Goal: Task Accomplishment & Management: Complete application form

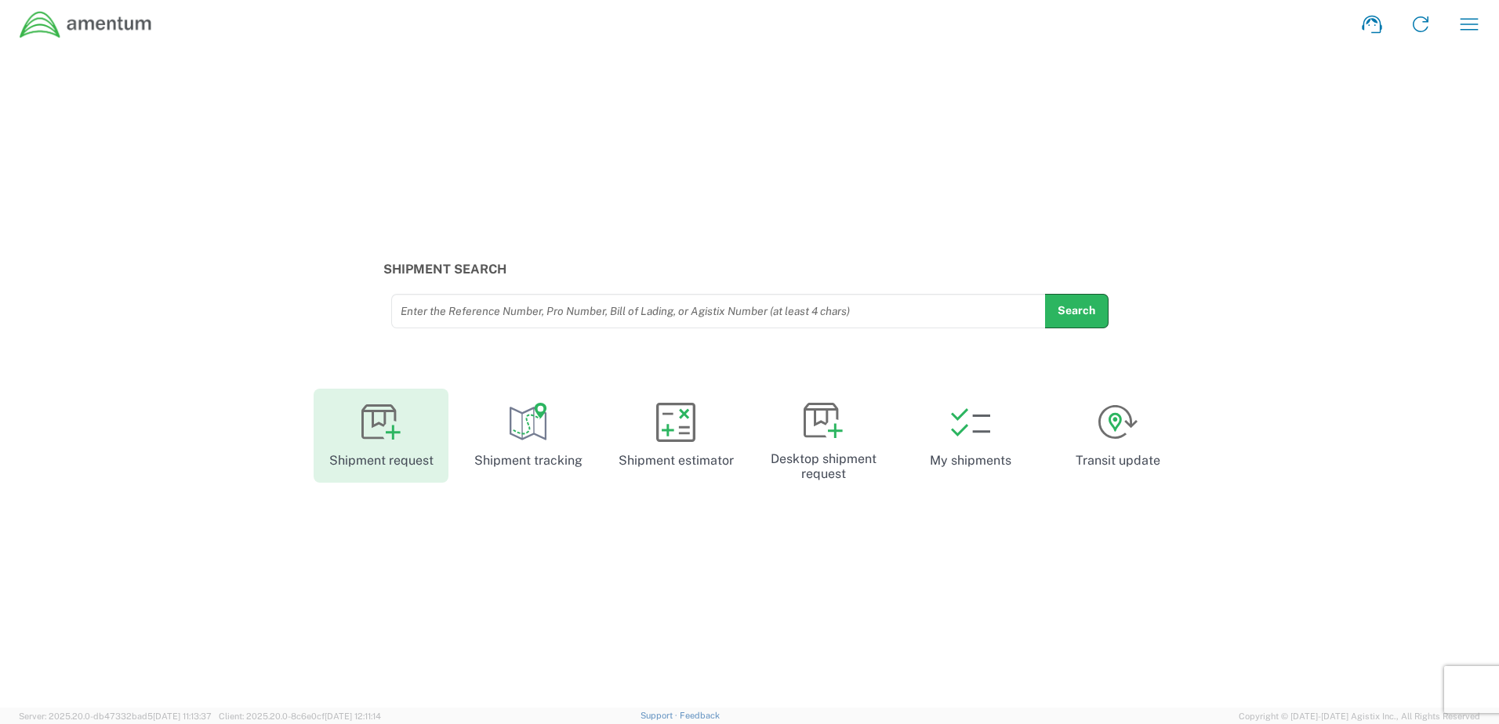
click at [405, 403] on link "Shipment request" at bounding box center [381, 436] width 135 height 94
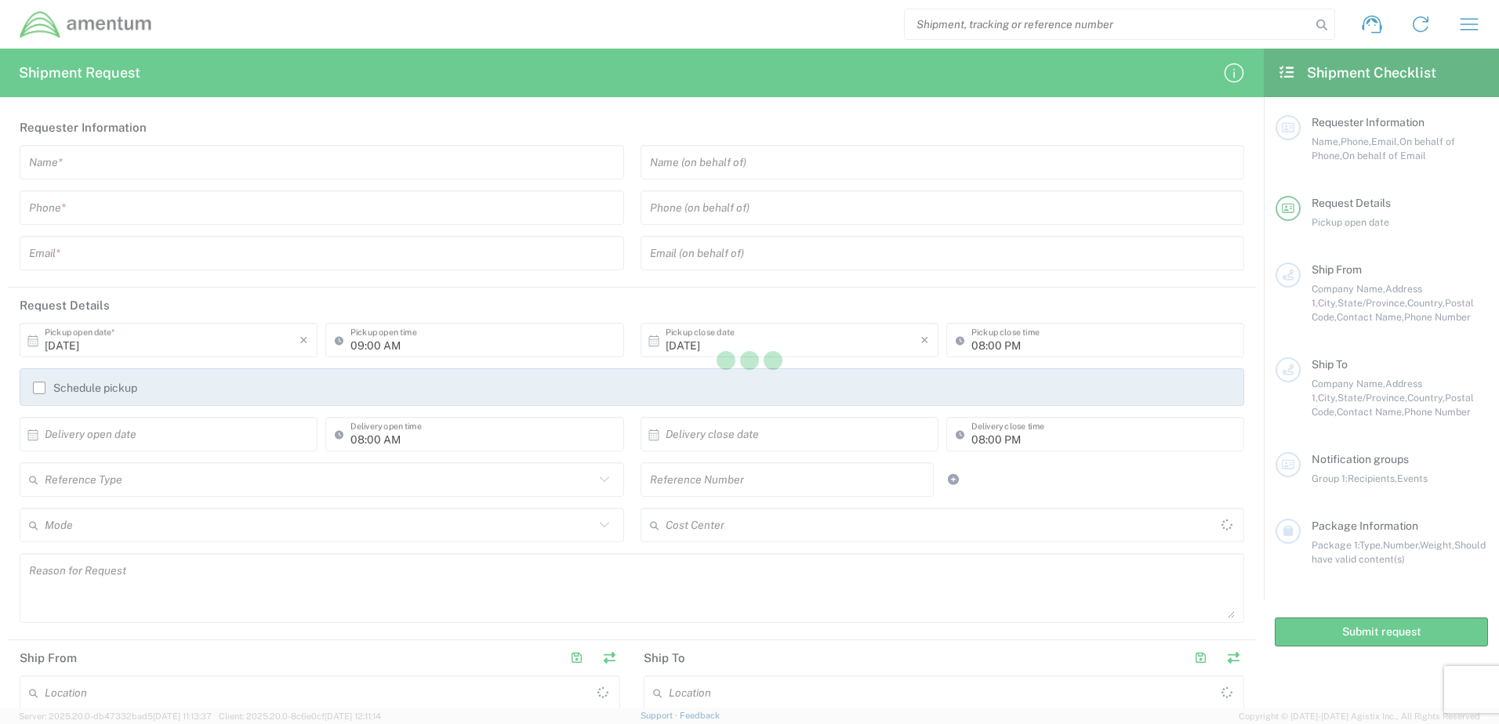
type input "United States"
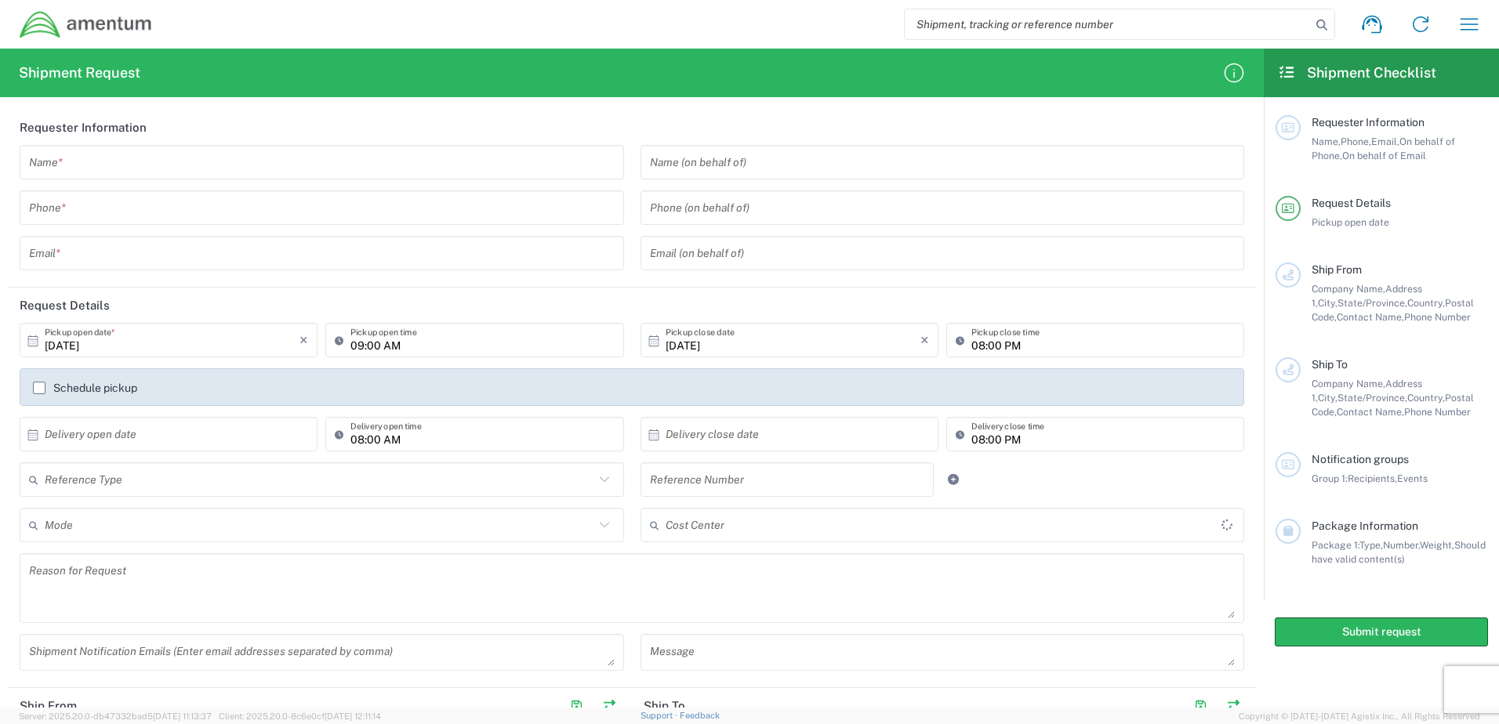
type input "United States"
click at [801, 476] on input "text" at bounding box center [787, 479] width 275 height 27
click at [599, 481] on icon at bounding box center [603, 479] width 9 height 5
click at [1156, 492] on div "Reference Type Customer Ref General Project Number RMA VAT Number Reference Num…" at bounding box center [632, 485] width 1241 height 45
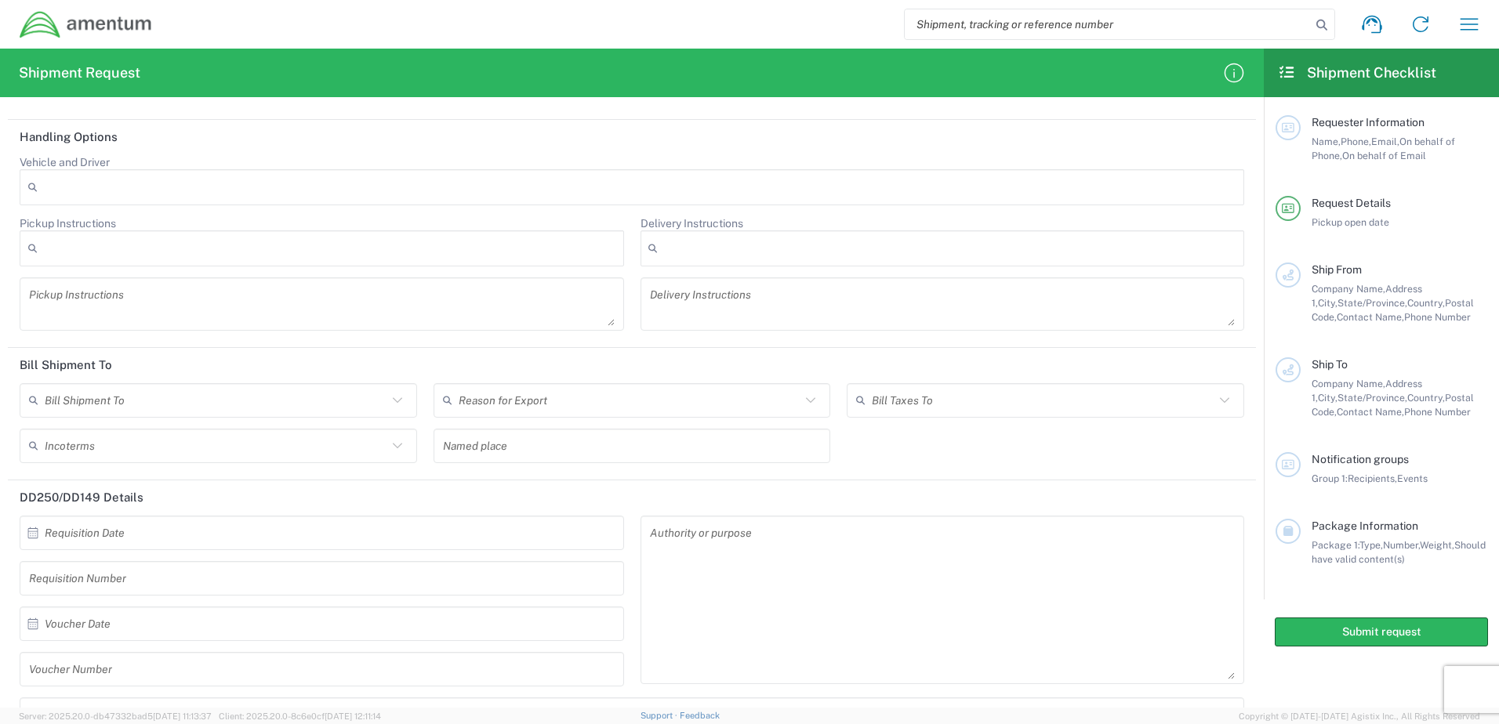
scroll to position [1744, 0]
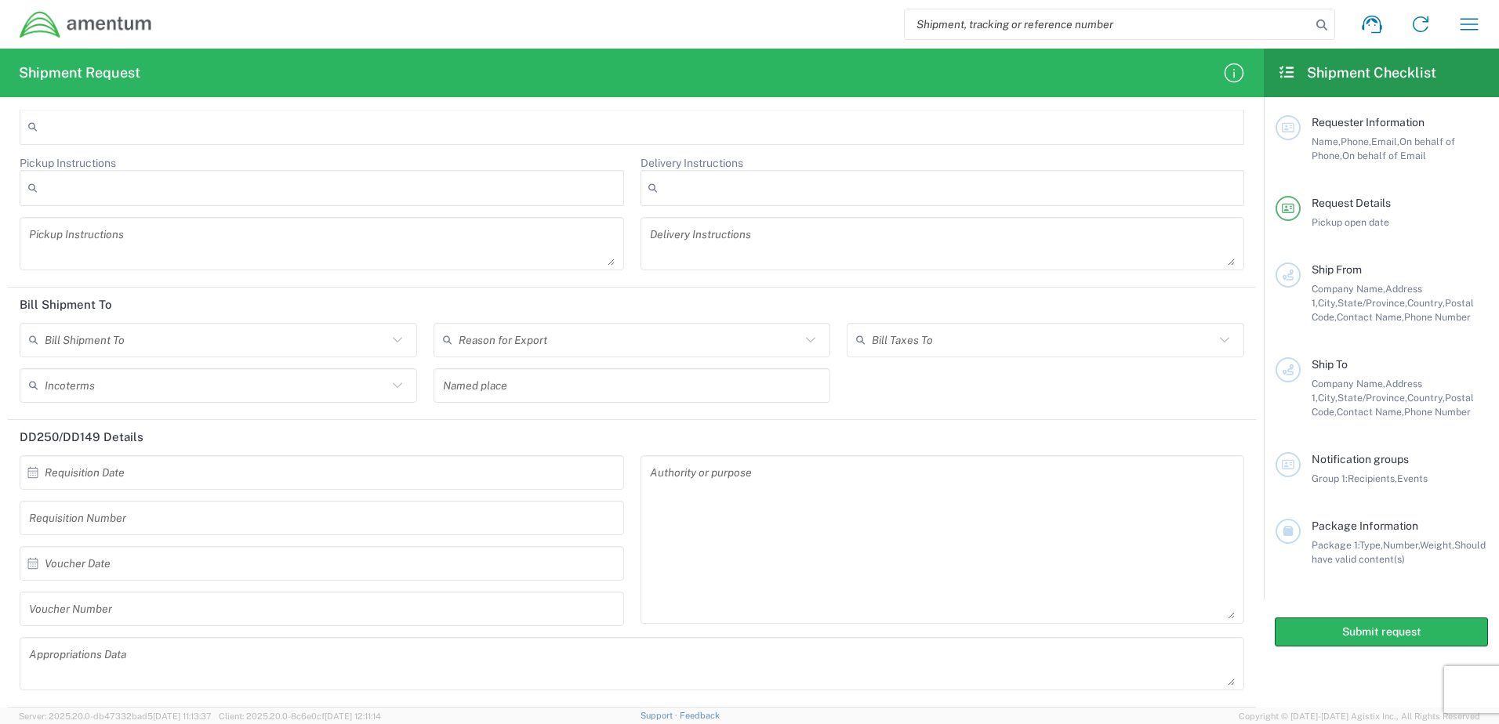
click at [963, 441] on header "DD250/DD149 Details" at bounding box center [632, 437] width 1248 height 35
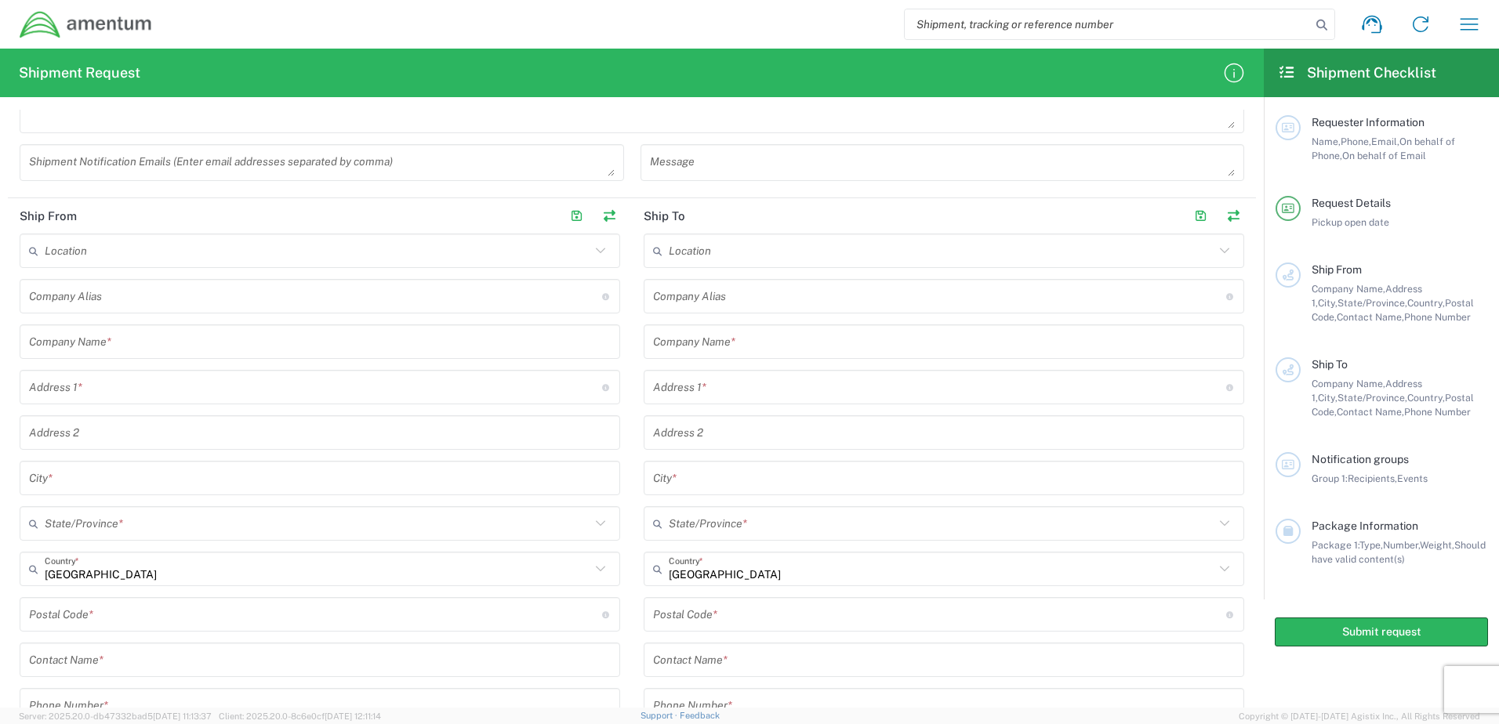
scroll to position [255, 0]
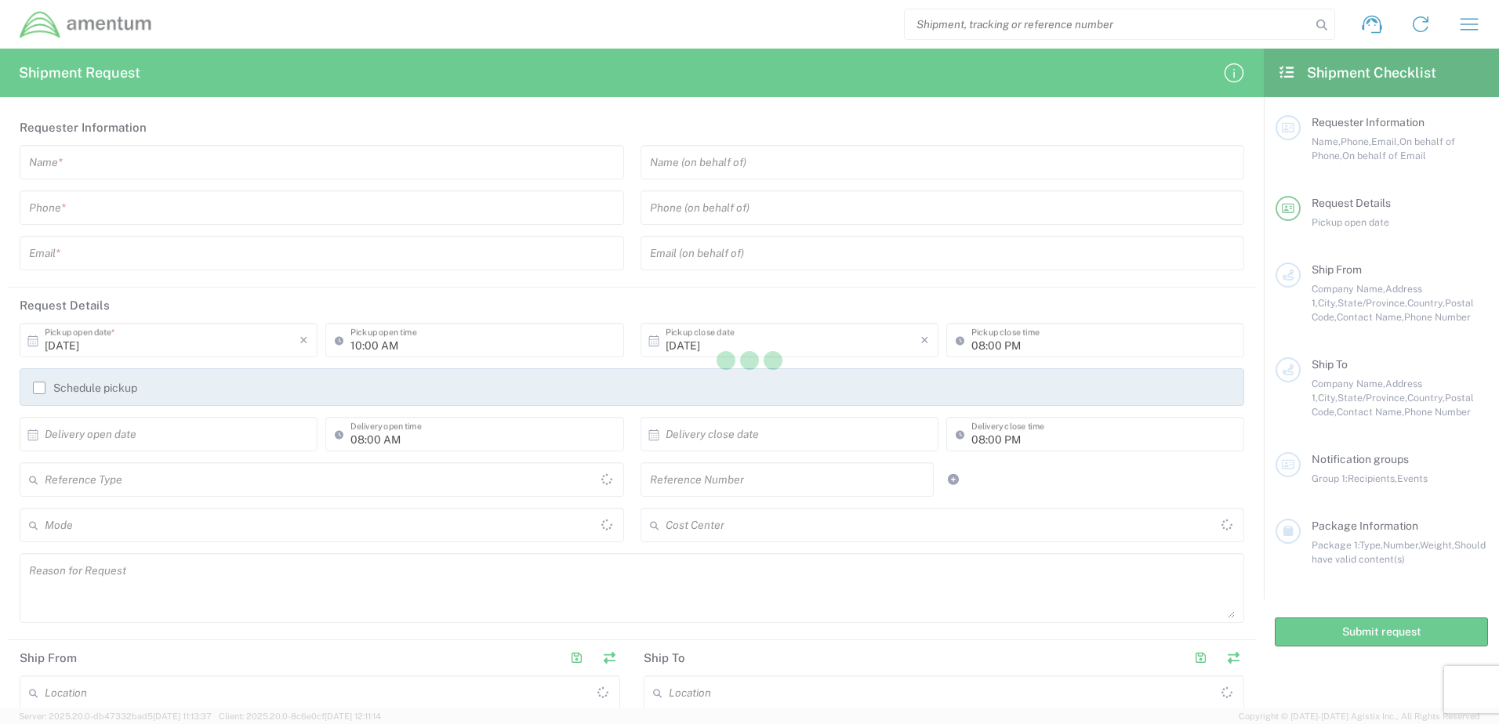
type input "[GEOGRAPHIC_DATA]"
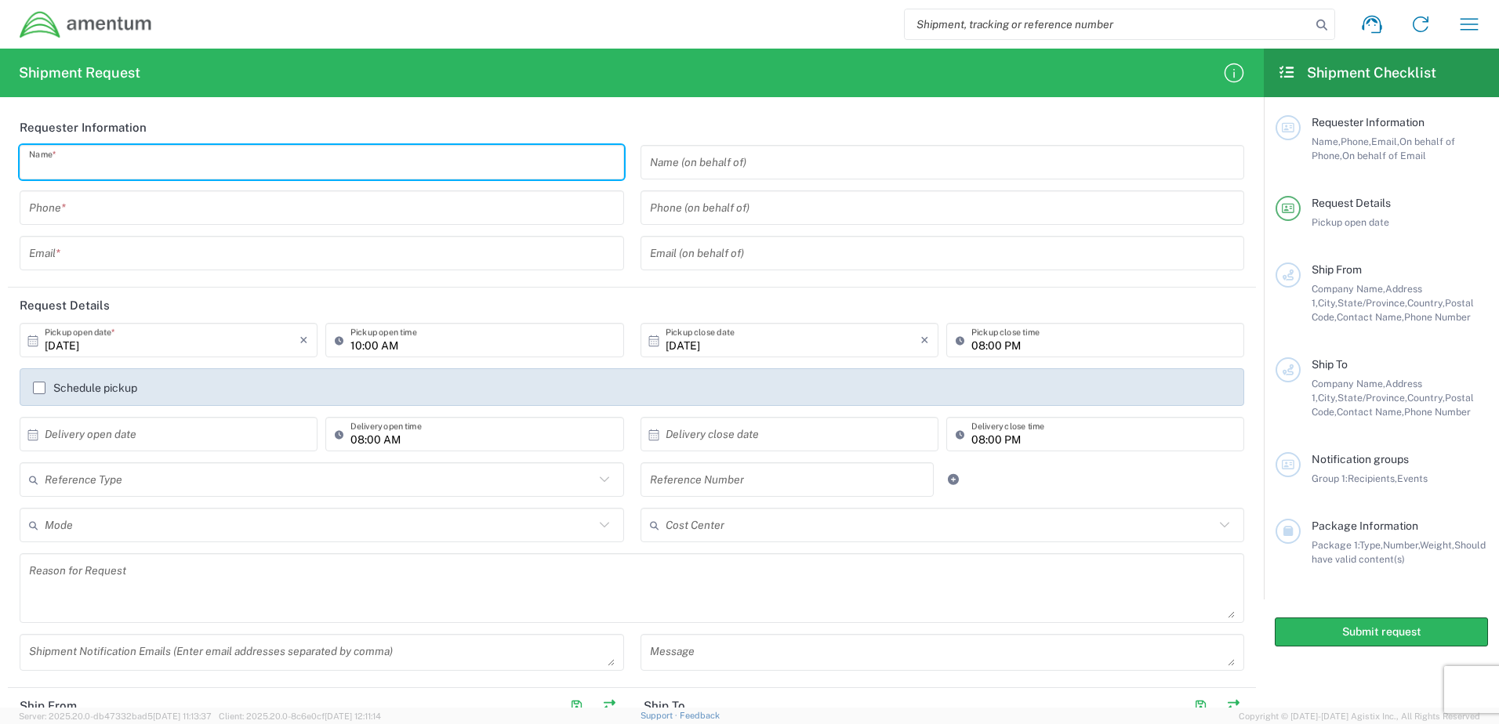
click at [211, 166] on input "text" at bounding box center [322, 162] width 586 height 27
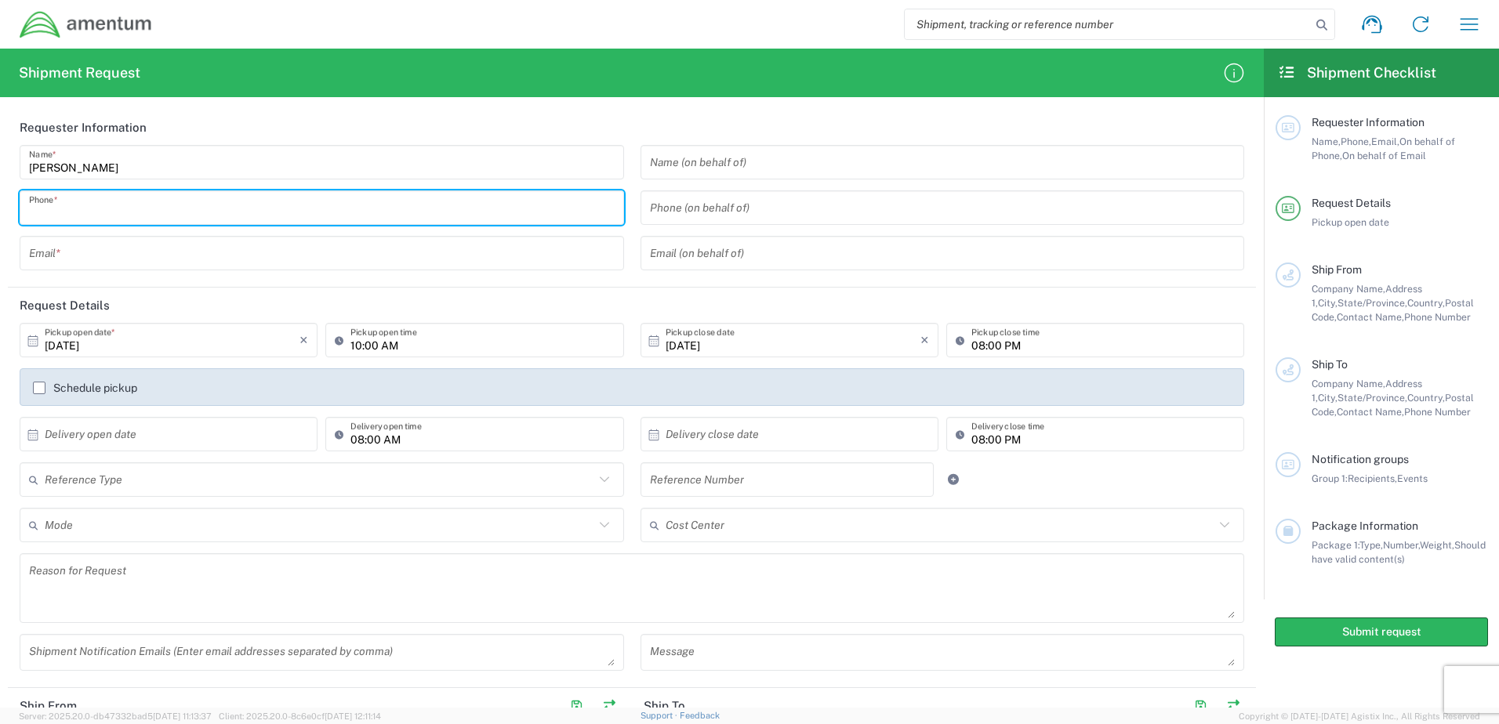
click at [211, 166] on input "Jonathan" at bounding box center [322, 162] width 586 height 27
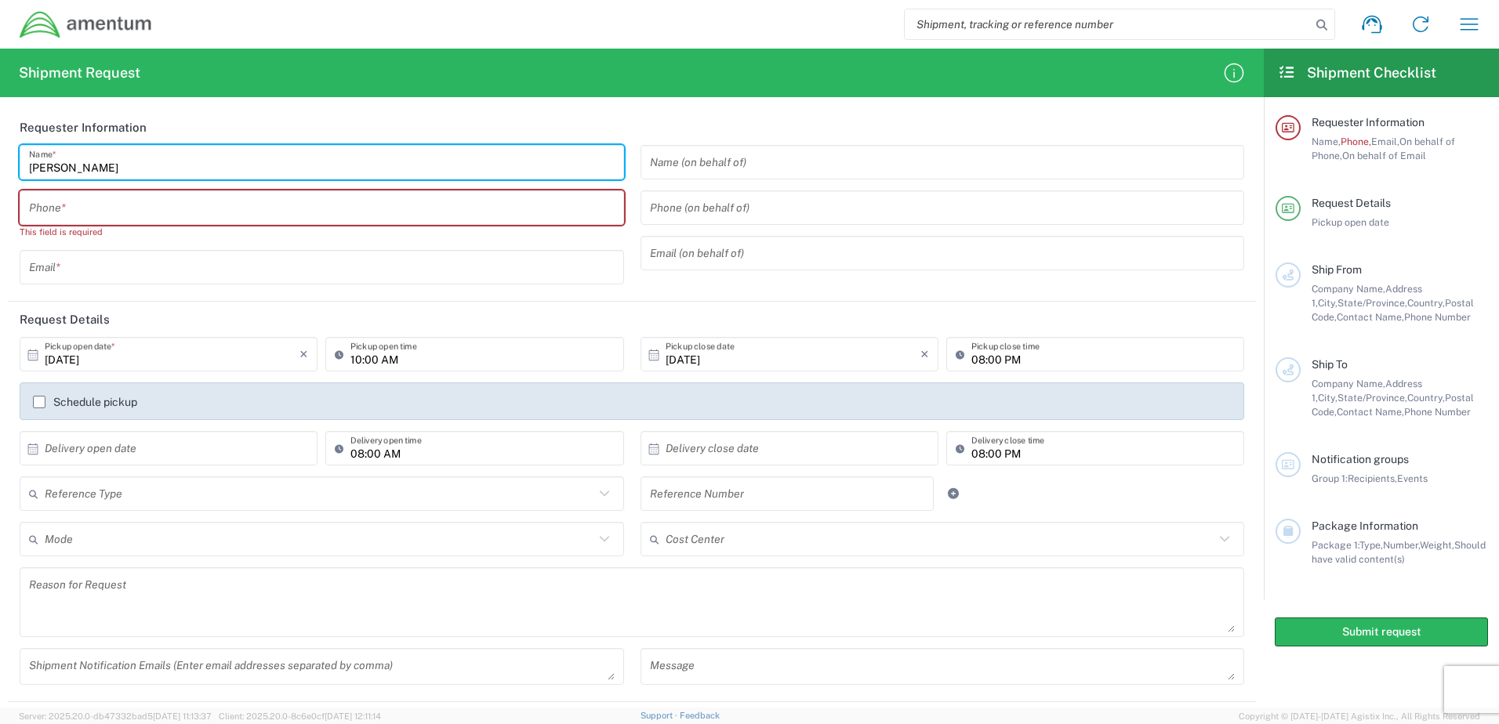
type input "Jonathan Rocha"
click at [212, 207] on input "tel" at bounding box center [322, 207] width 586 height 27
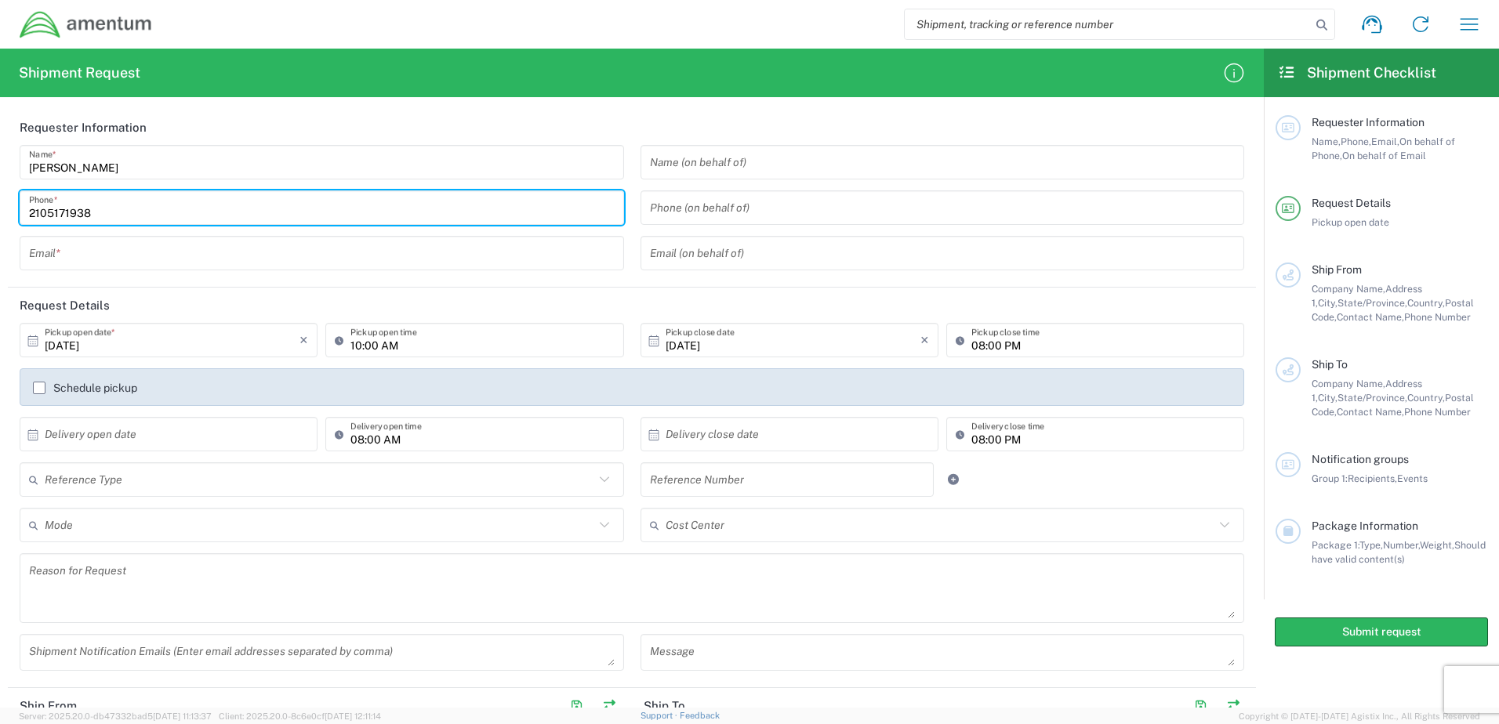
type input "2105171938"
click at [546, 246] on input "text" at bounding box center [322, 253] width 586 height 27
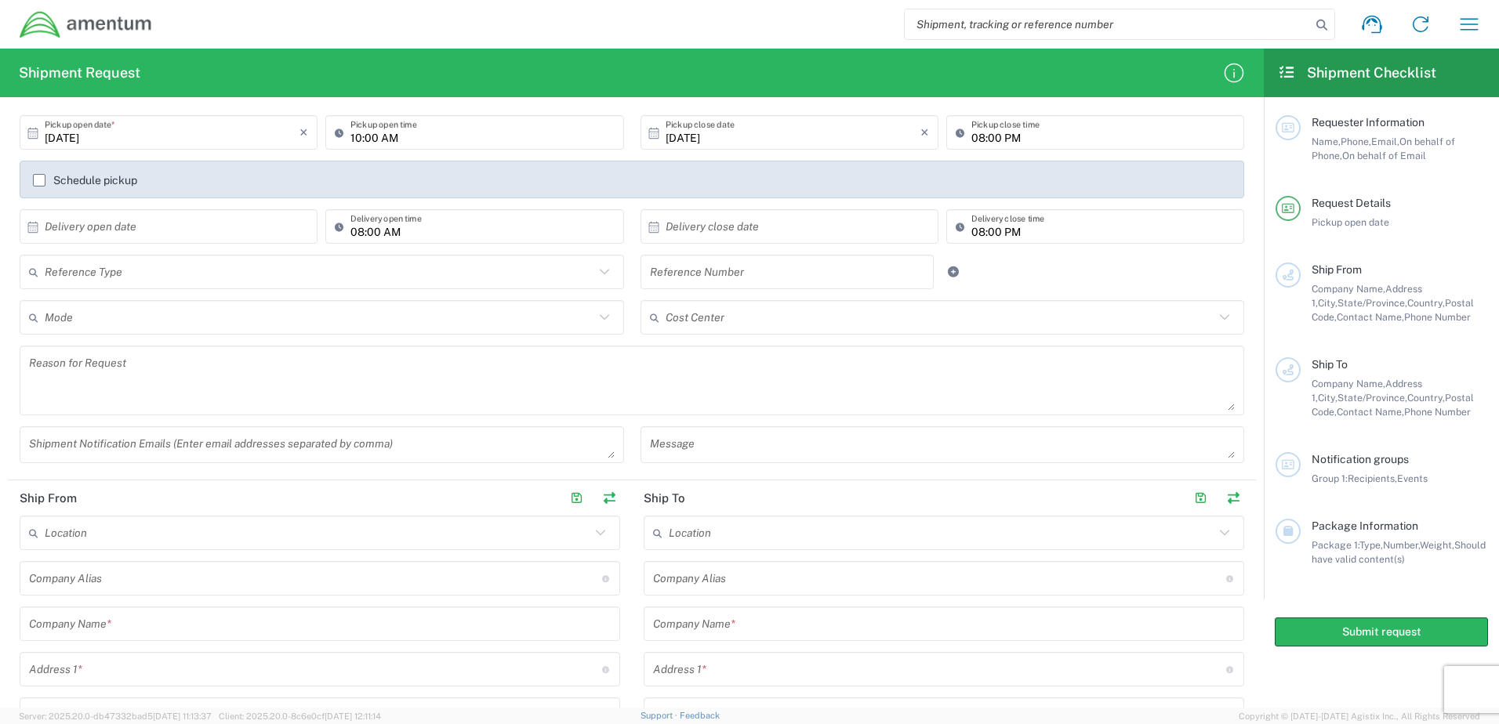
scroll to position [235, 0]
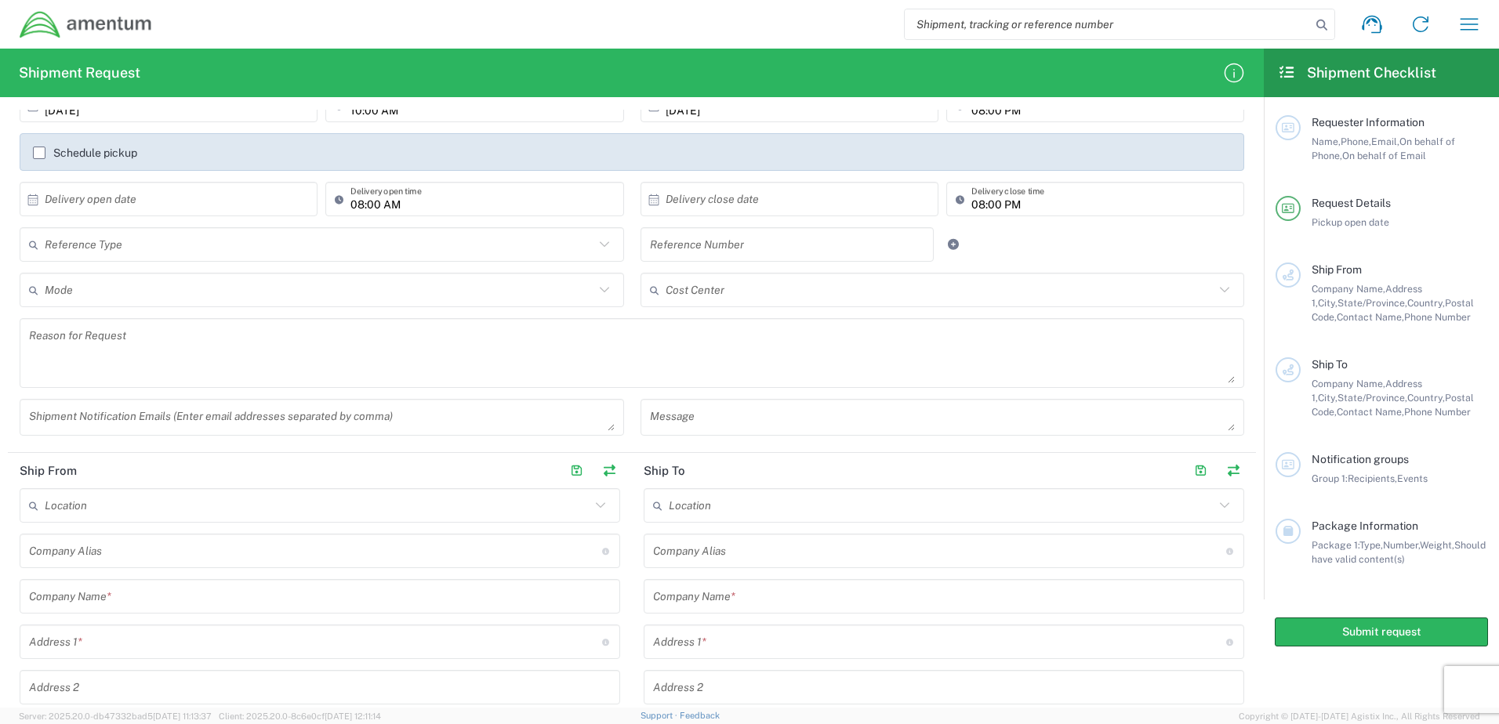
type input "jonathan.rocha@amentum.com"
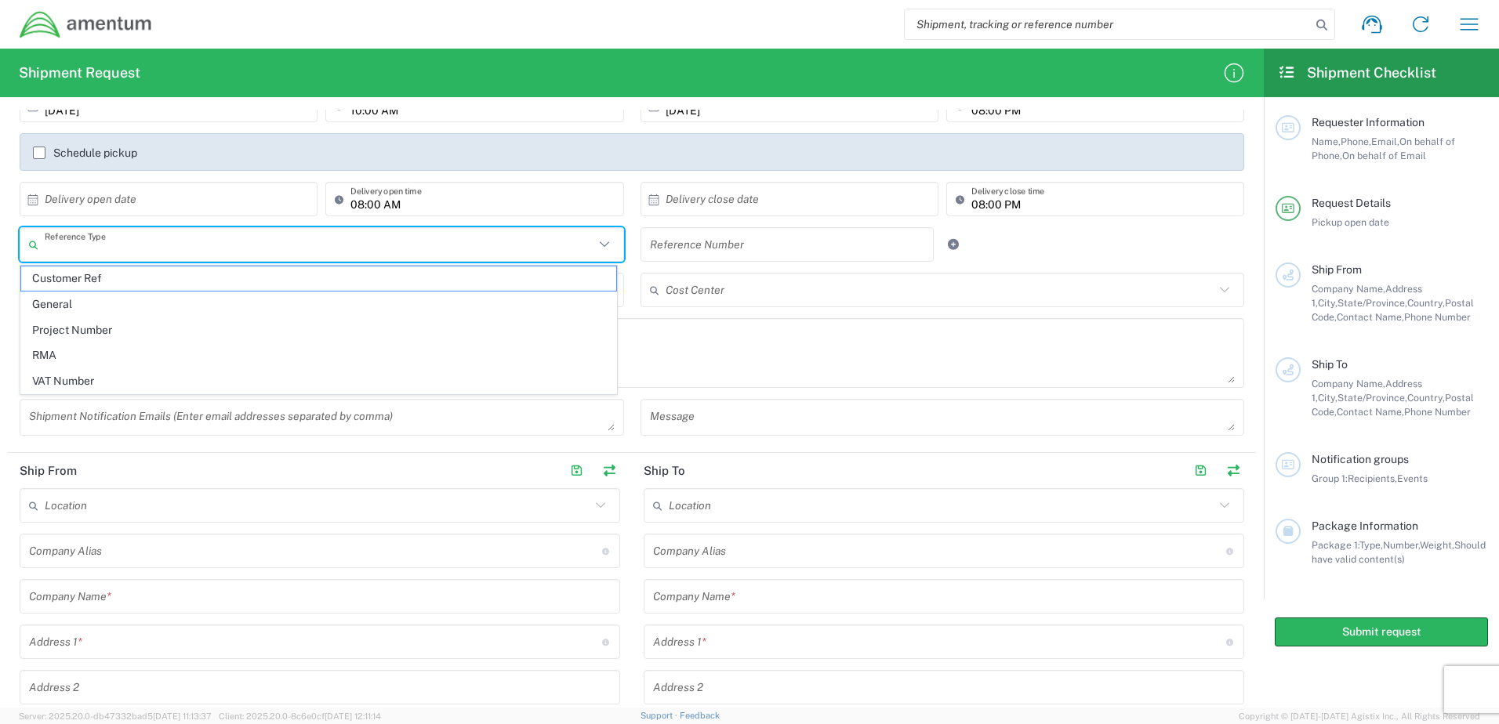
click at [521, 257] on input "text" at bounding box center [320, 244] width 550 height 27
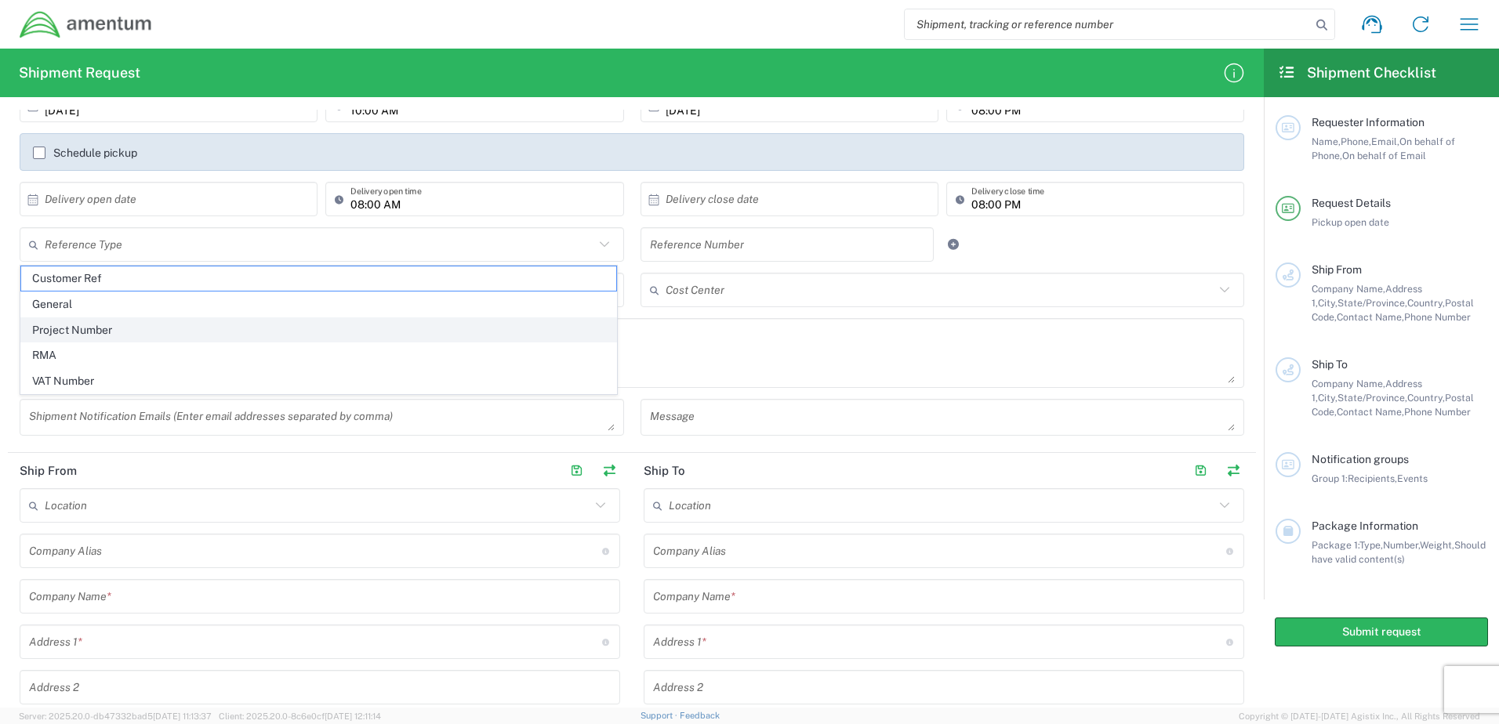
click at [159, 332] on span "Project Number" at bounding box center [318, 330] width 595 height 24
type input "Project Number"
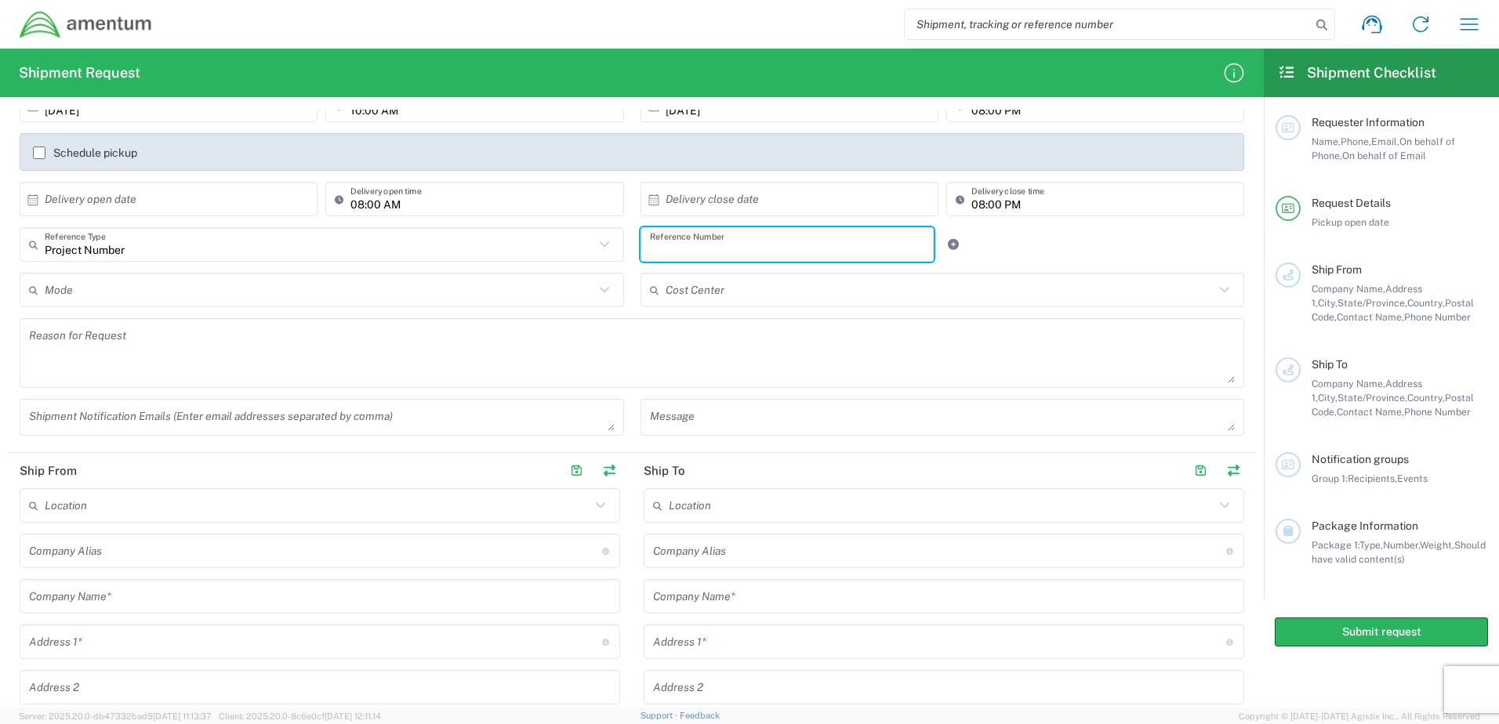
click at [764, 247] on input "text" at bounding box center [787, 244] width 275 height 27
paste input "3313.009.04.4008.408AC.AMEMAT"
type input "3313.009.04.4008.408AC.AMEMAT"
click at [1055, 259] on div "Project Number Reference Type Customer Ref General Project Number RMA VAT Numbe…" at bounding box center [632, 249] width 1241 height 45
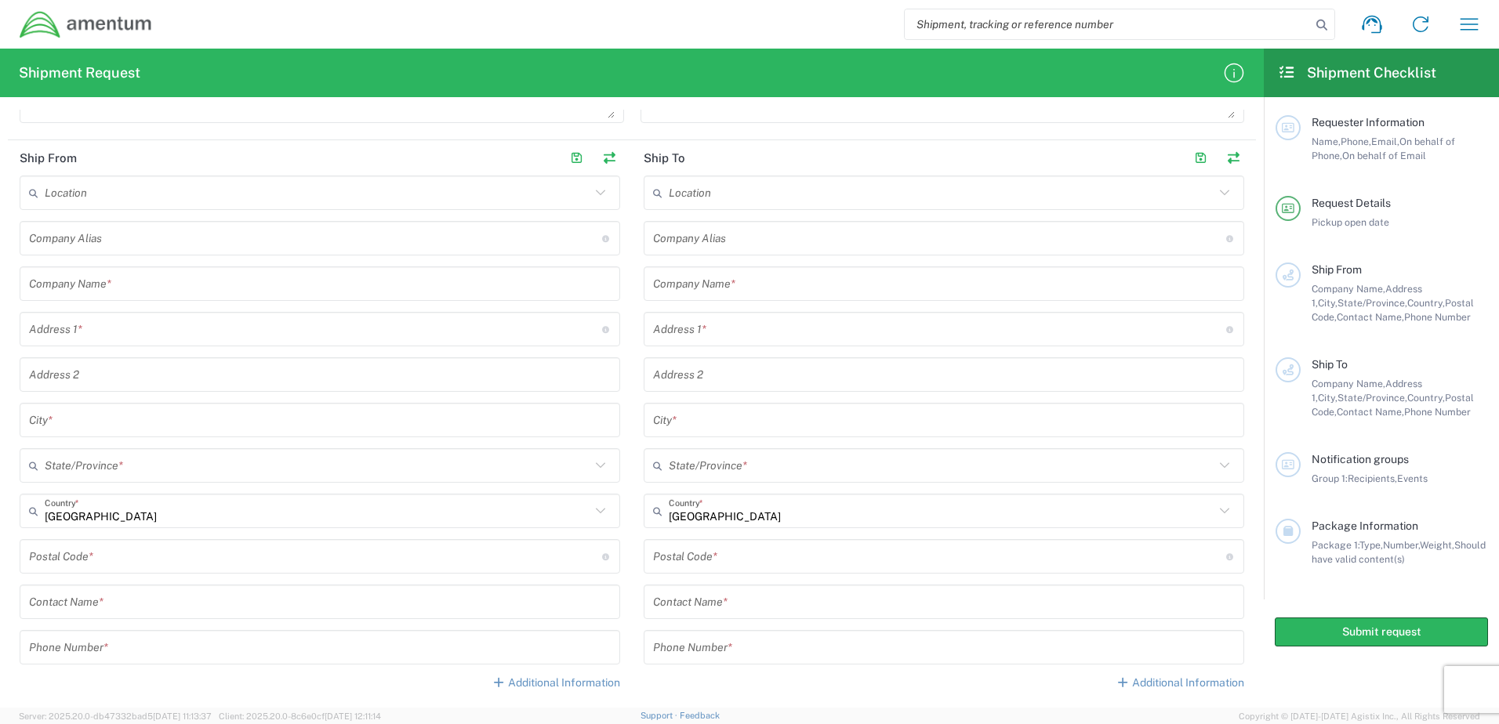
scroll to position [549, 0]
click at [100, 303] on div "Location 1002-4122-6 1006-5256-0 1026-8910-0 1281-0560-3 1369-6441-0 1402-6962-…" at bounding box center [320, 438] width 601 height 527
click at [93, 294] on input "text" at bounding box center [320, 283] width 582 height 27
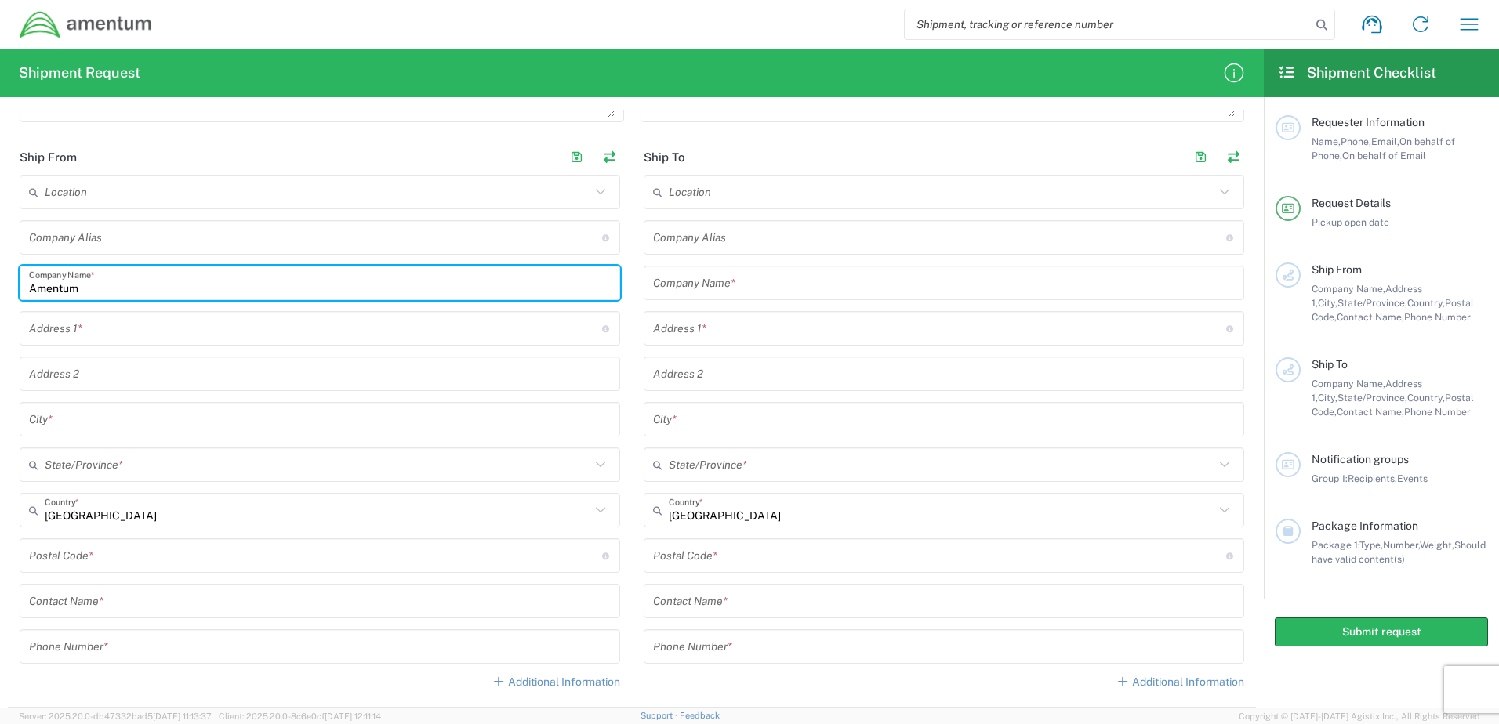
type input "Amentum"
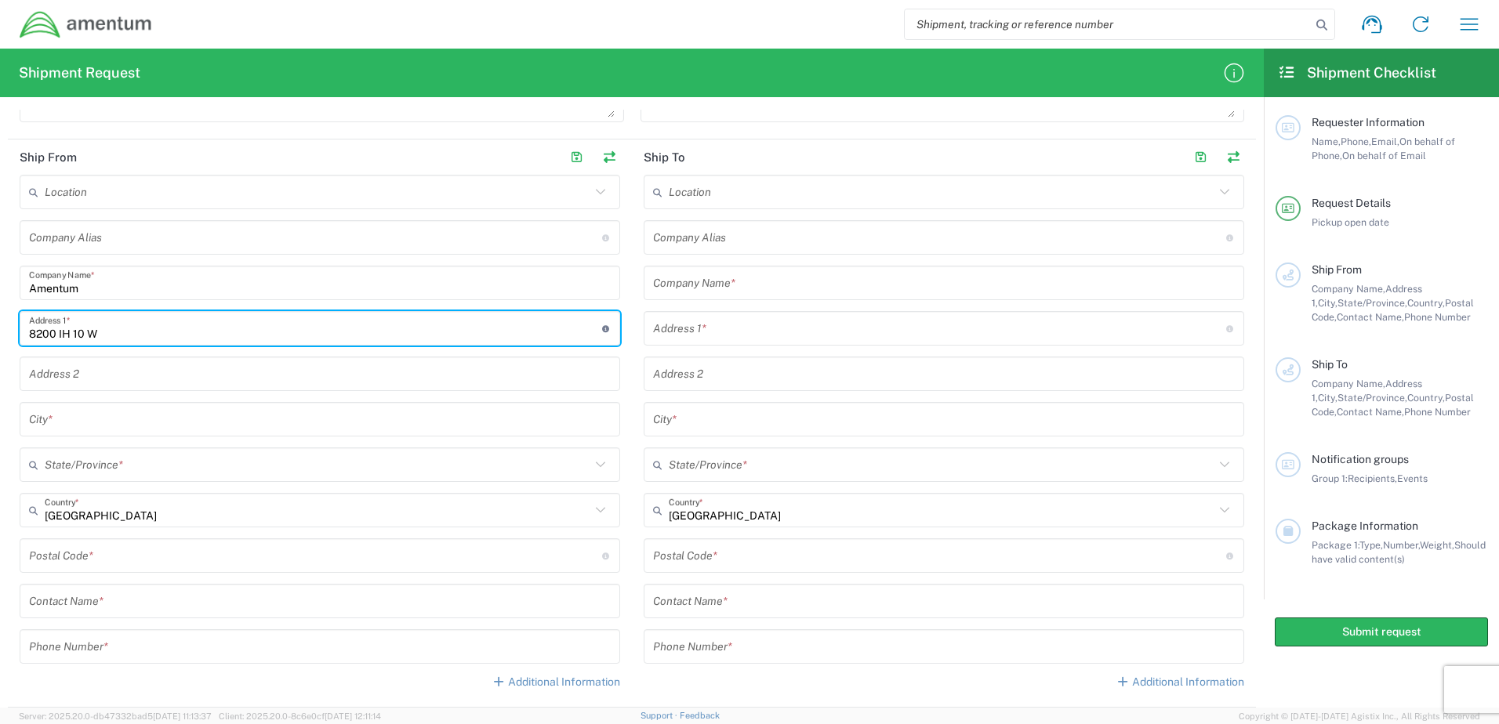
type input "8200 IH 10 W"
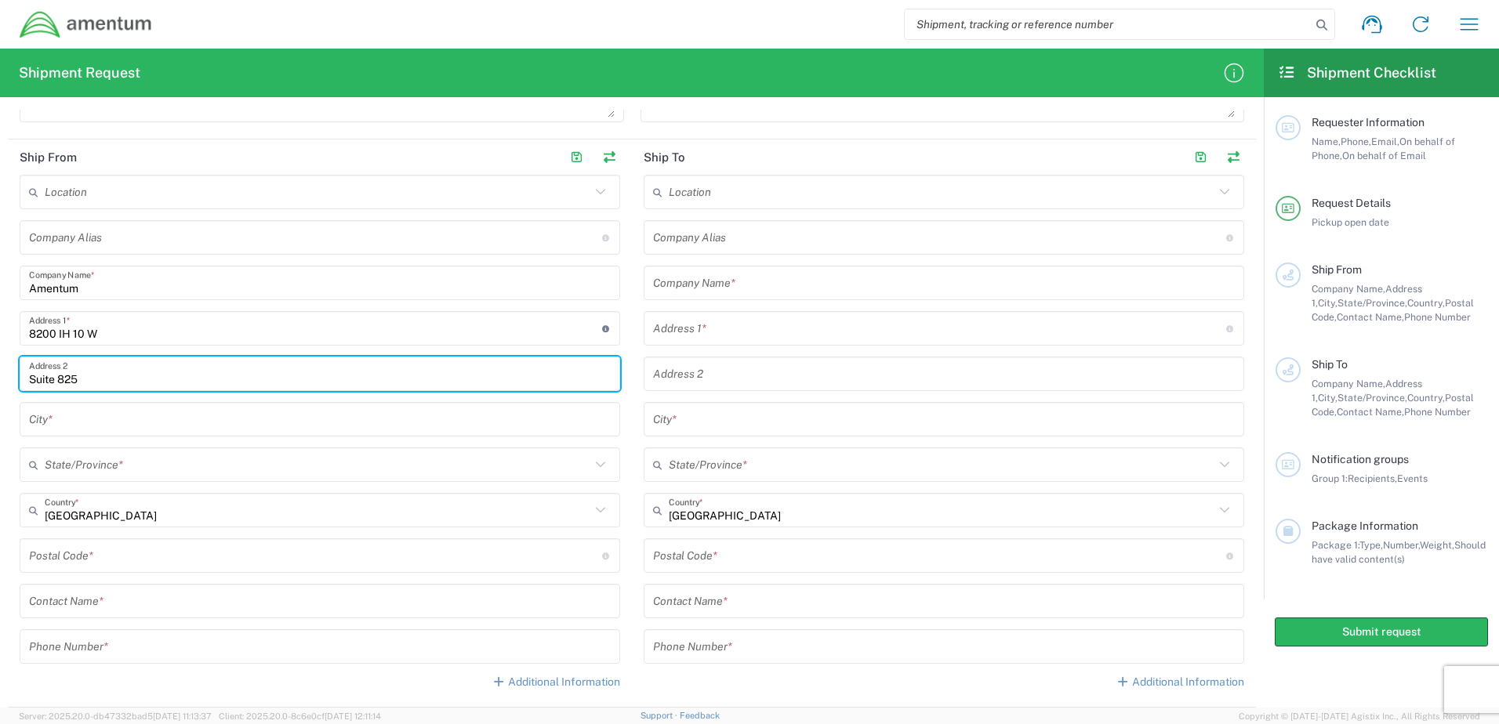
type input "Suite 825"
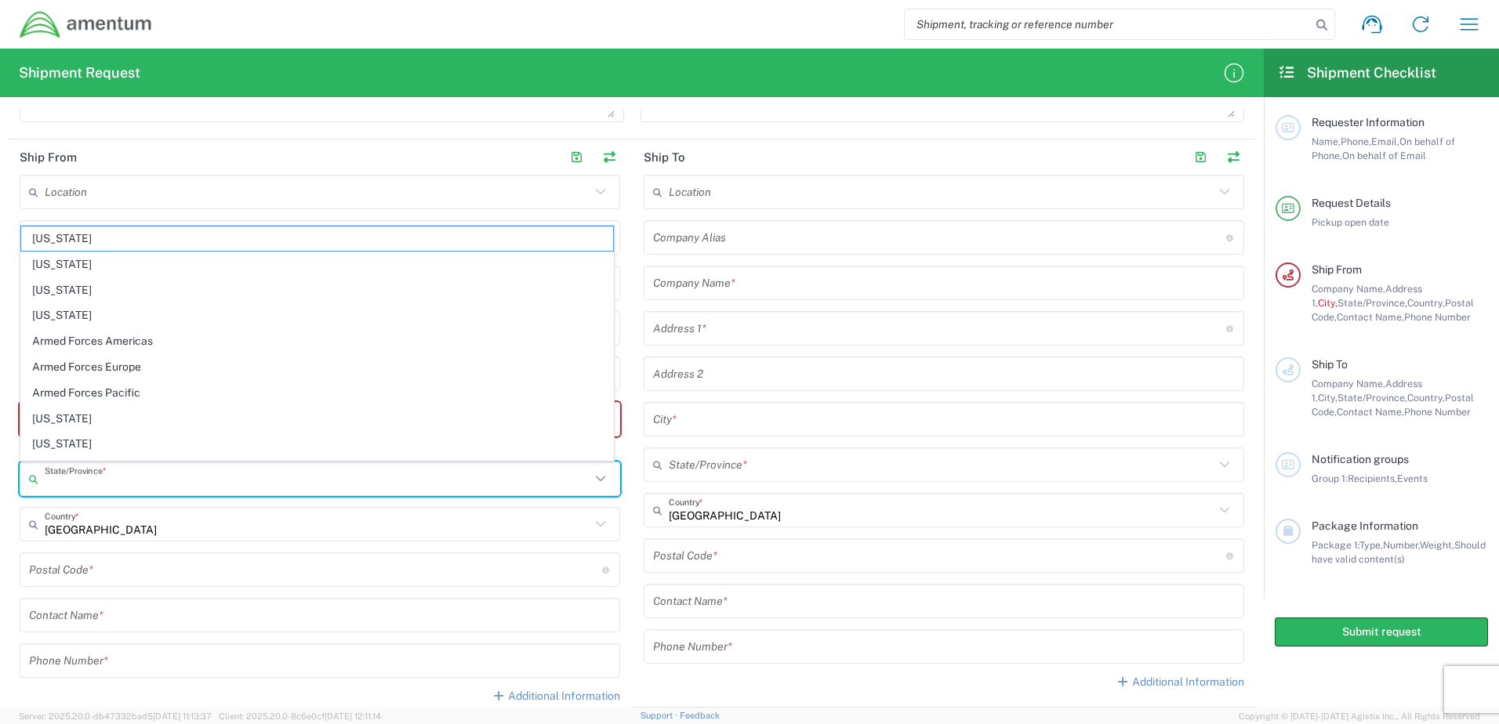
type input "S"
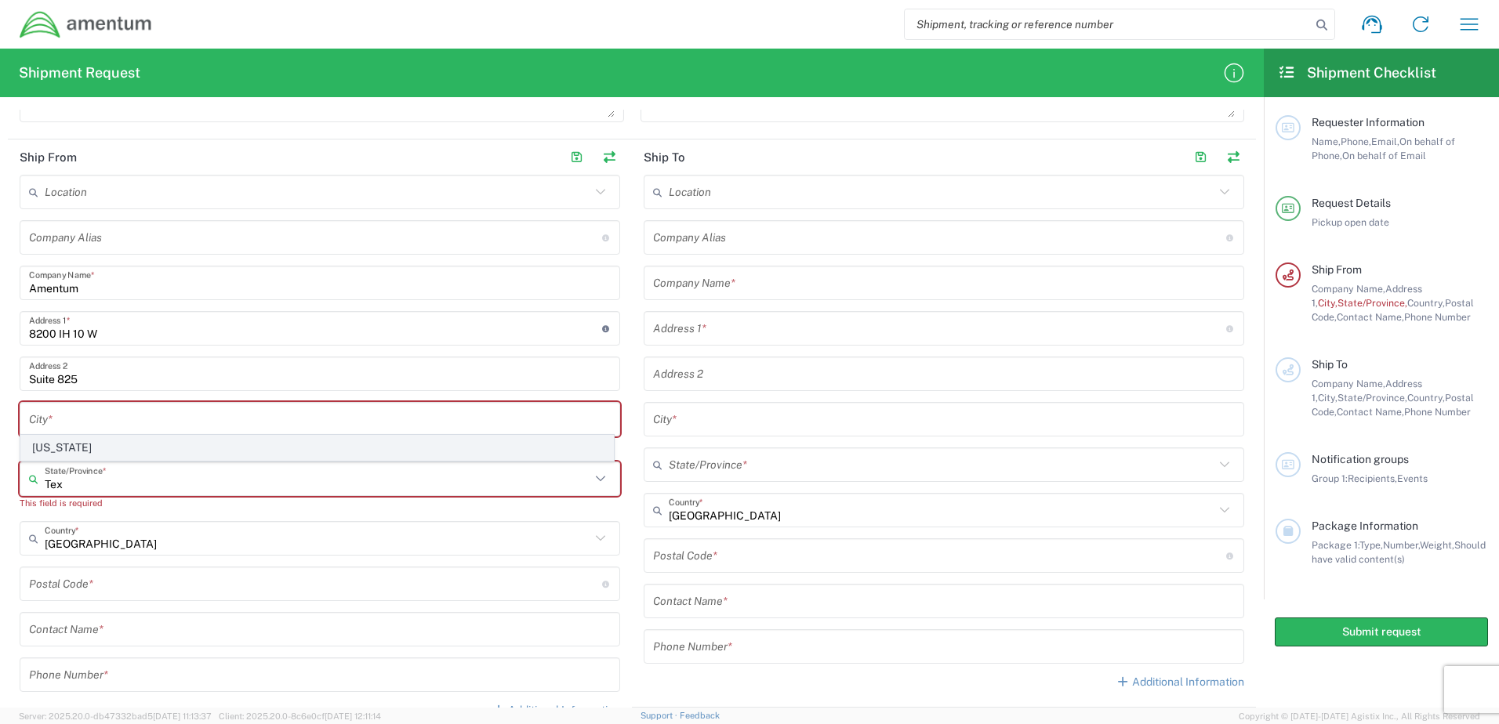
click at [97, 437] on span "[US_STATE]" at bounding box center [317, 448] width 592 height 24
type input "[US_STATE]"
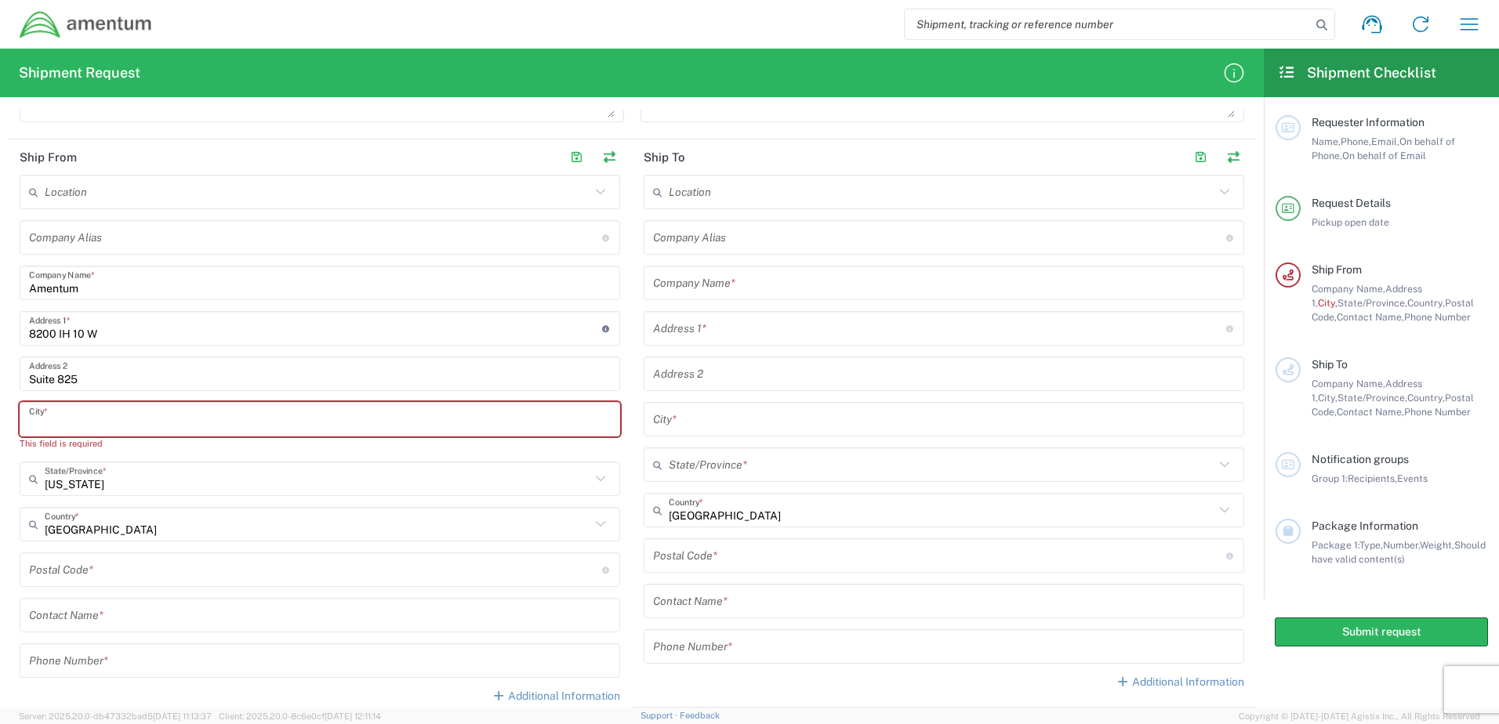
click at [100, 421] on input "text" at bounding box center [320, 419] width 582 height 27
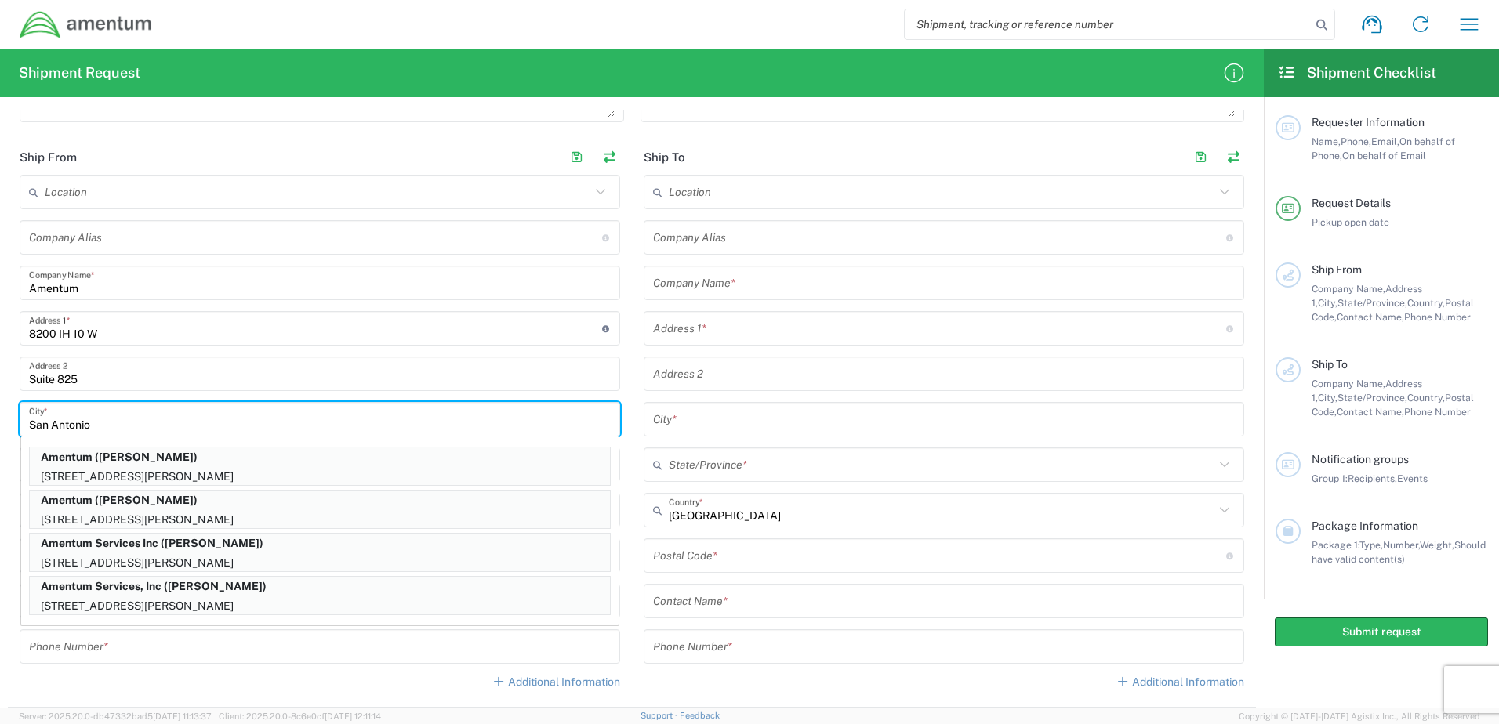
type input "San Antonio"
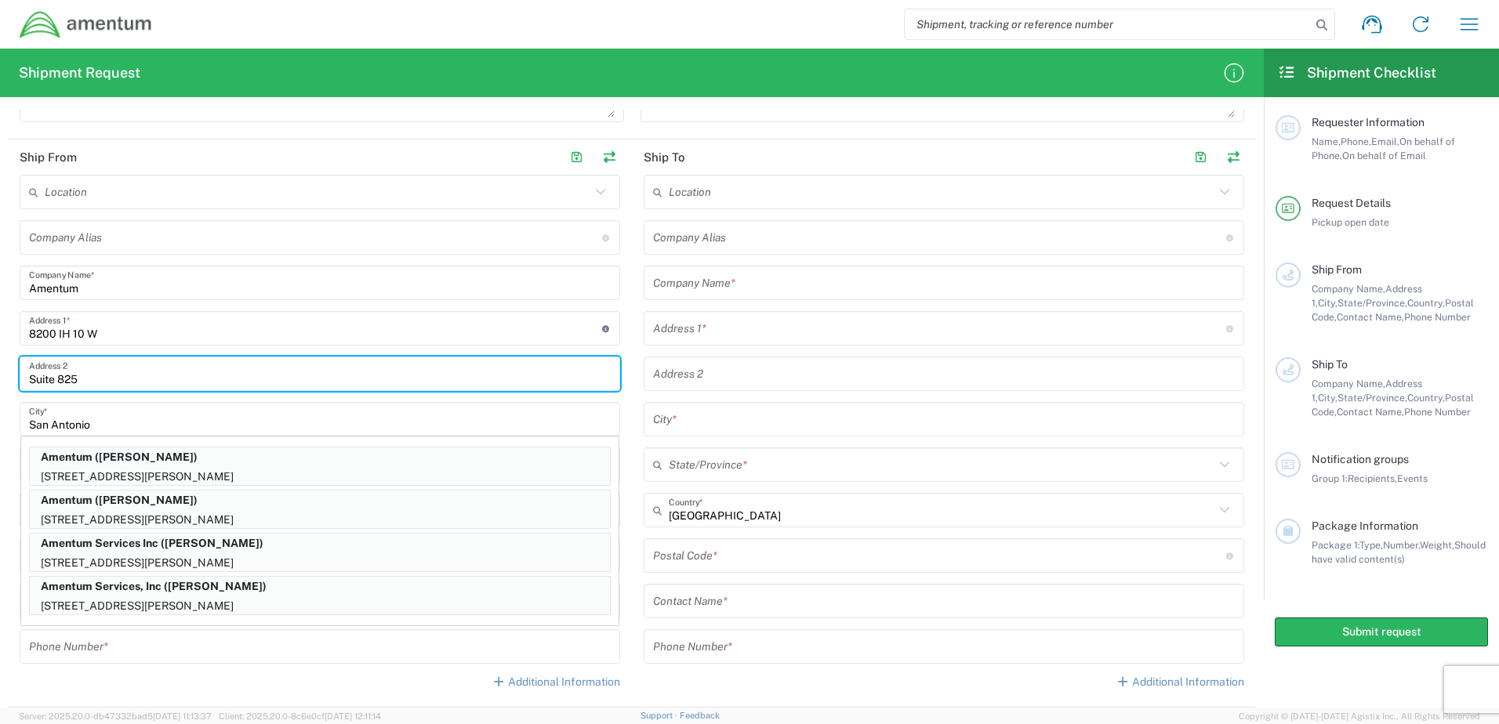
click at [132, 386] on input "Suite 825" at bounding box center [320, 374] width 582 height 27
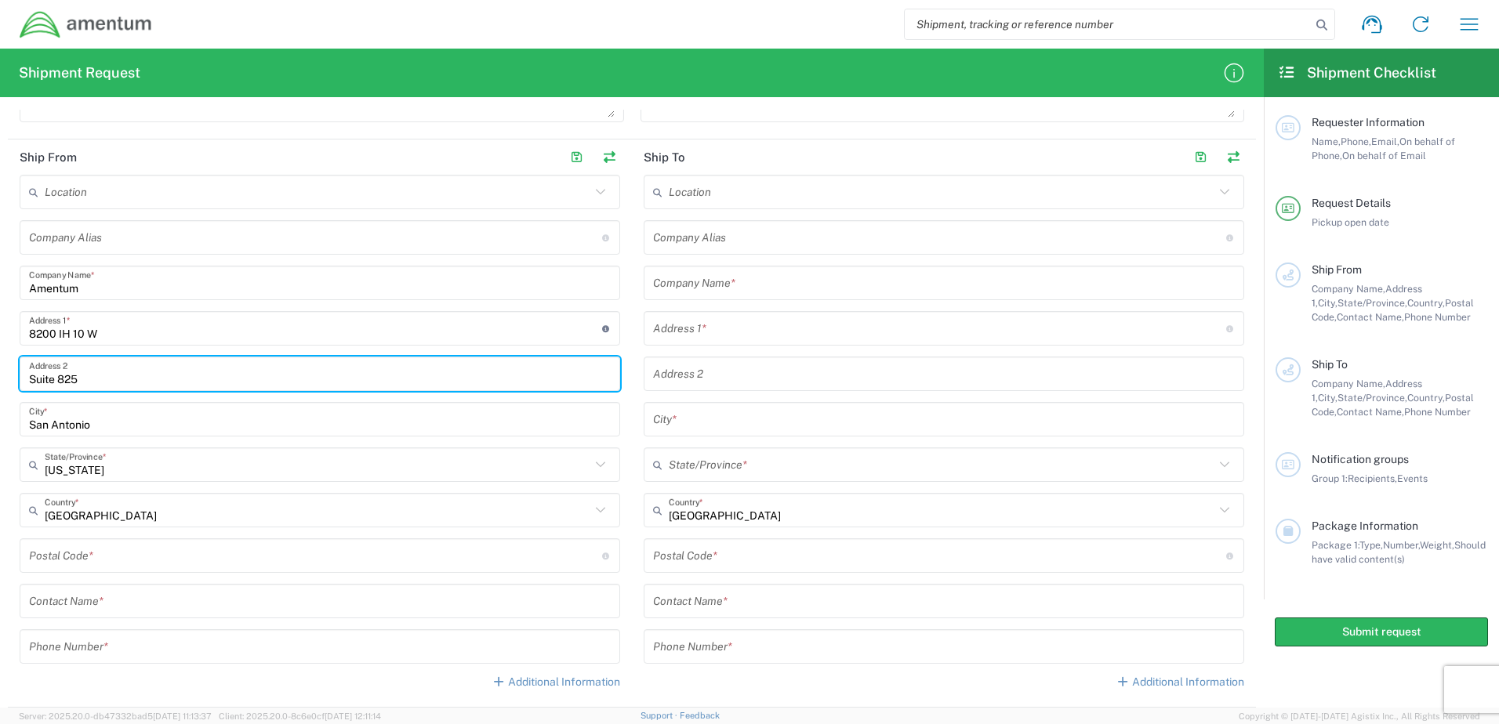
click at [121, 553] on input "undefined" at bounding box center [315, 555] width 573 height 27
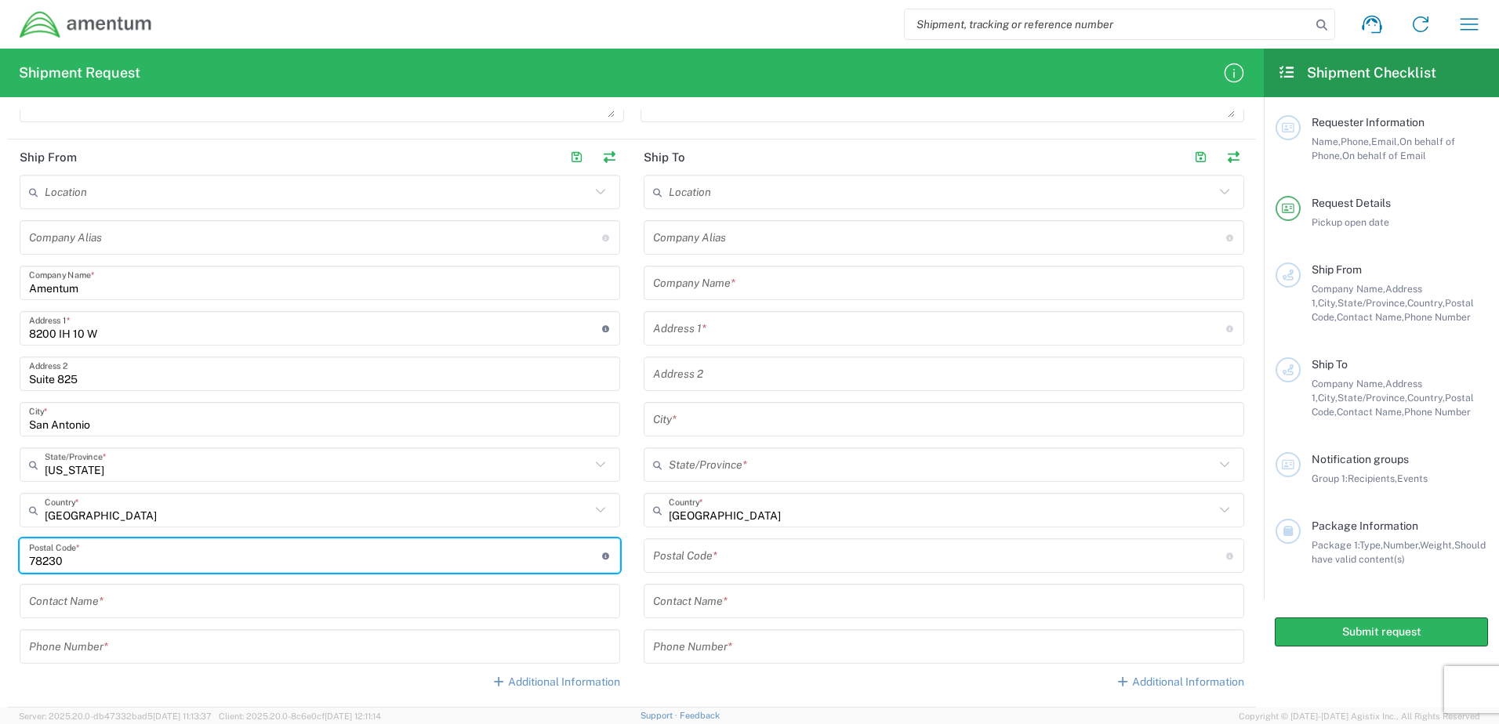
type input "78230"
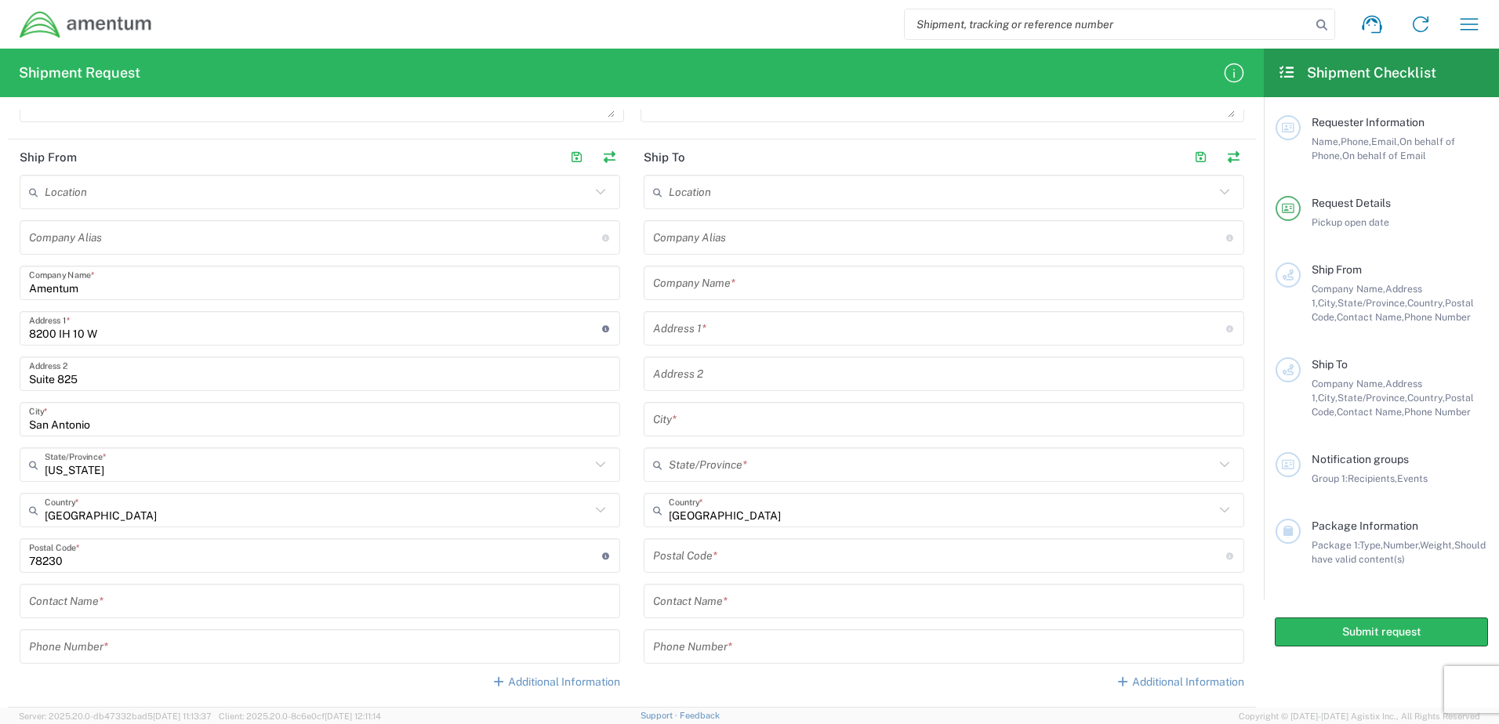
click at [111, 621] on div "Location 1002-4122-6 1006-5256-0 1026-8910-0 1281-0560-3 1369-6441-0 1402-6962-…" at bounding box center [320, 438] width 601 height 527
click at [114, 617] on div "Contact Name *" at bounding box center [320, 601] width 601 height 34
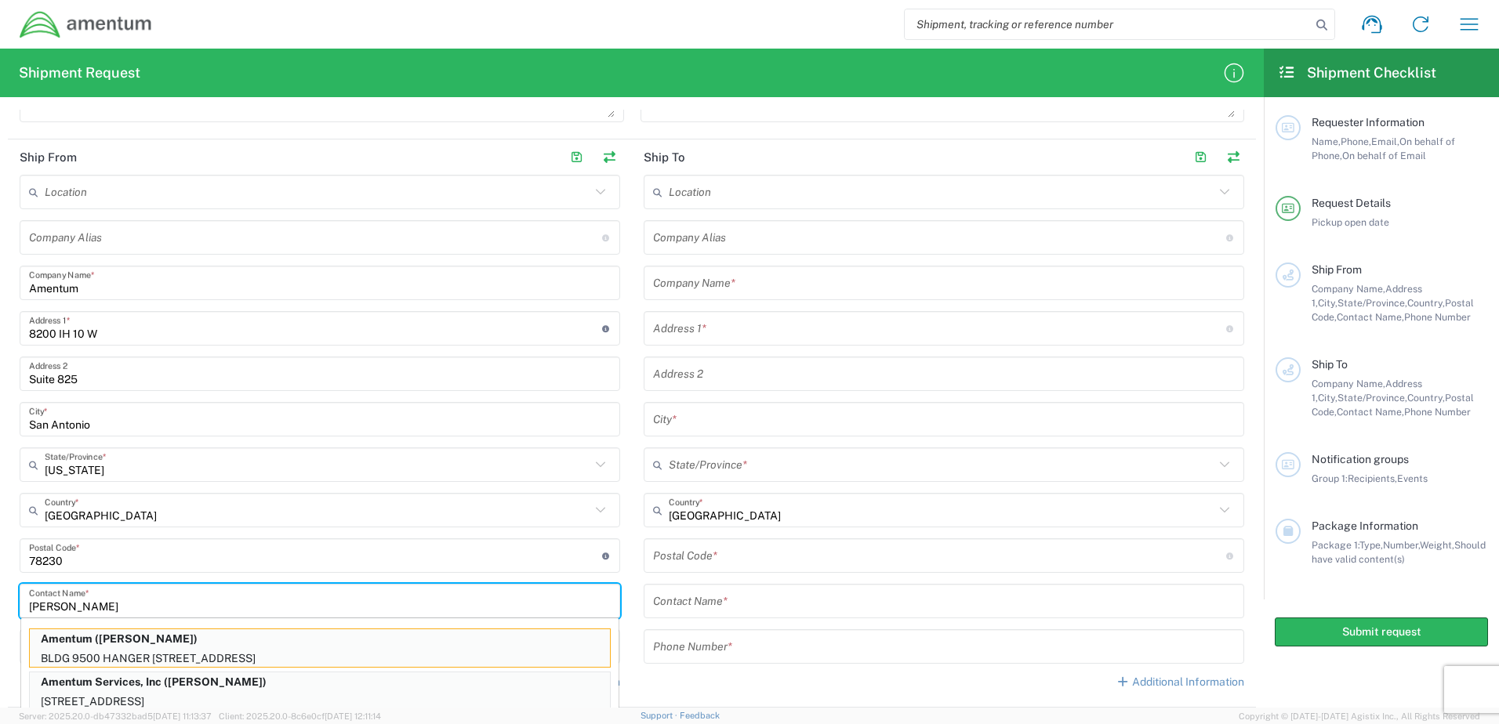
type input "Jonathan Rocha"
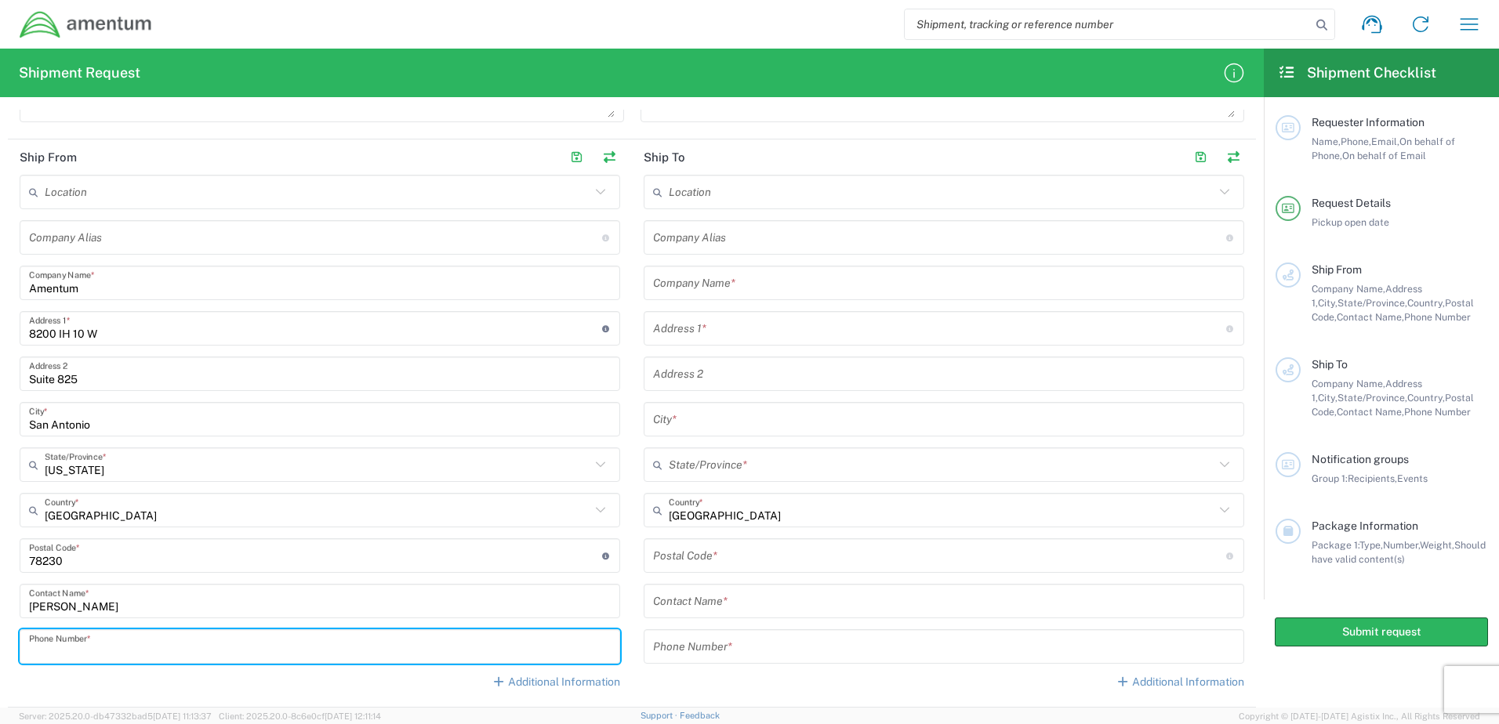
type input "8"
type input "2105171938"
click at [749, 276] on input "text" at bounding box center [944, 283] width 582 height 27
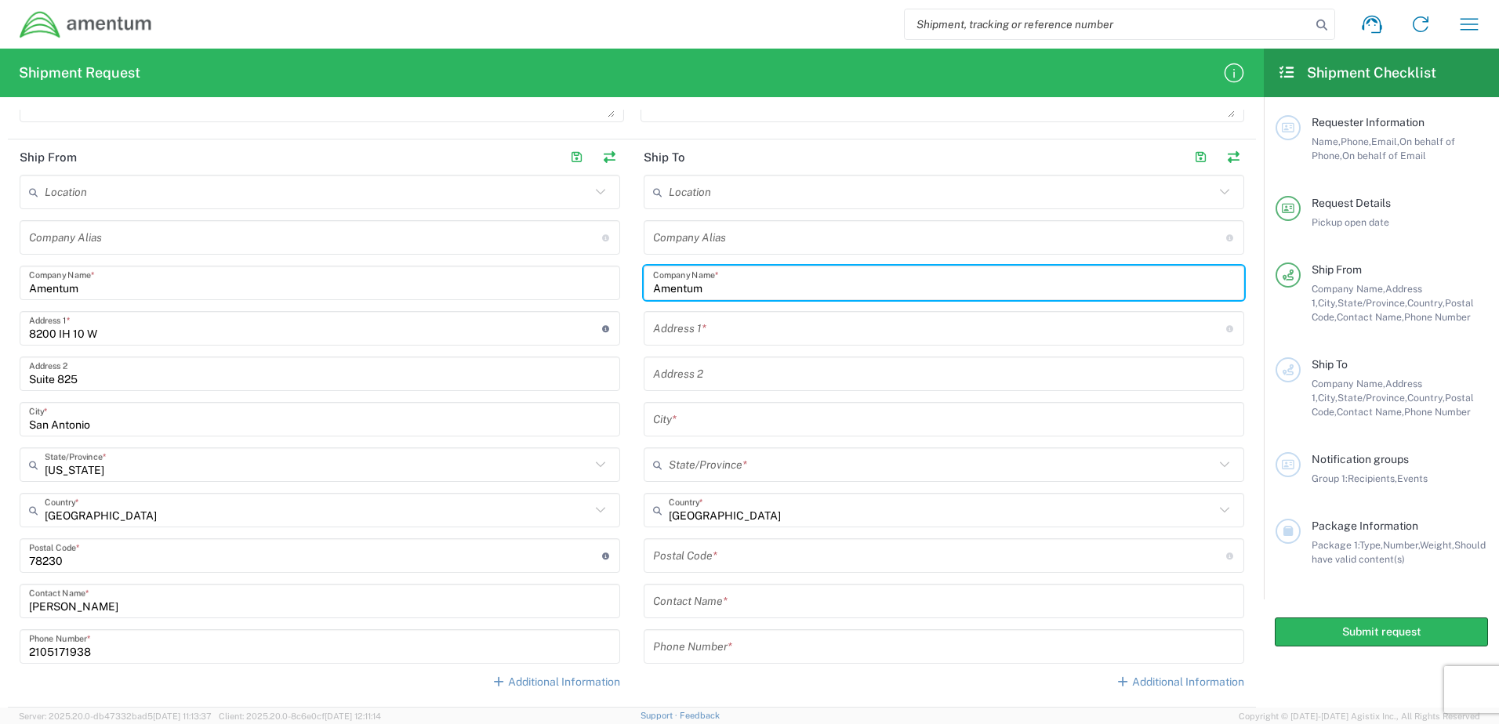
type input "Amentum"
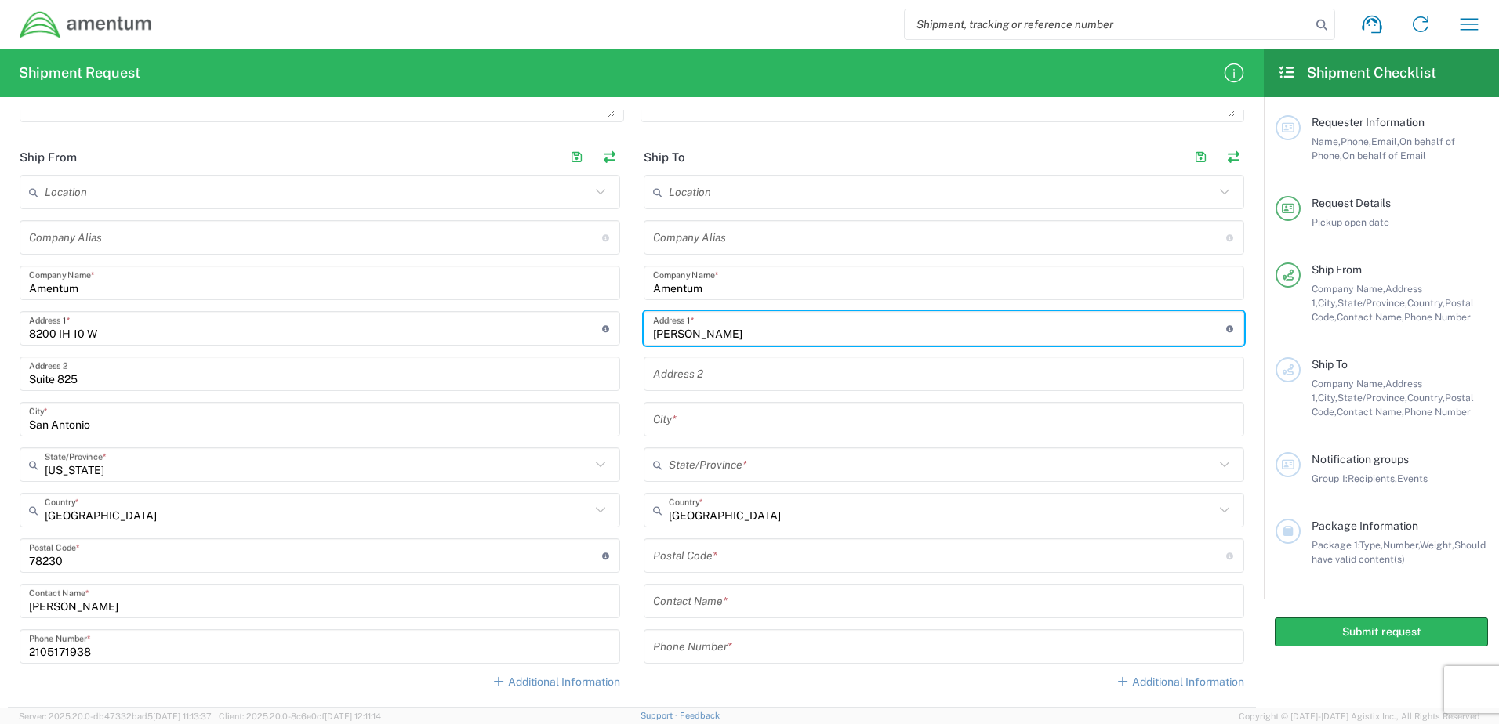
type input "Joseluis Castaneda"
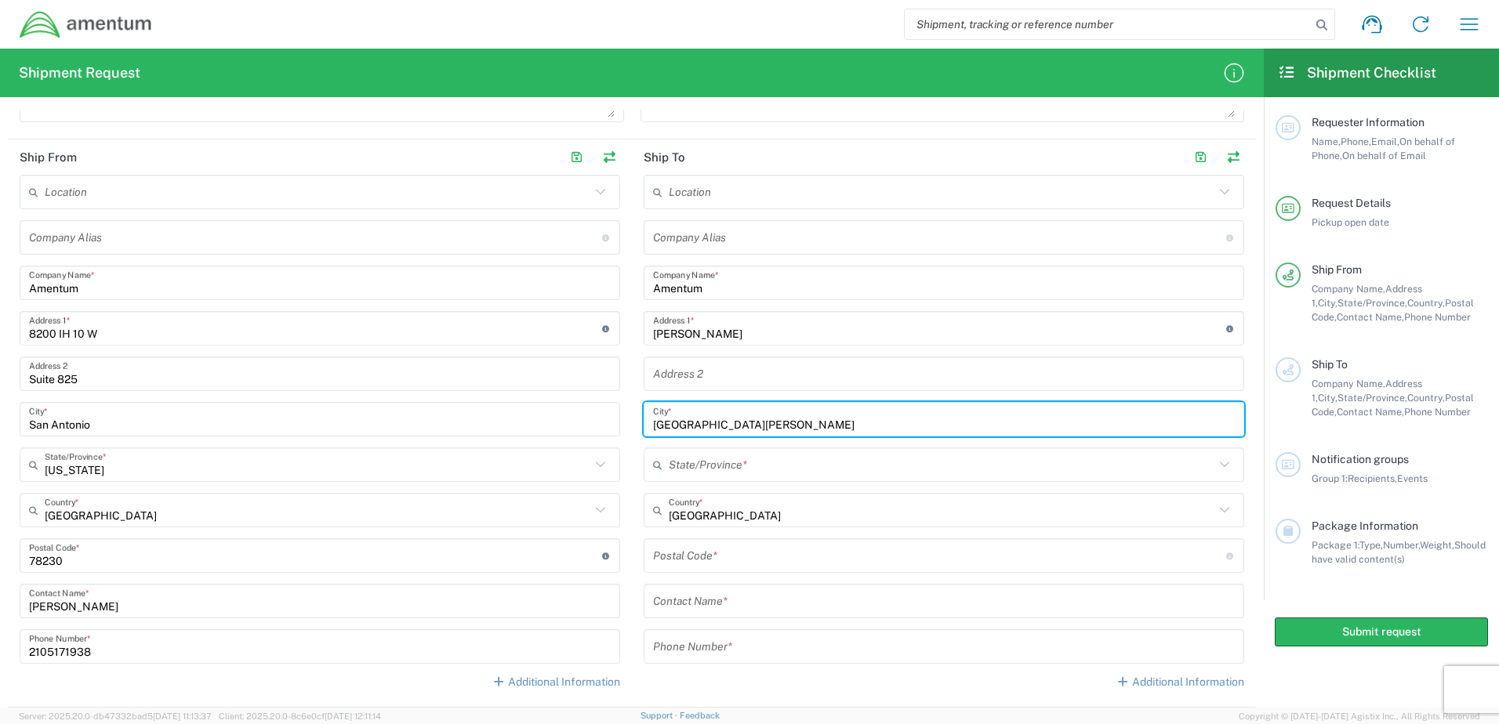
type input "Camp Pendleton"
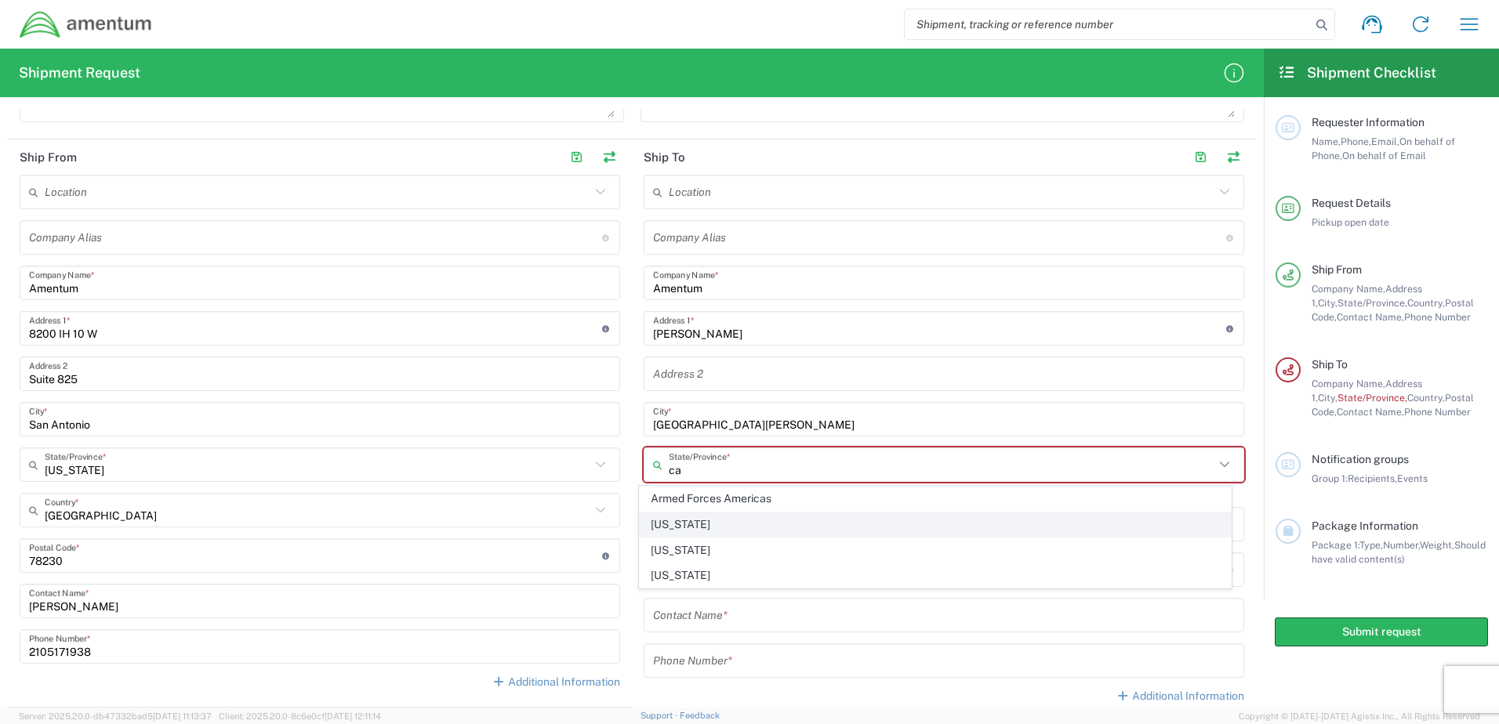
click at [695, 521] on span "[US_STATE]" at bounding box center [936, 525] width 592 height 24
type input "[US_STATE]"
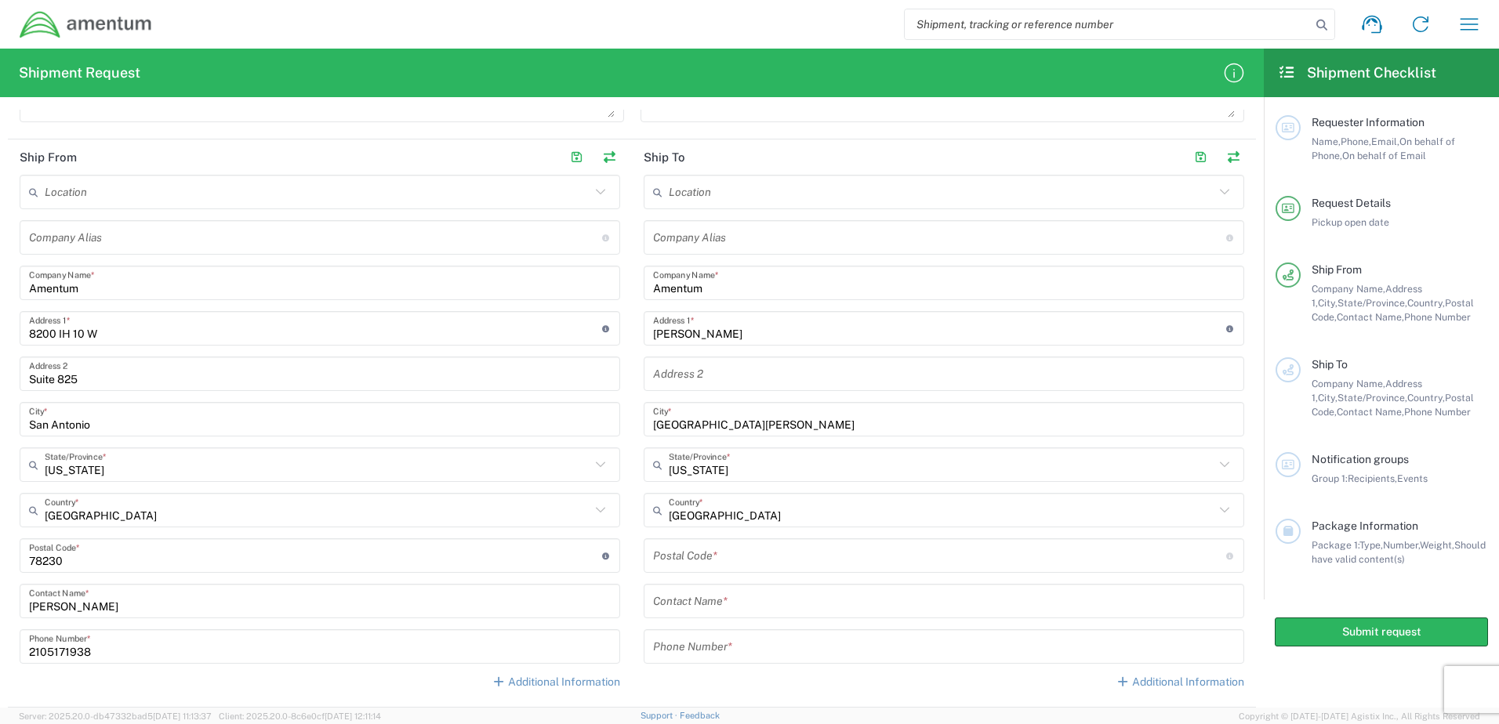
click at [724, 563] on input "undefined" at bounding box center [939, 555] width 573 height 27
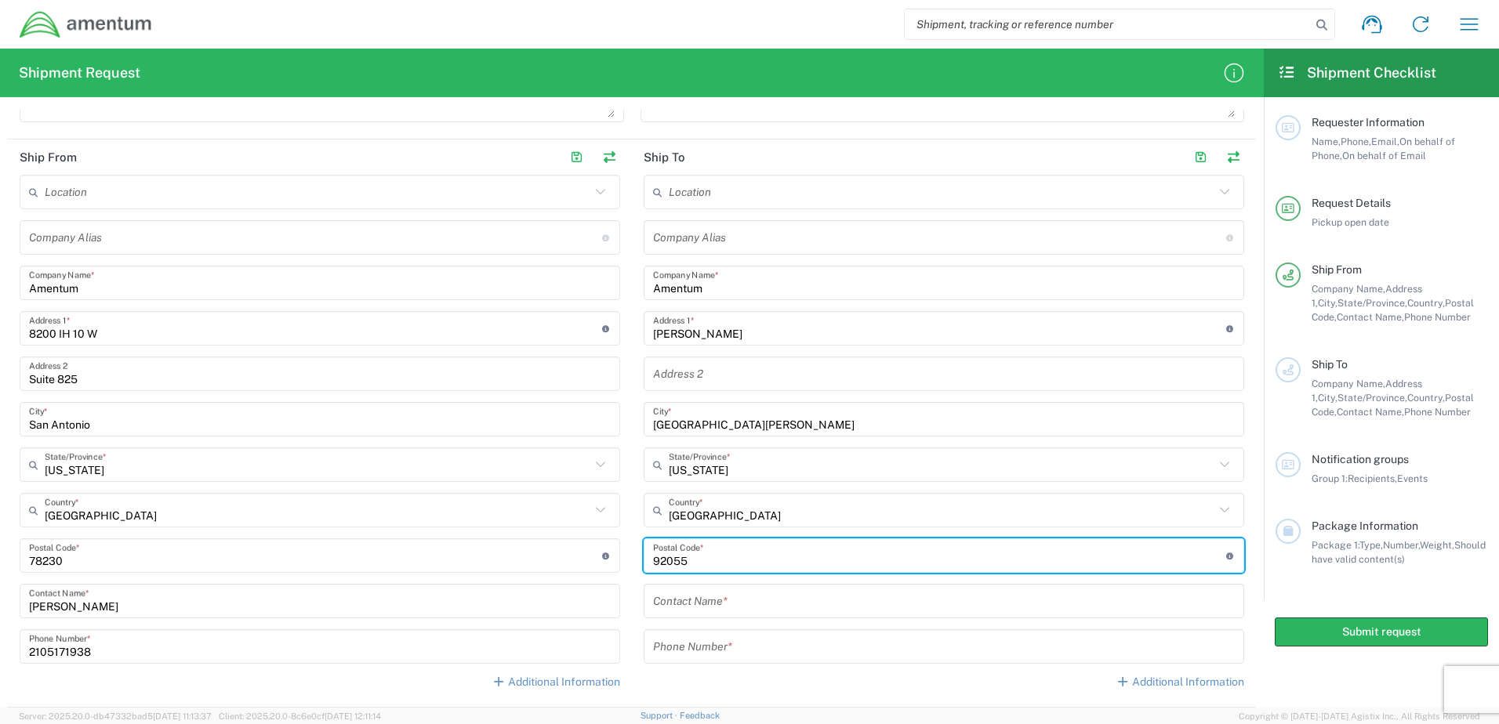
type input "92055"
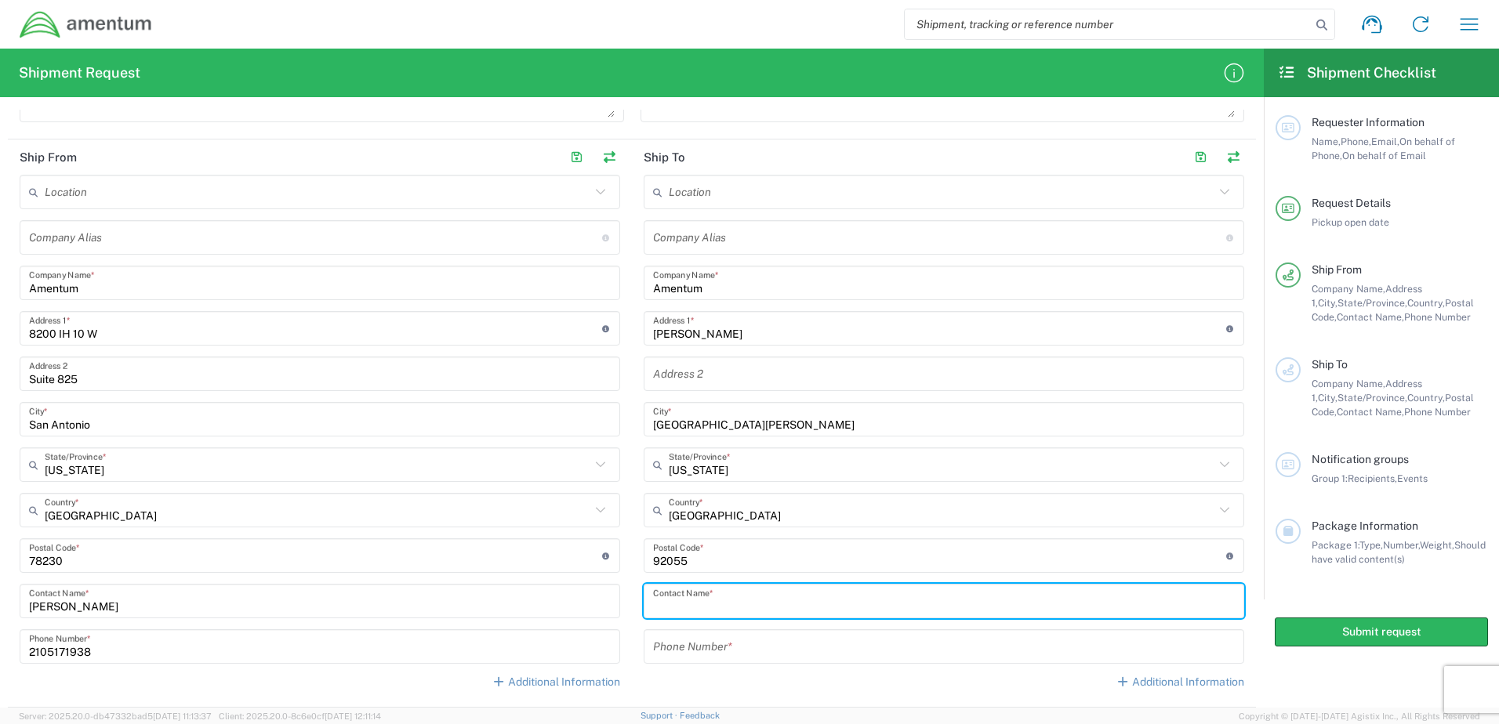
click at [719, 610] on input "text" at bounding box center [944, 601] width 582 height 27
type input "Joseluis Castaneda"
click at [758, 335] on input "Joseluis Castaneda" at bounding box center [939, 328] width 573 height 27
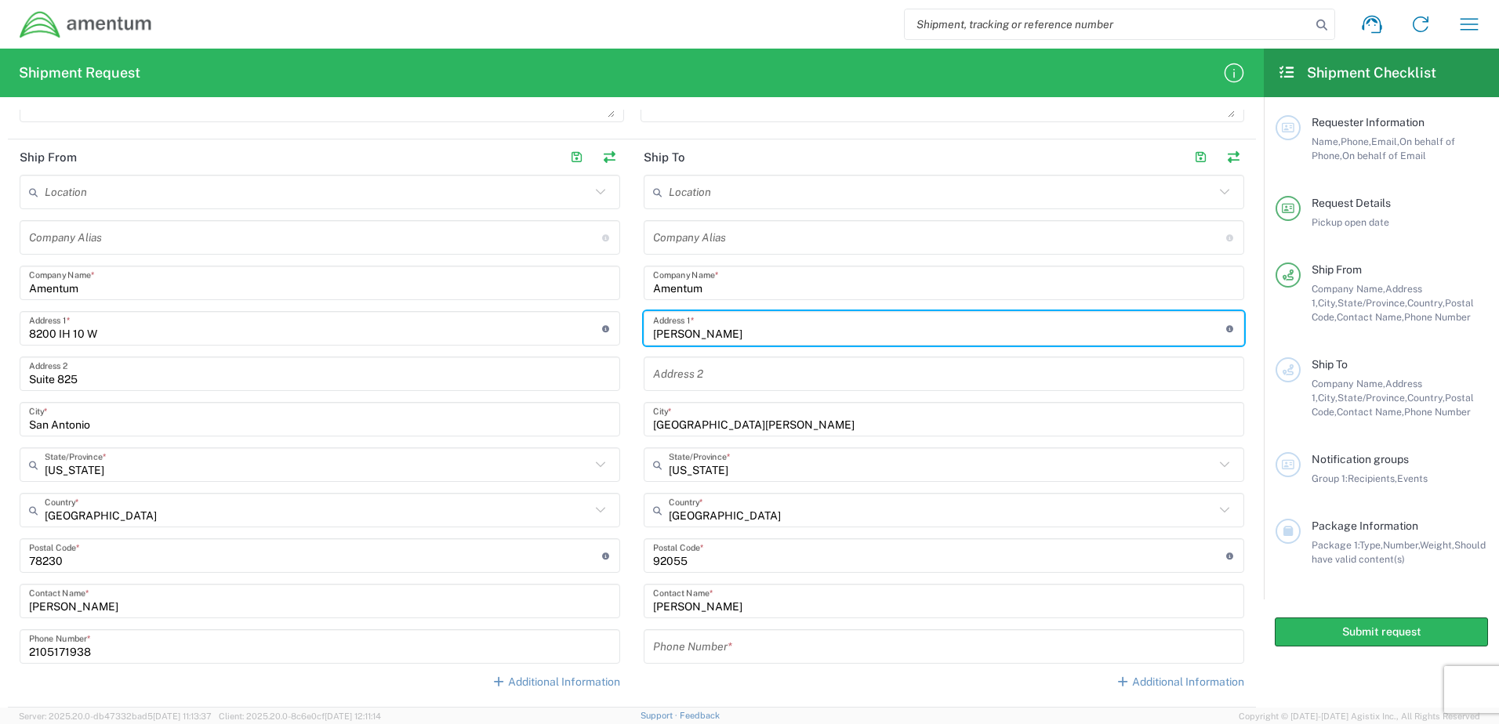
click at [758, 335] on input "Joseluis Castaneda" at bounding box center [939, 328] width 573 height 27
type input "BLDG 33608 E Street"
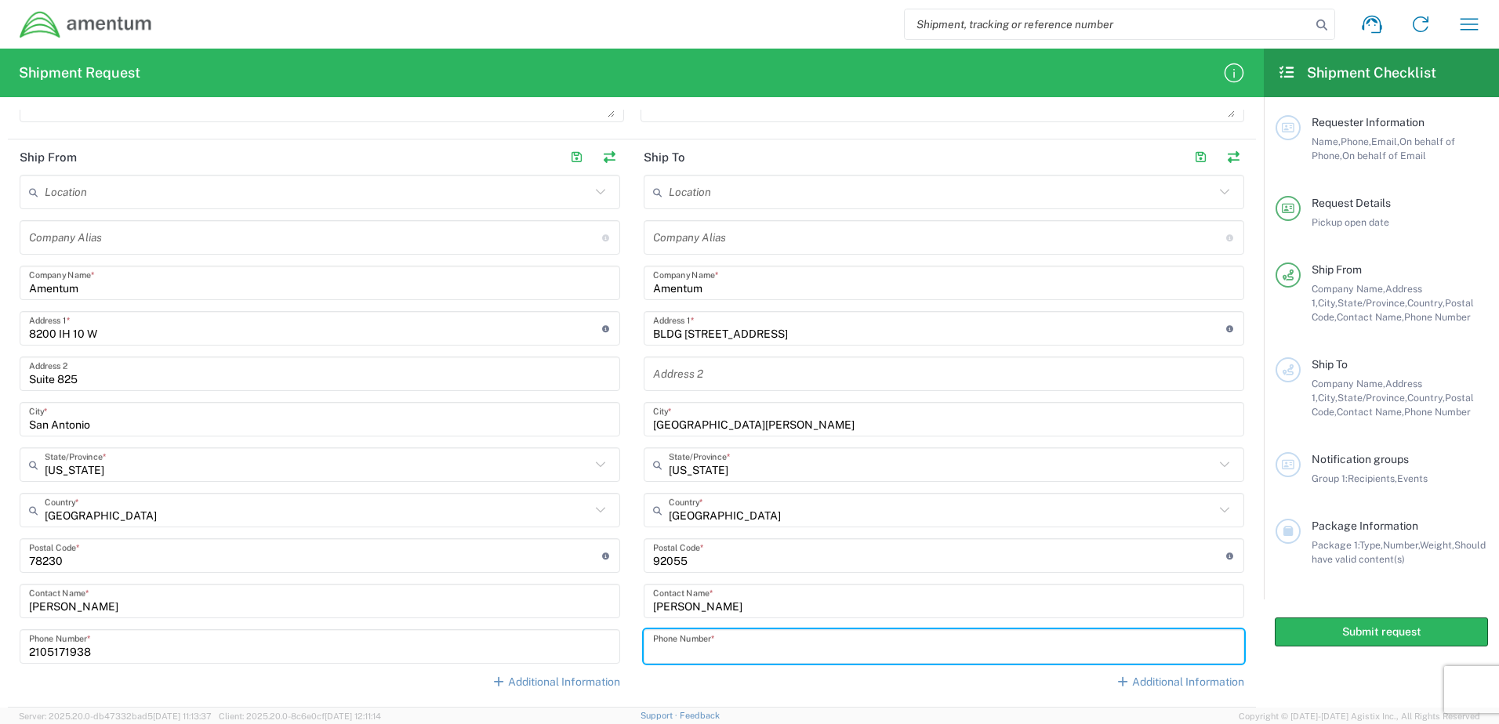
click at [728, 647] on input "tel" at bounding box center [944, 646] width 582 height 27
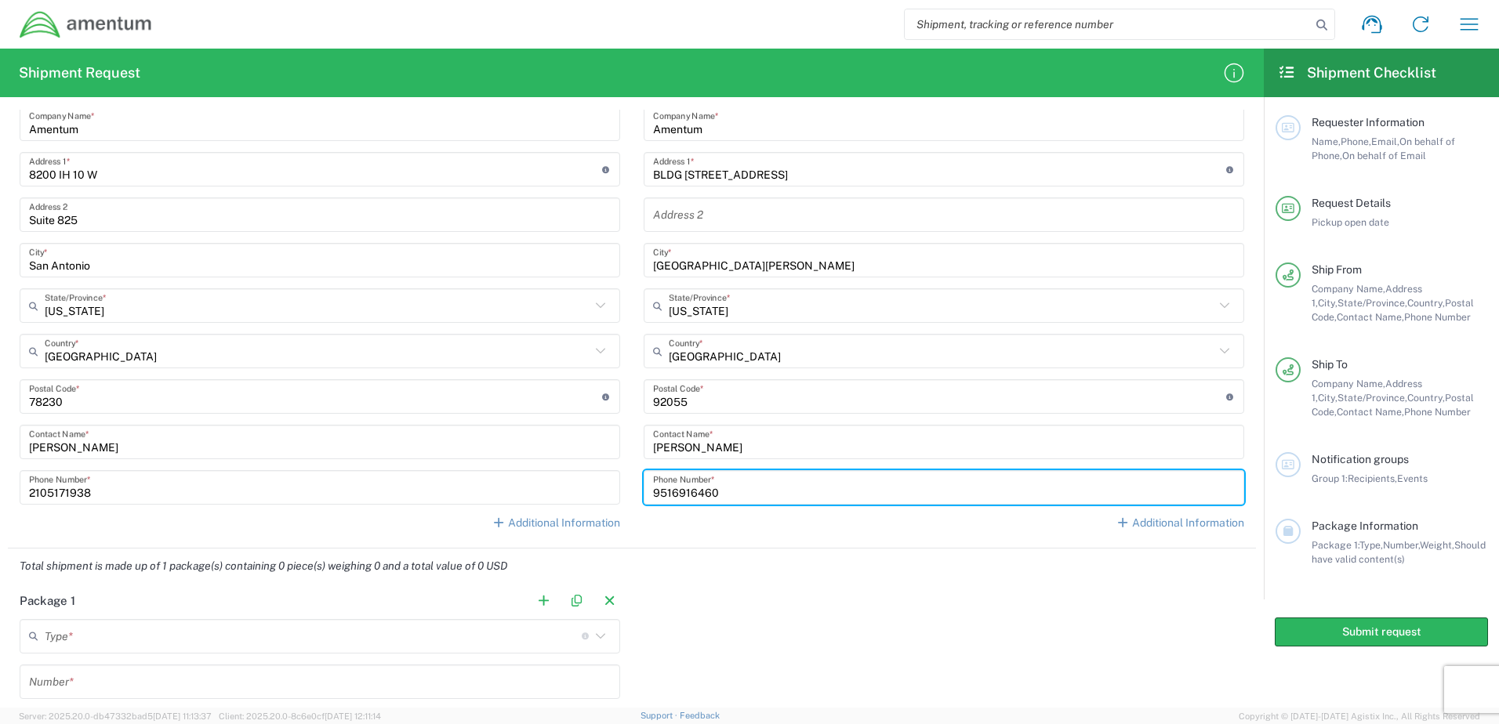
scroll to position [1019, 0]
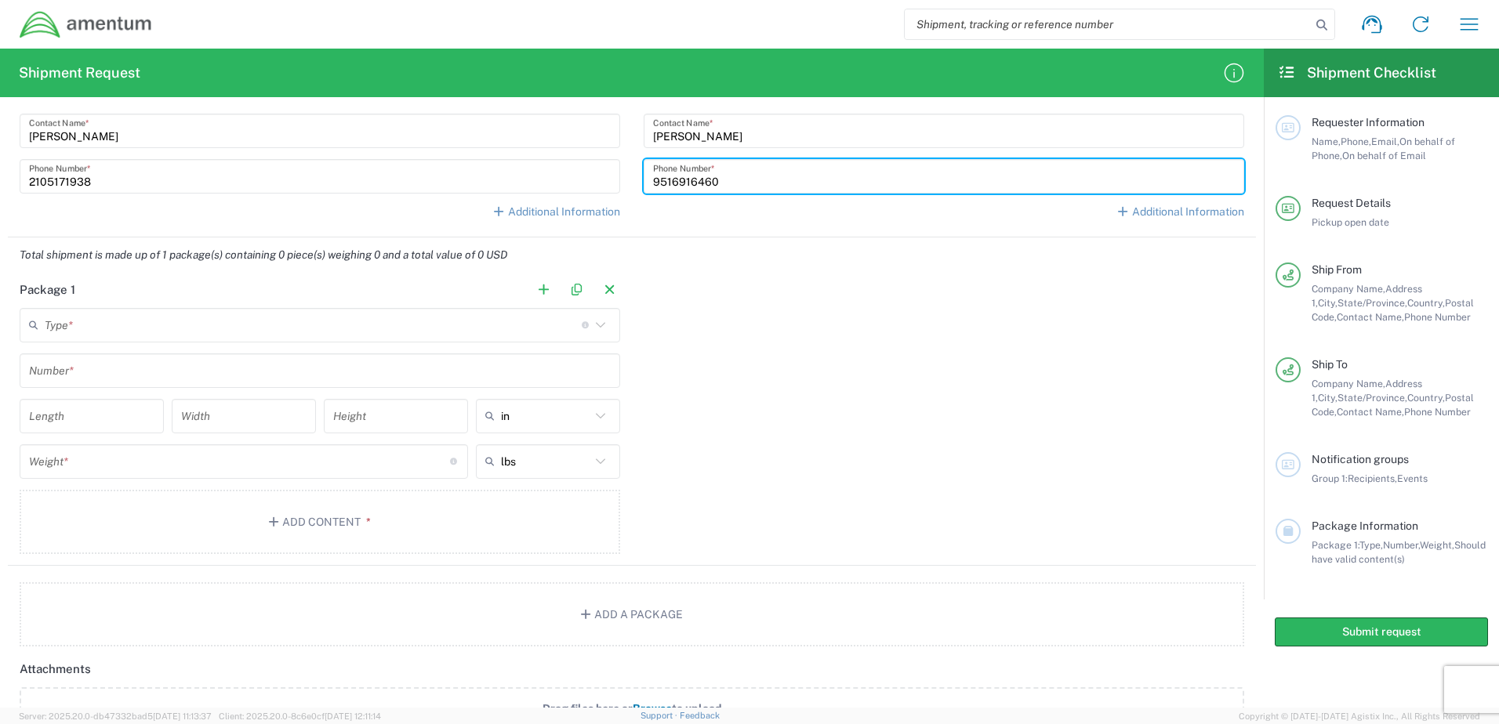
type input "9516916460"
click at [337, 352] on main "Type * Material used to package goods Bale(s) Basket(s) BCK Boxes Bolt(s) Bottl…" at bounding box center [320, 434] width 624 height 252
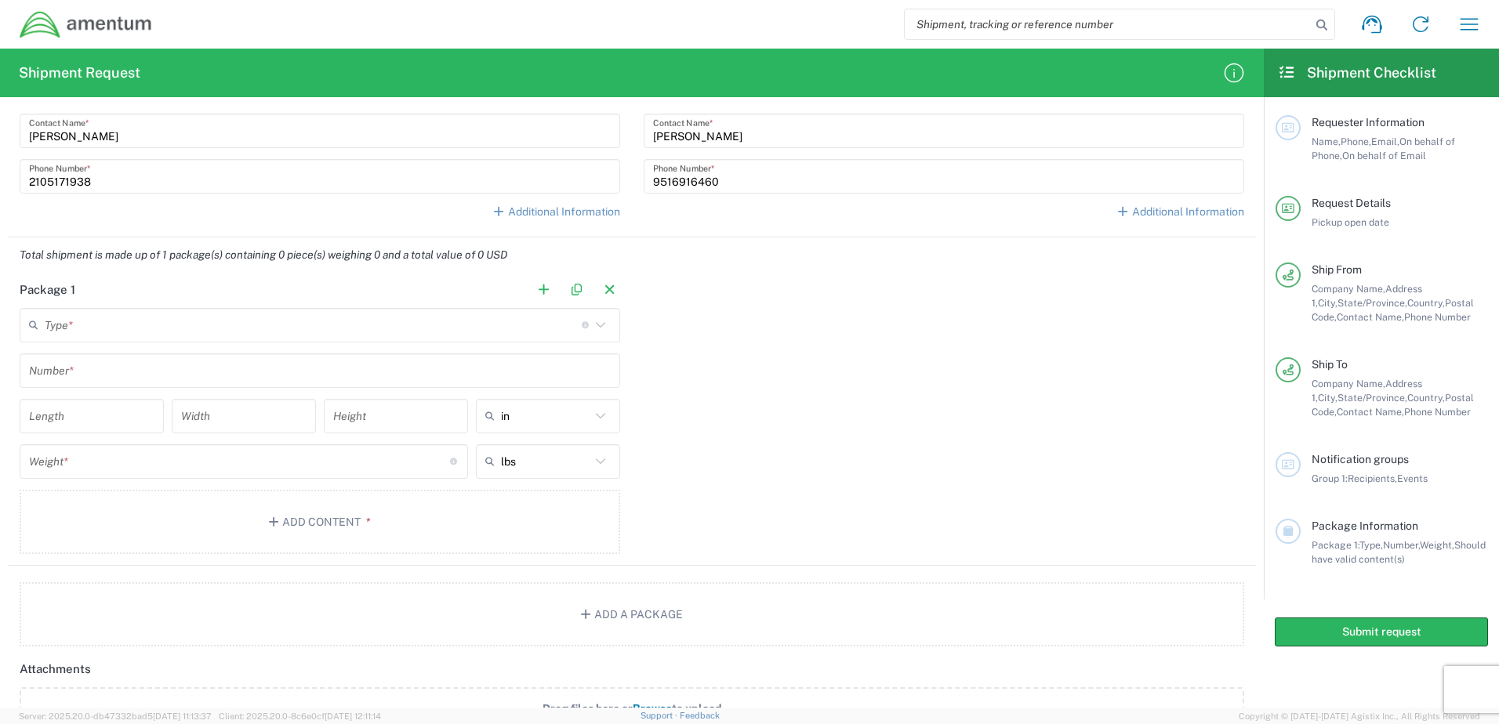
click at [437, 328] on input "text" at bounding box center [313, 324] width 537 height 27
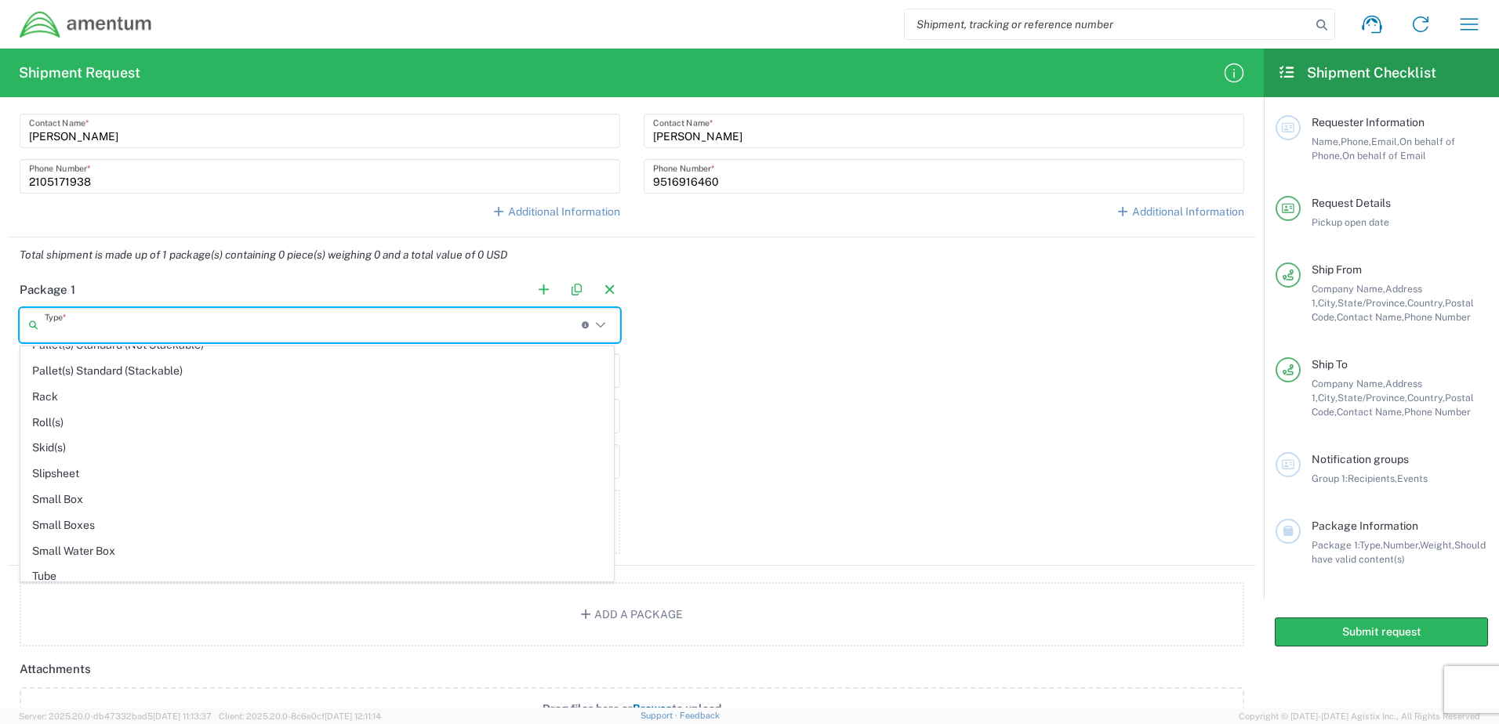
scroll to position [999, 0]
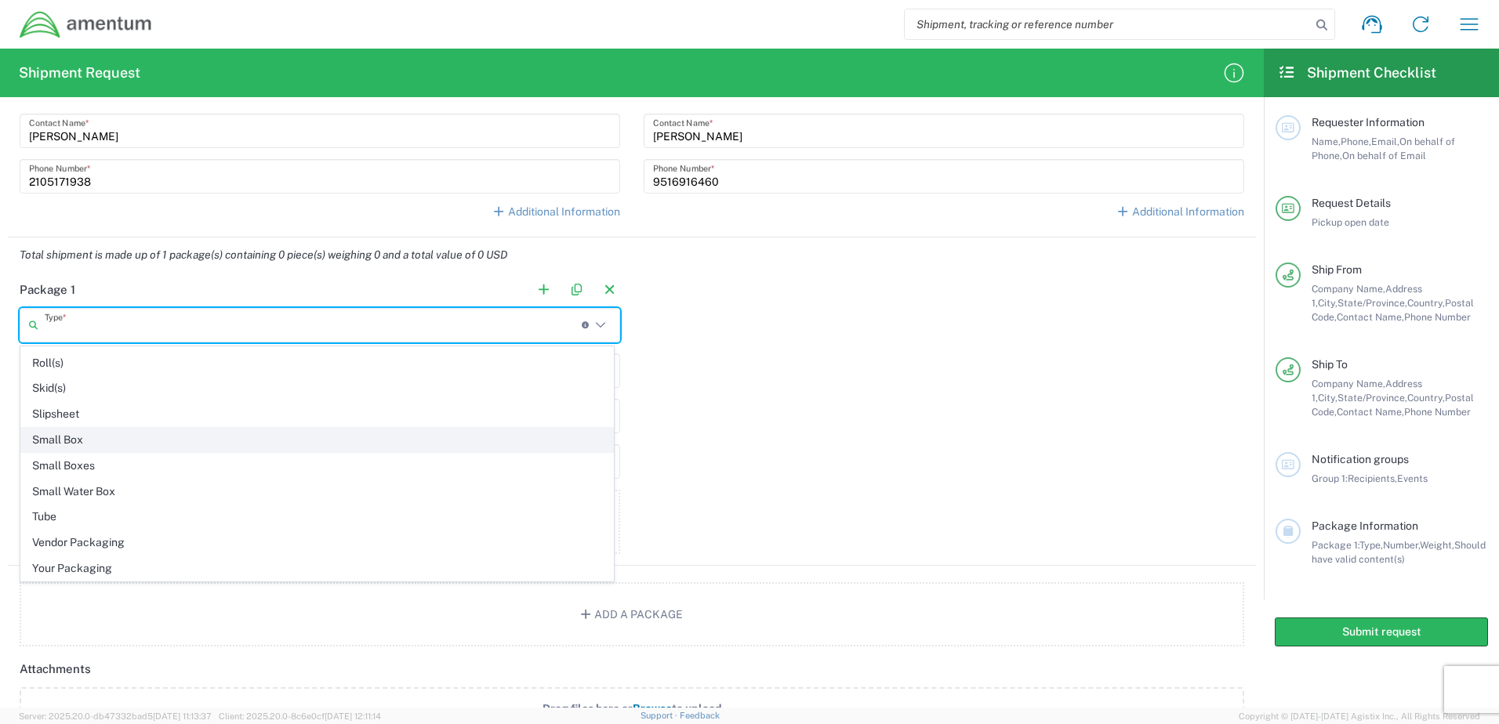
click at [82, 434] on span "Small Box" at bounding box center [317, 440] width 592 height 24
type input "Small Box"
type input "12.25"
type input "11"
type input "1.5"
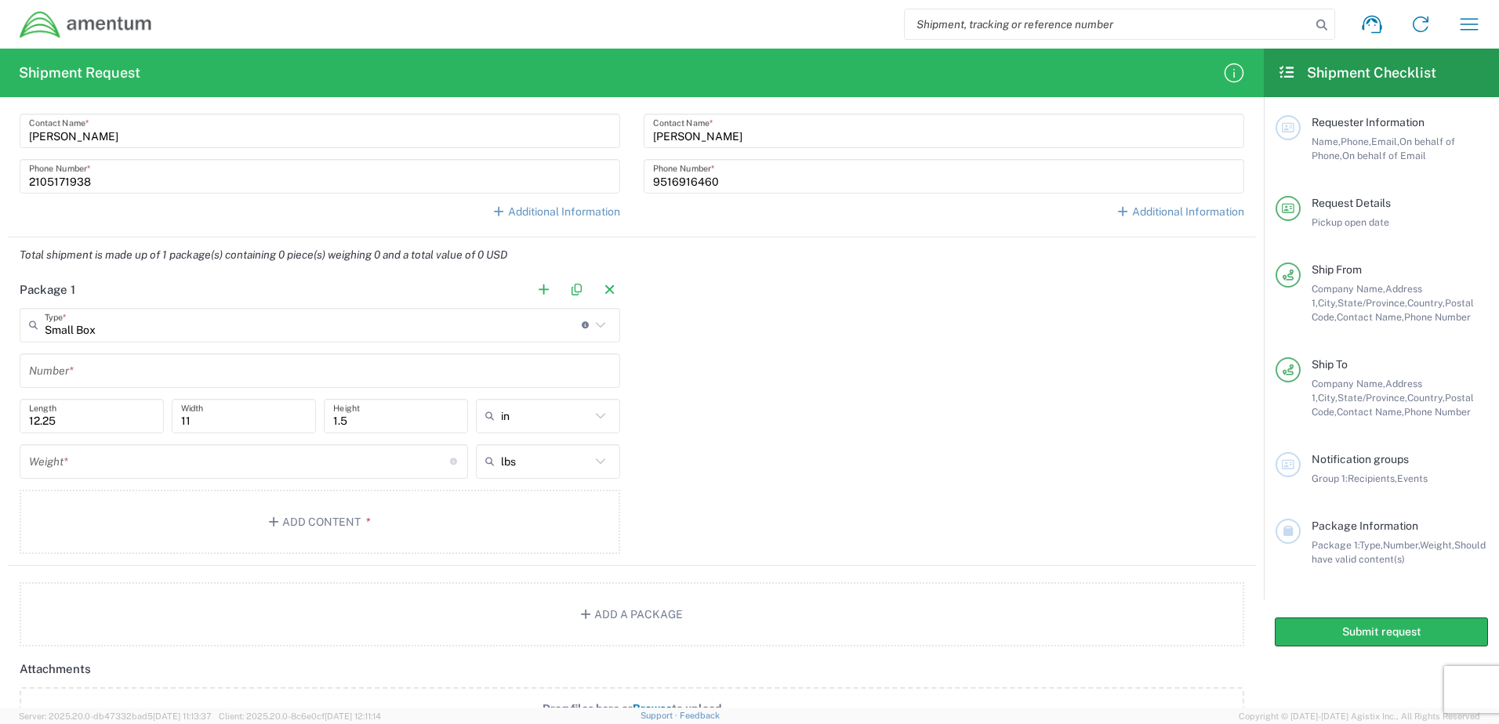
click at [91, 412] on input "12.25" at bounding box center [91, 415] width 125 height 27
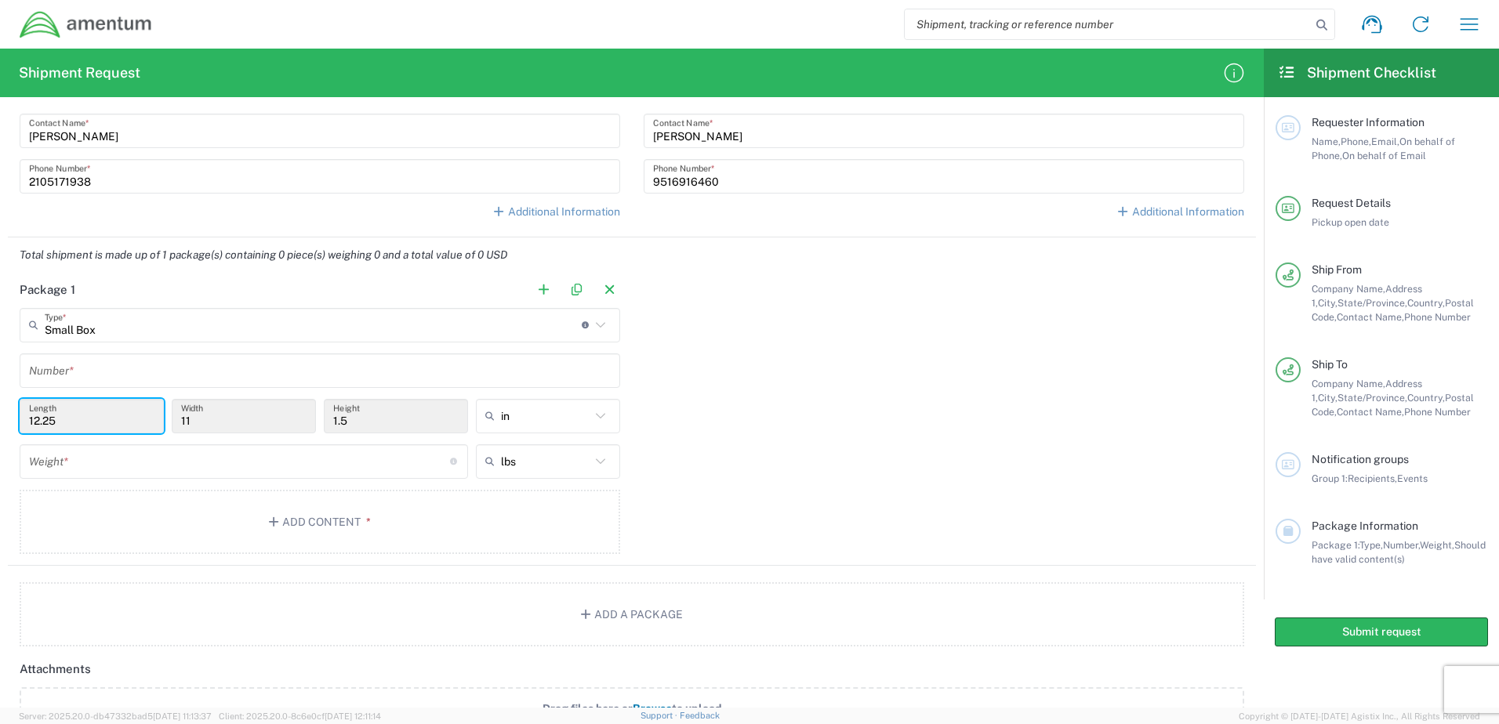
click at [601, 327] on icon at bounding box center [600, 325] width 20 height 20
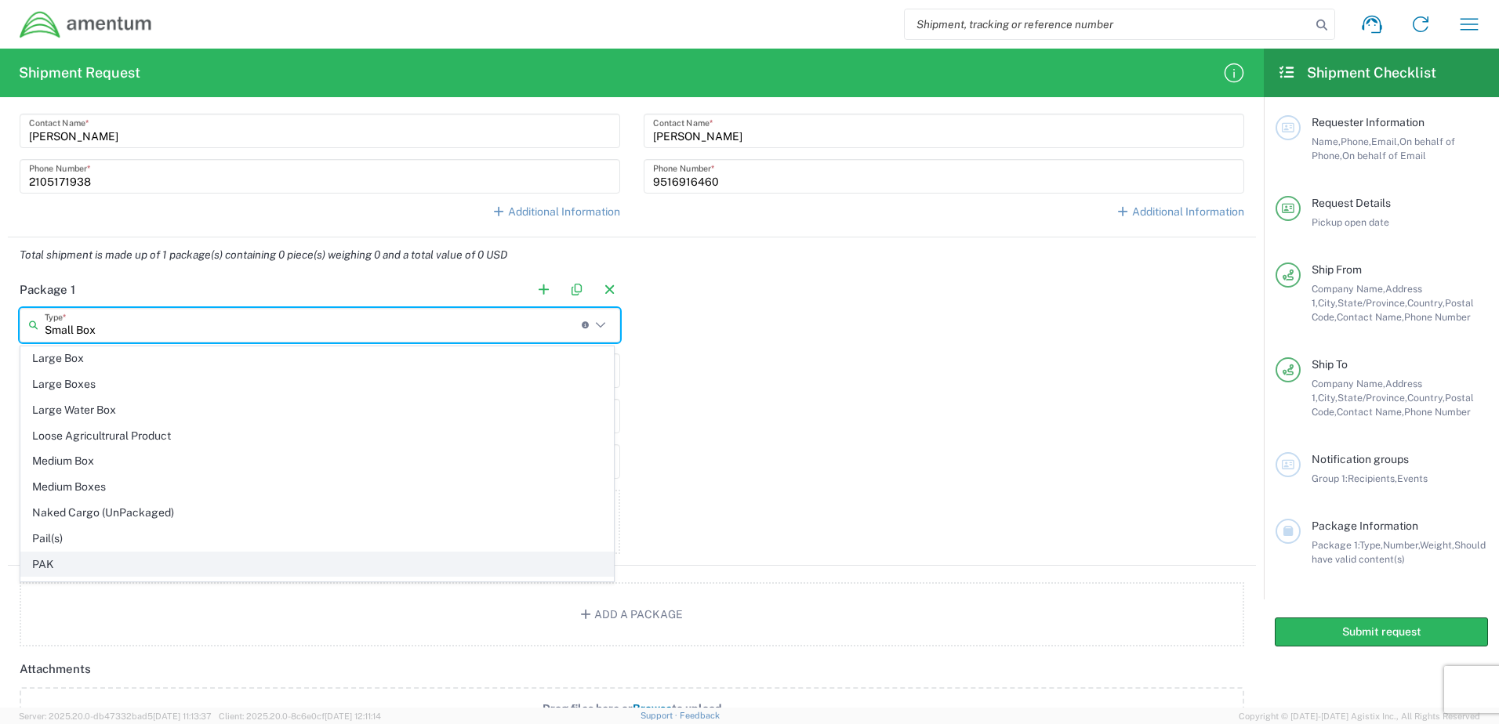
scroll to position [549, 0]
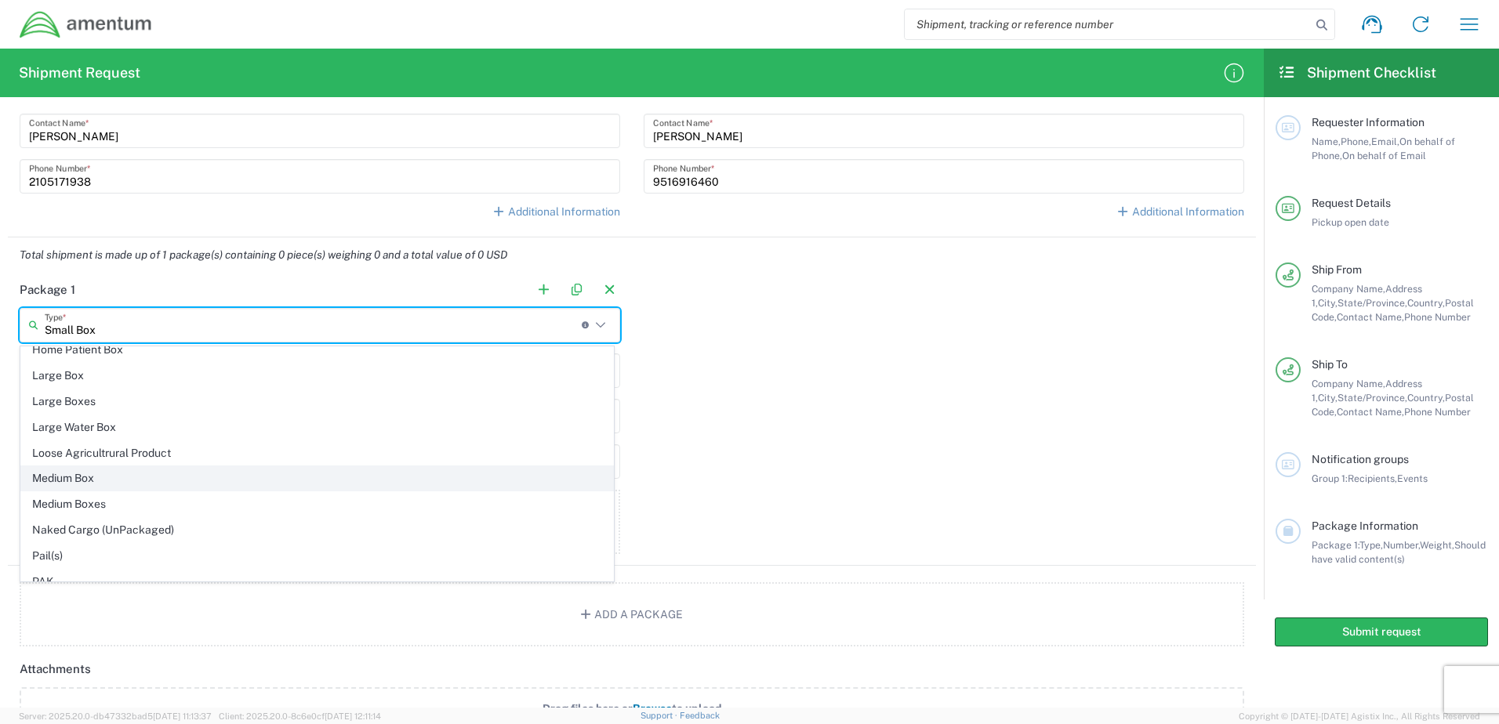
click at [87, 477] on span "Medium Box" at bounding box center [317, 478] width 592 height 24
type input "Medium Box"
type input "13"
type input "11.5"
type input "2.5"
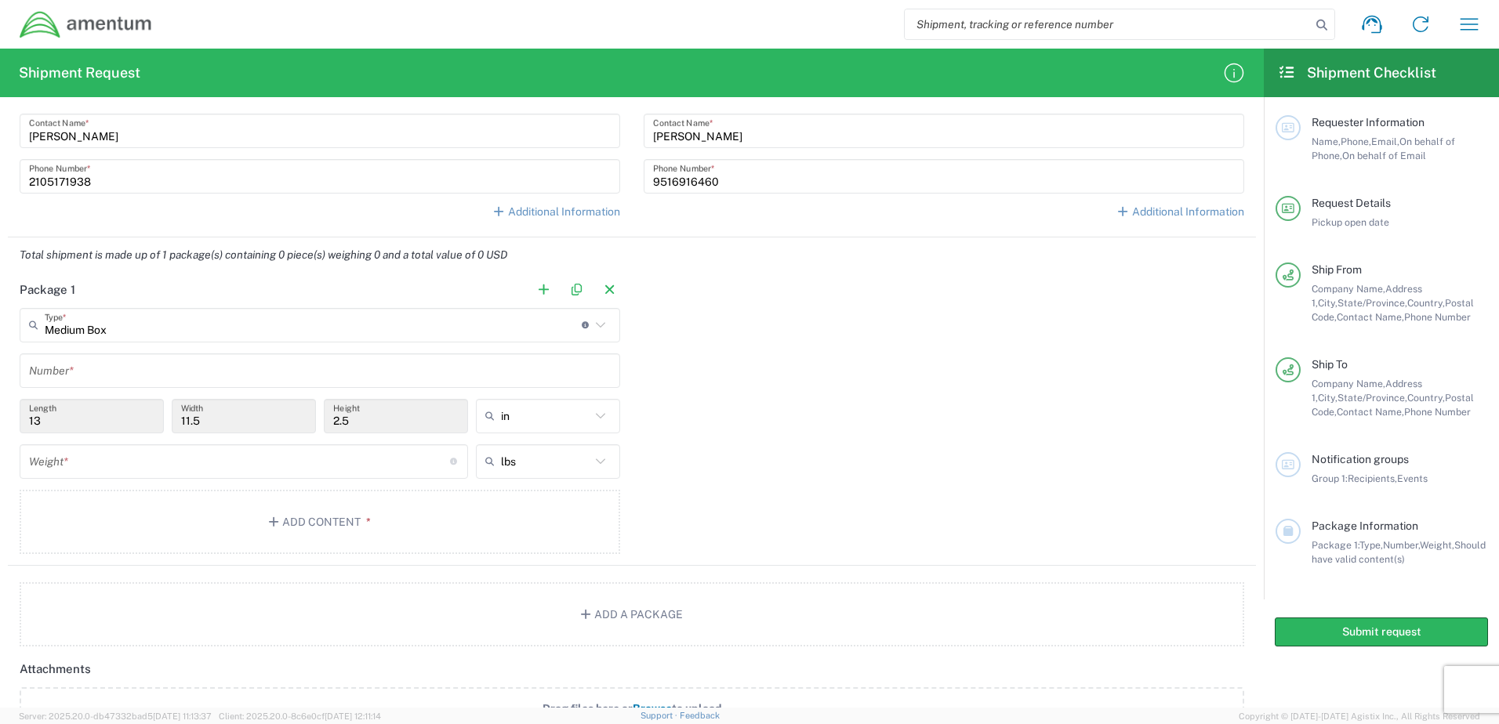
click at [389, 424] on input "2.5" at bounding box center [395, 415] width 125 height 27
drag, startPoint x: 390, startPoint y: 426, endPoint x: 314, endPoint y: 422, distance: 75.4
click at [320, 422] on div "2.5 Height" at bounding box center [396, 421] width 152 height 45
click at [753, 383] on div "Package 1 Medium Box Type * Material used to package goods Small Box Bale(s) Ba…" at bounding box center [632, 419] width 1248 height 293
click at [195, 468] on input "number" at bounding box center [239, 461] width 421 height 27
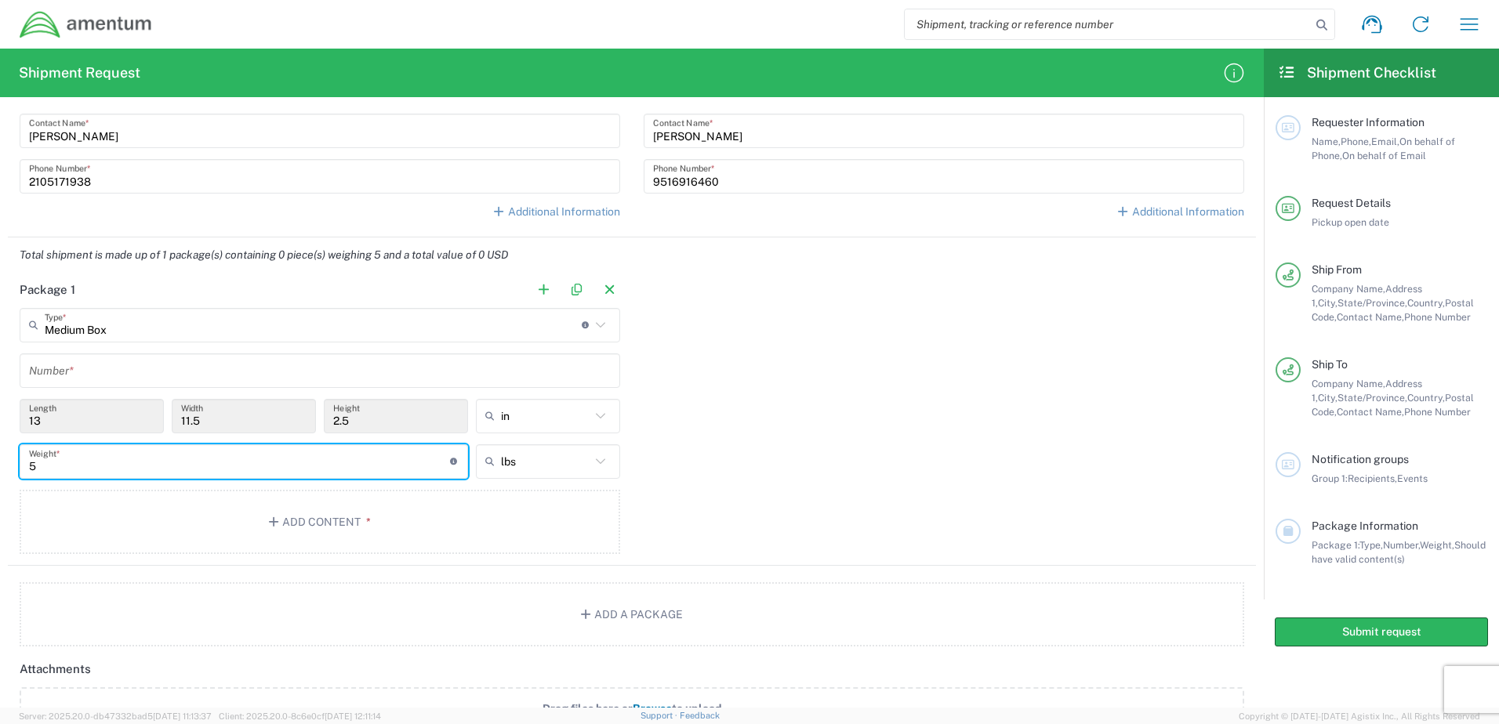
type input "5"
click at [205, 373] on input "text" at bounding box center [320, 370] width 582 height 27
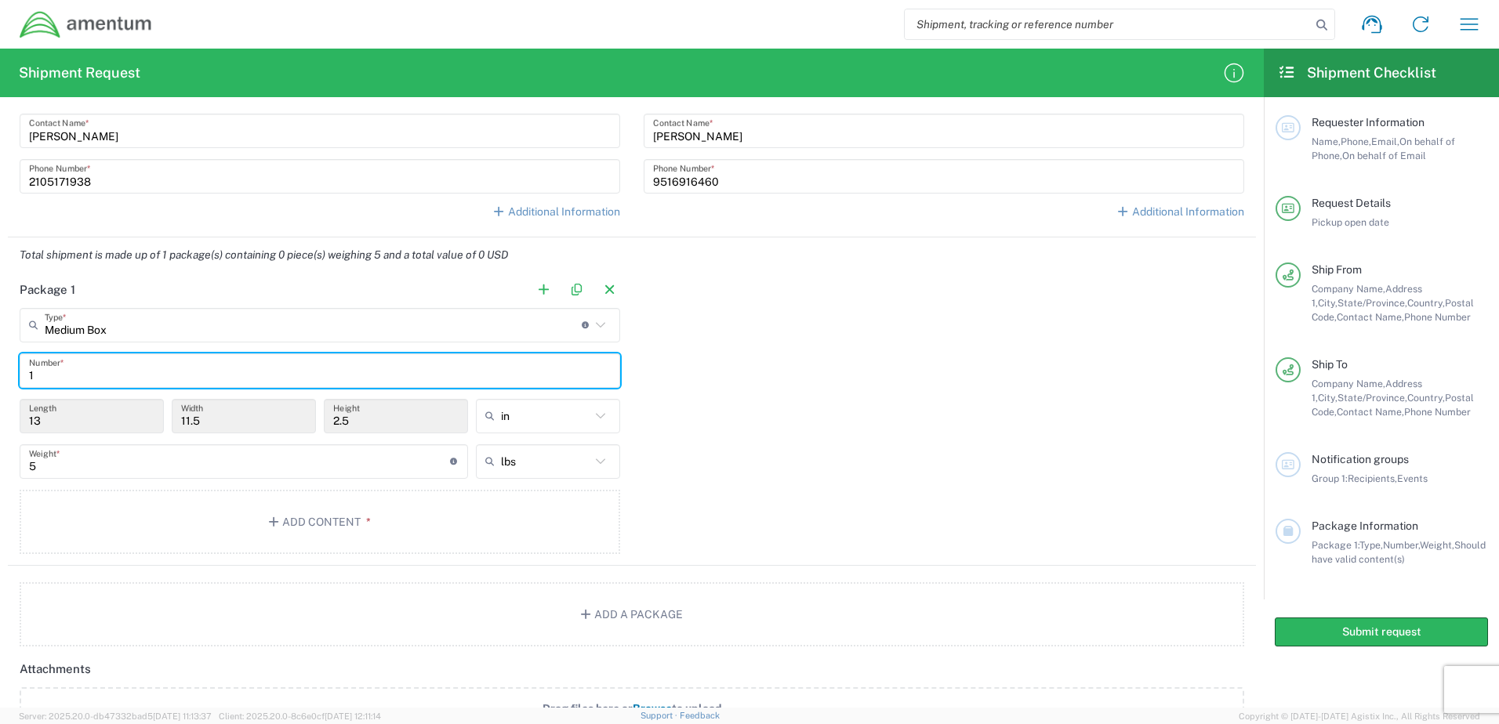
type input "1"
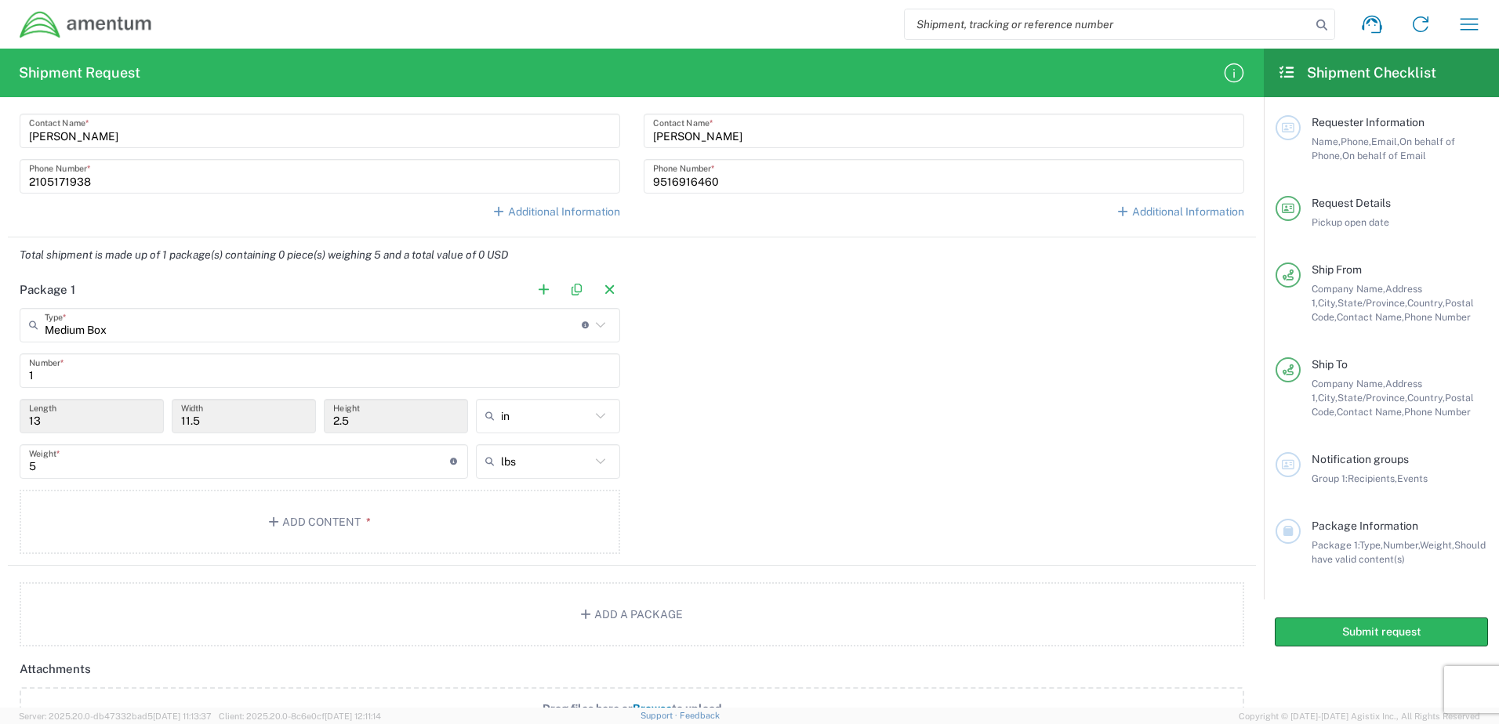
click at [933, 507] on div "Package 1 Medium Box Type * Material used to package goods Small Box Bale(s) Ba…" at bounding box center [632, 419] width 1248 height 293
click at [387, 528] on button "Add Content *" at bounding box center [320, 522] width 601 height 64
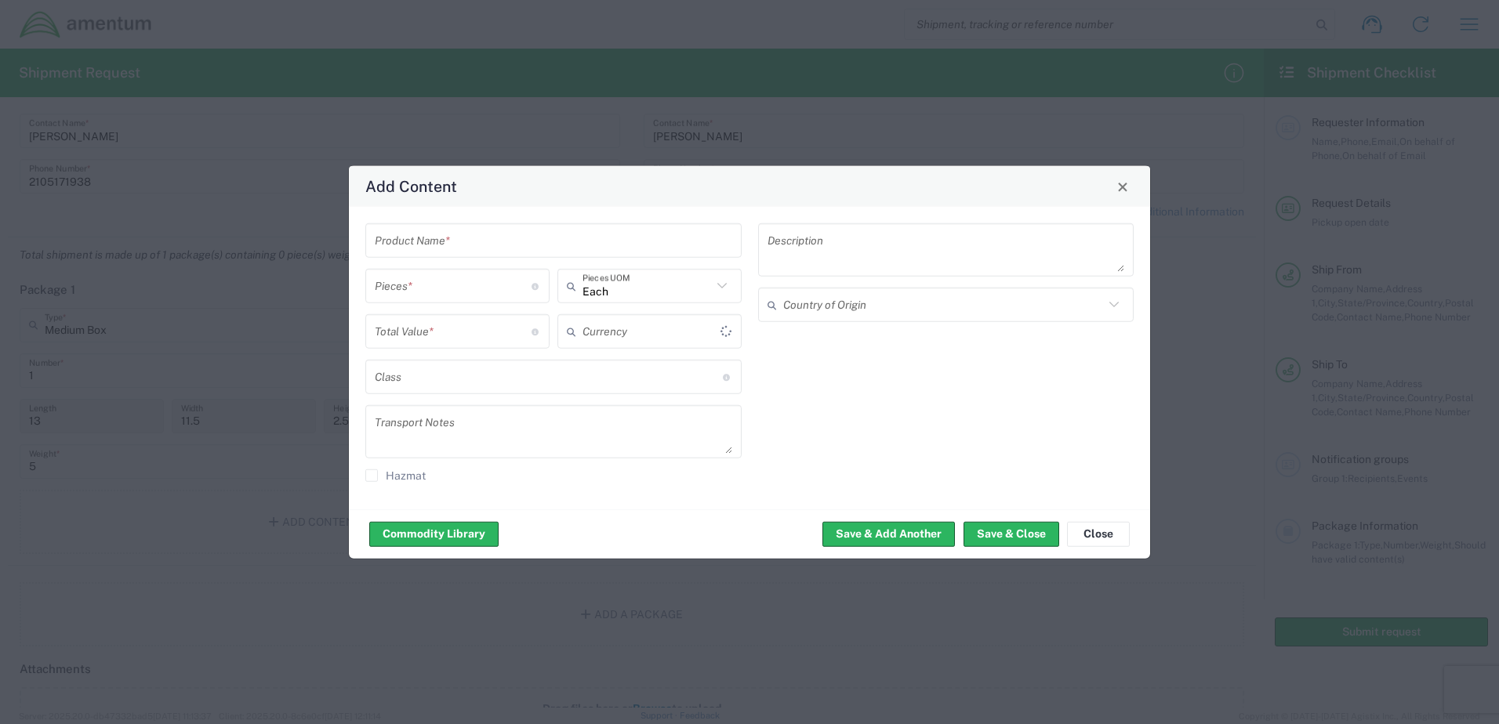
click at [468, 249] on input "text" at bounding box center [553, 240] width 357 height 27
type input "US Dollar"
type input "Amentum Shirts"
click at [485, 288] on input "number" at bounding box center [453, 285] width 157 height 27
type input "9"
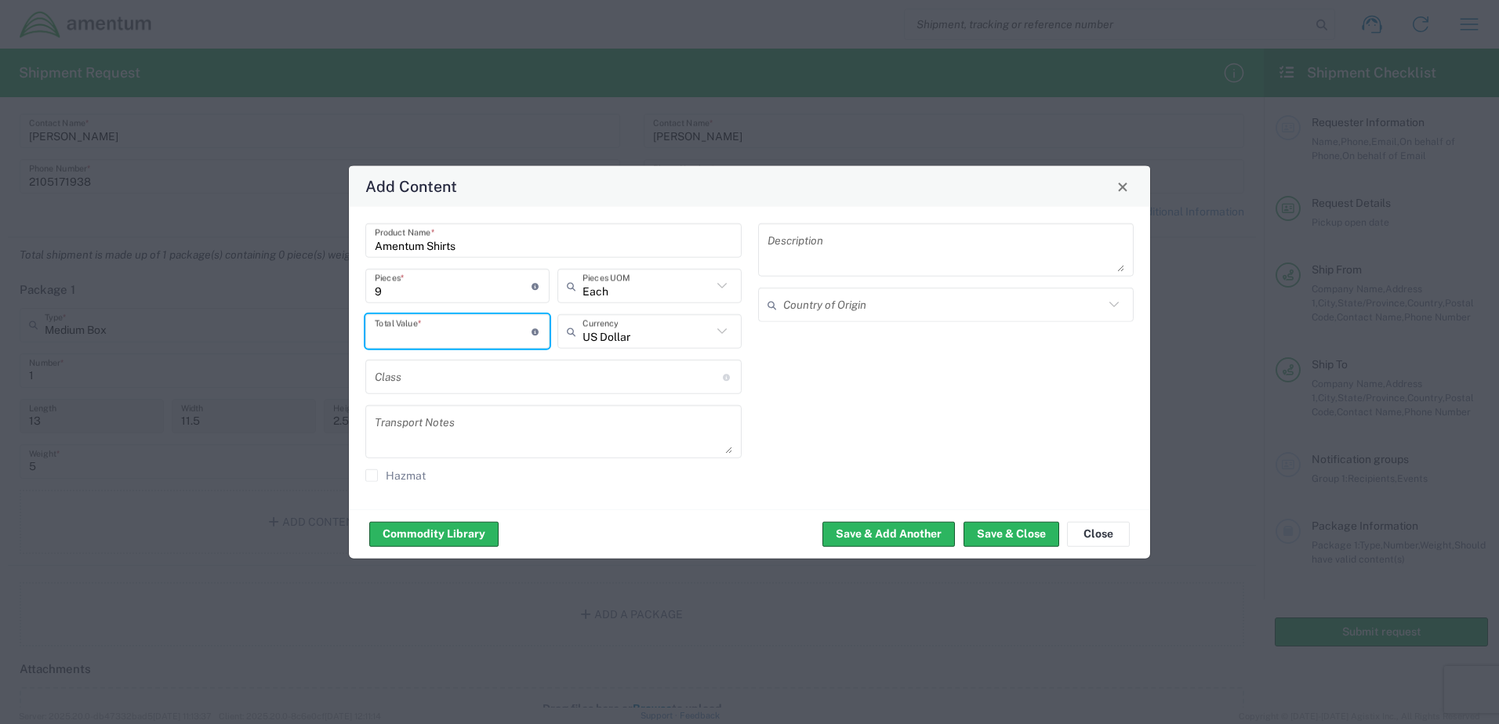
click at [457, 338] on input "number" at bounding box center [453, 331] width 157 height 27
type input "300"
click at [892, 426] on div "Description Country of Origin" at bounding box center [945, 358] width 393 height 270
click at [1026, 547] on div "Commodity Library Save & Add Another Save & Close Close" at bounding box center [749, 534] width 801 height 49
click at [1027, 535] on button "Save & Close" at bounding box center [1011, 533] width 96 height 25
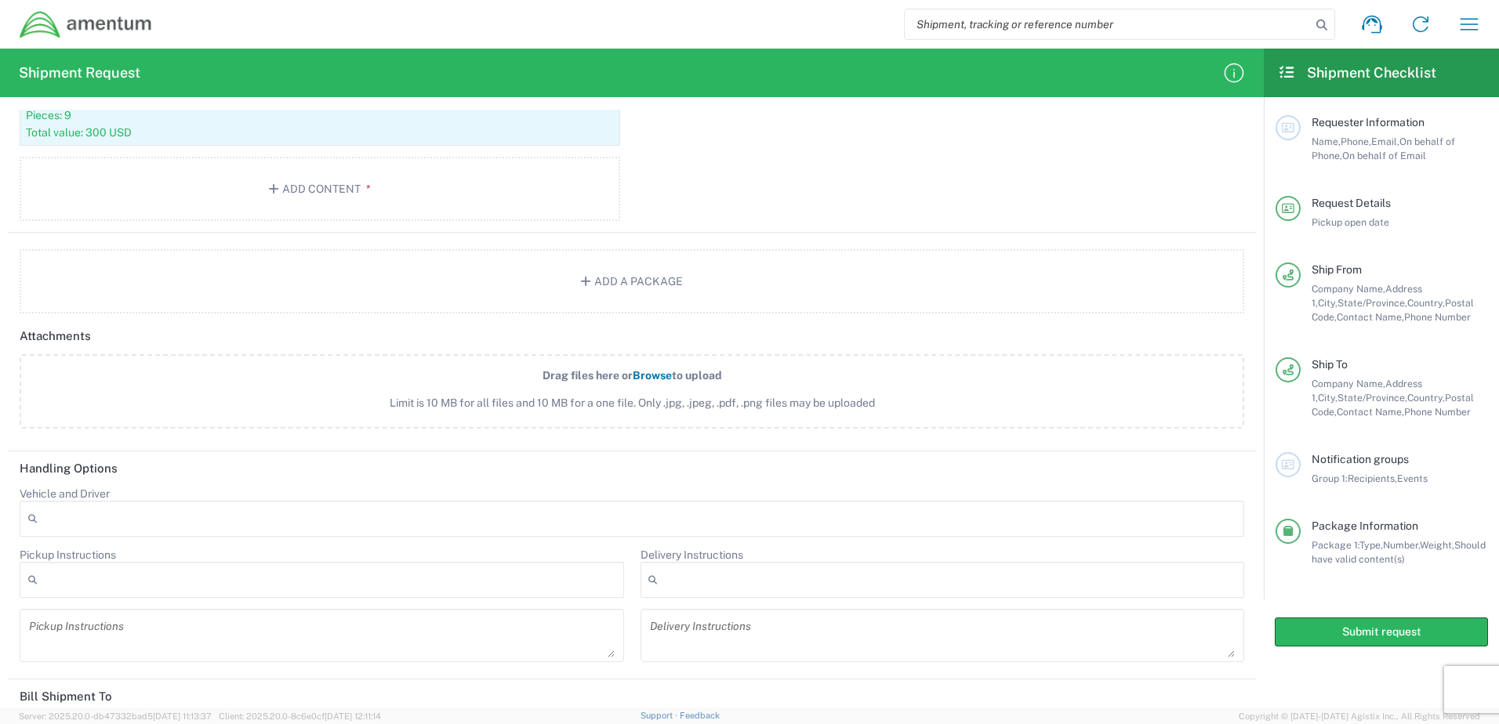
scroll to position [1758, 0]
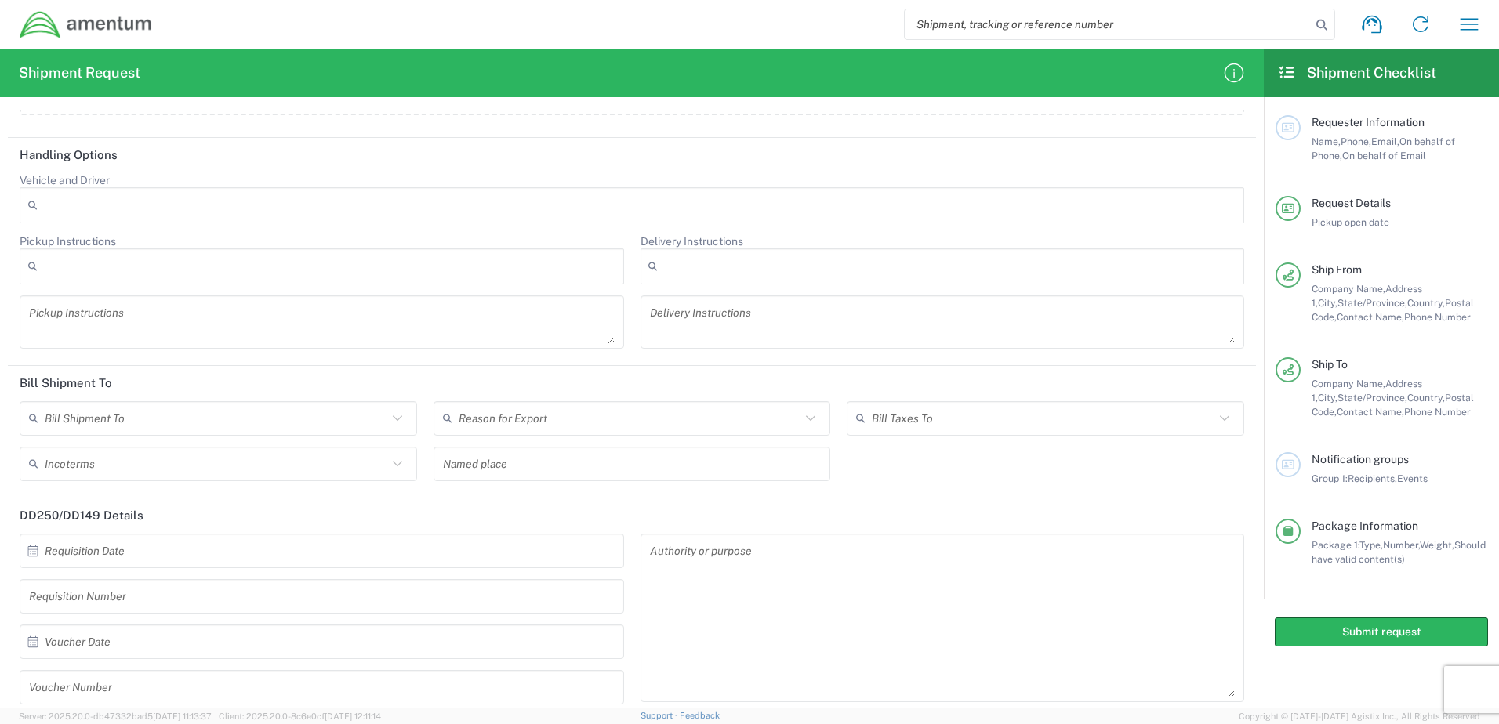
click at [394, 413] on icon at bounding box center [397, 418] width 20 height 20
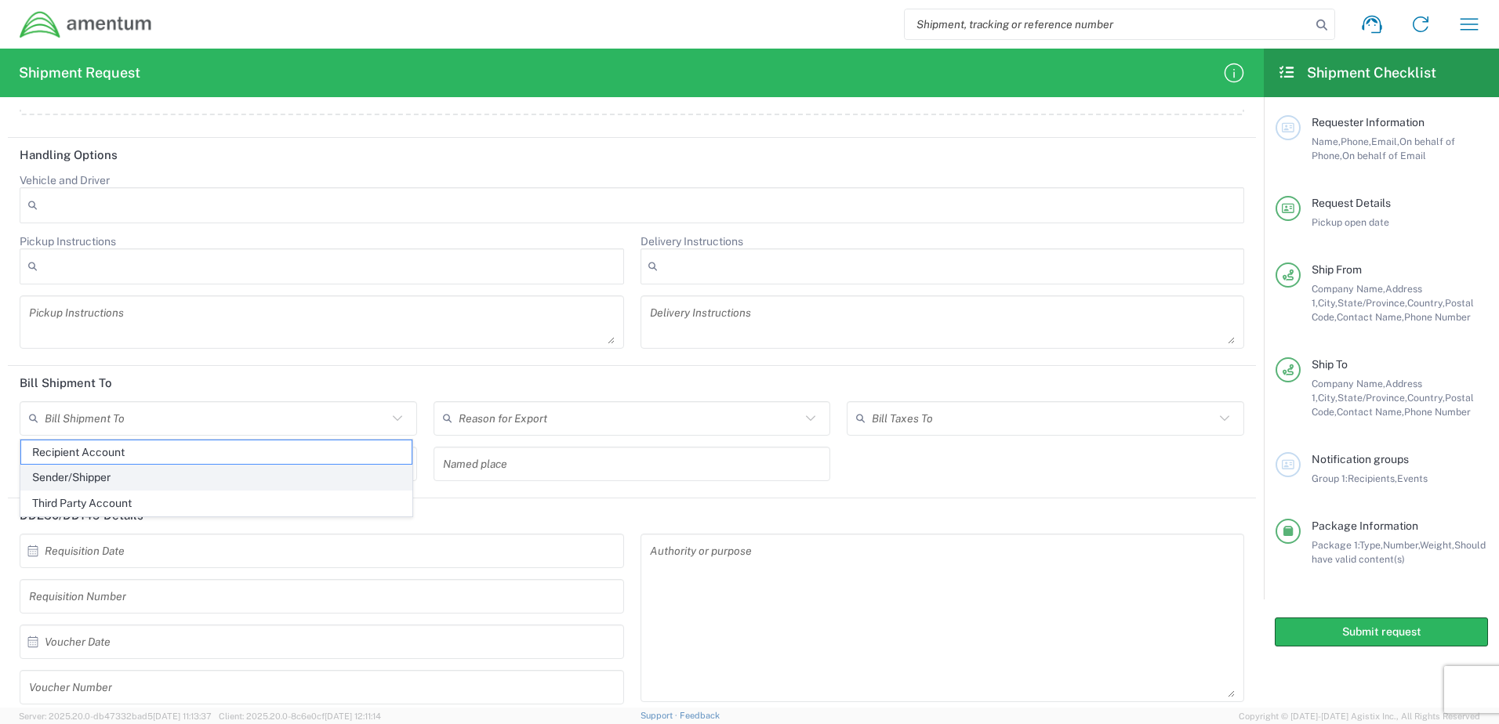
click at [102, 477] on span "Sender/Shipper" at bounding box center [216, 478] width 390 height 24
type input "Sender/Shipper"
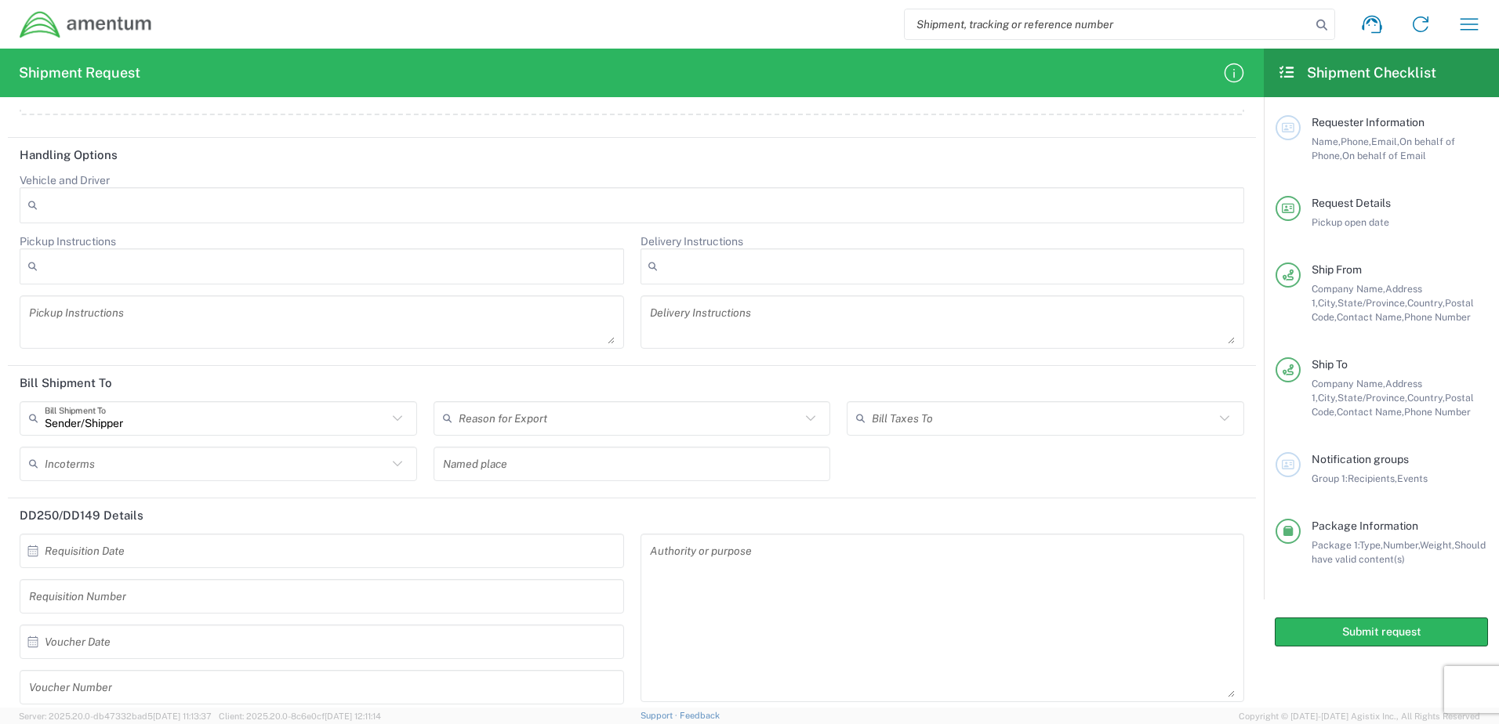
click at [359, 370] on header "Bill Shipment To" at bounding box center [632, 383] width 1248 height 35
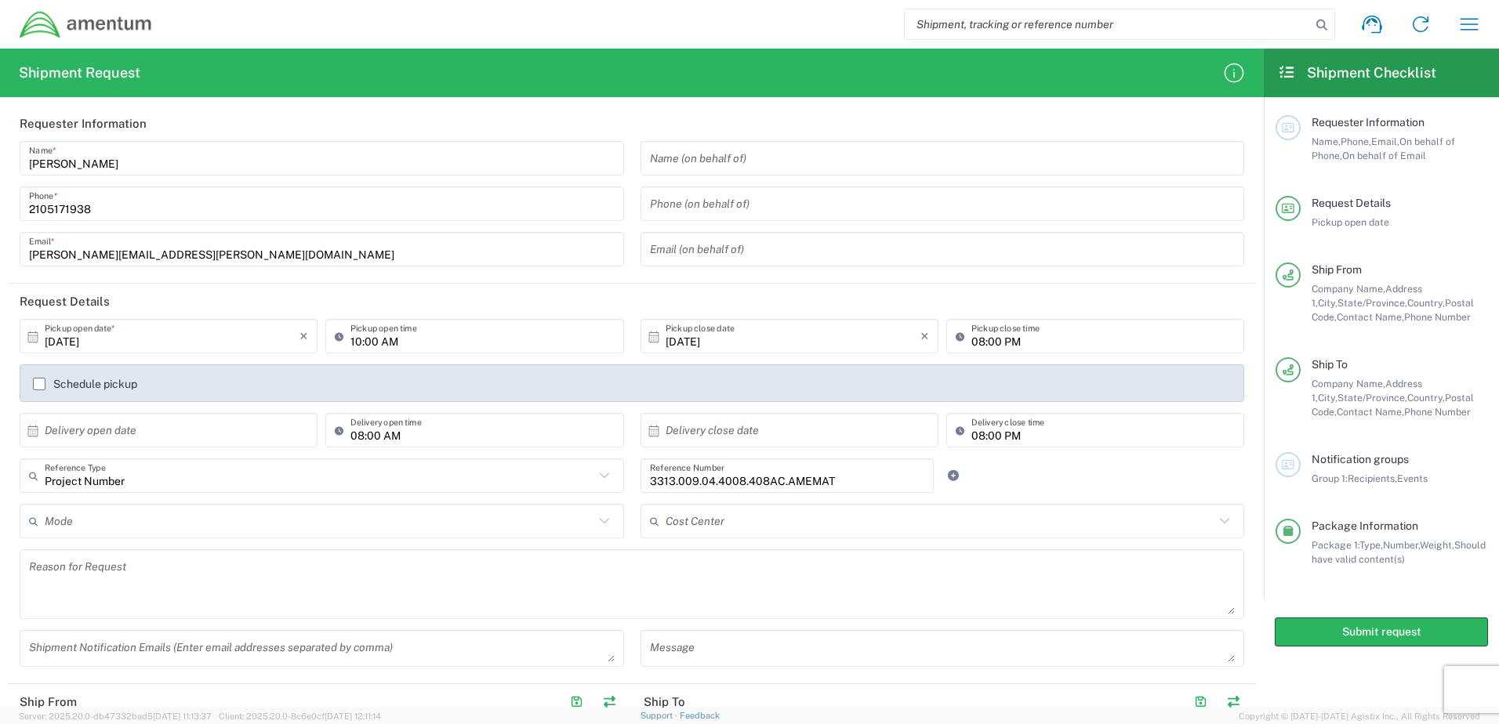
scroll to position [0, 0]
click at [492, 344] on input "10:00 AM" at bounding box center [481, 340] width 263 height 27
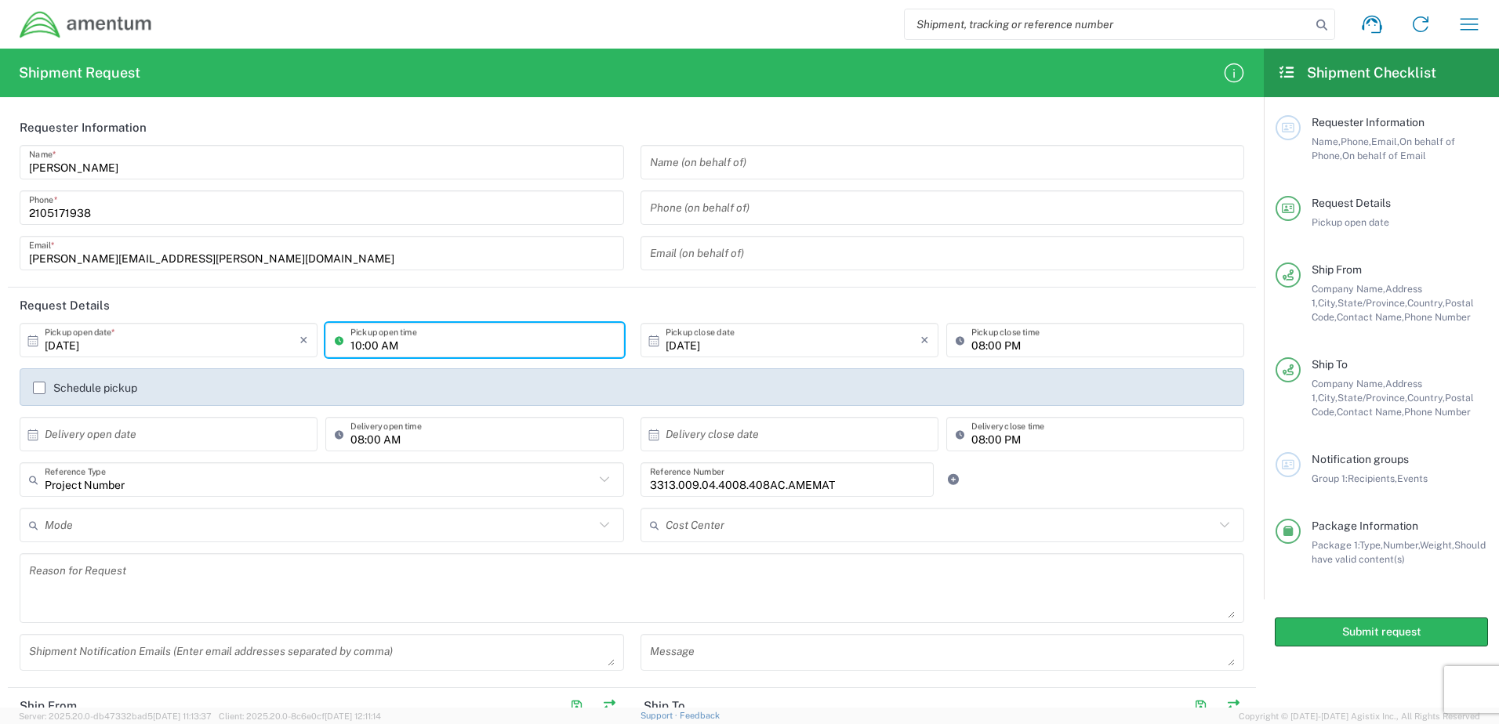
click at [557, 339] on input "10:00 AM" at bounding box center [481, 340] width 263 height 27
click at [731, 314] on header "Request Details" at bounding box center [632, 305] width 1248 height 35
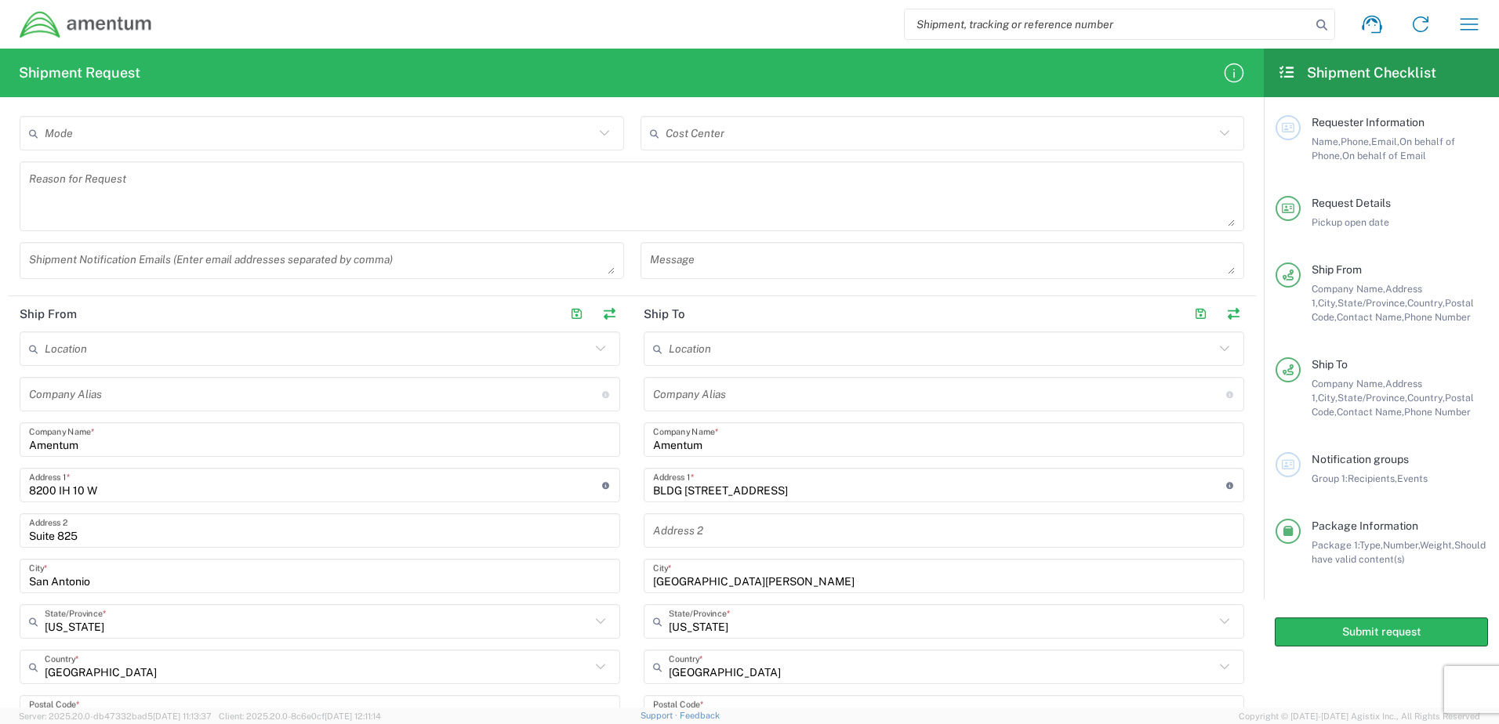
scroll to position [784, 0]
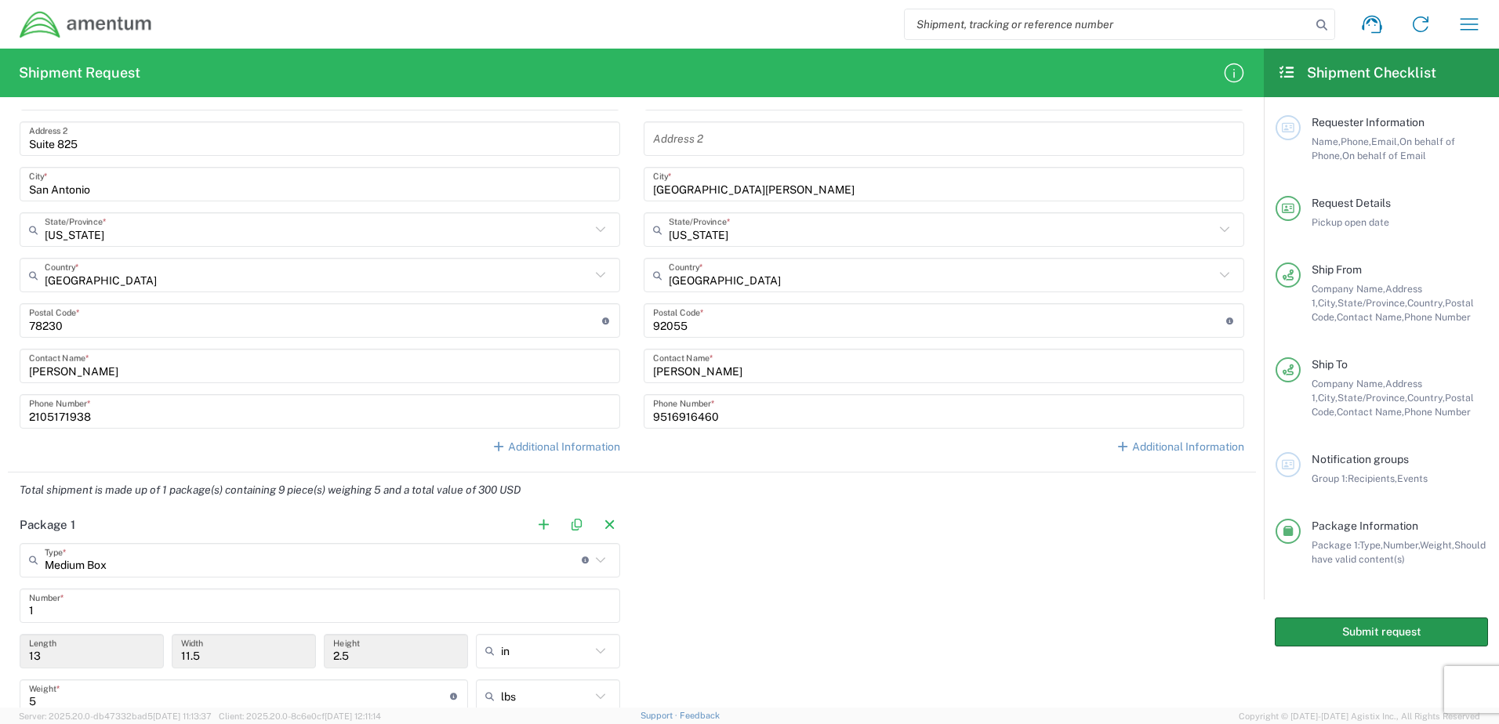
click at [1400, 640] on button "Submit request" at bounding box center [1381, 632] width 213 height 29
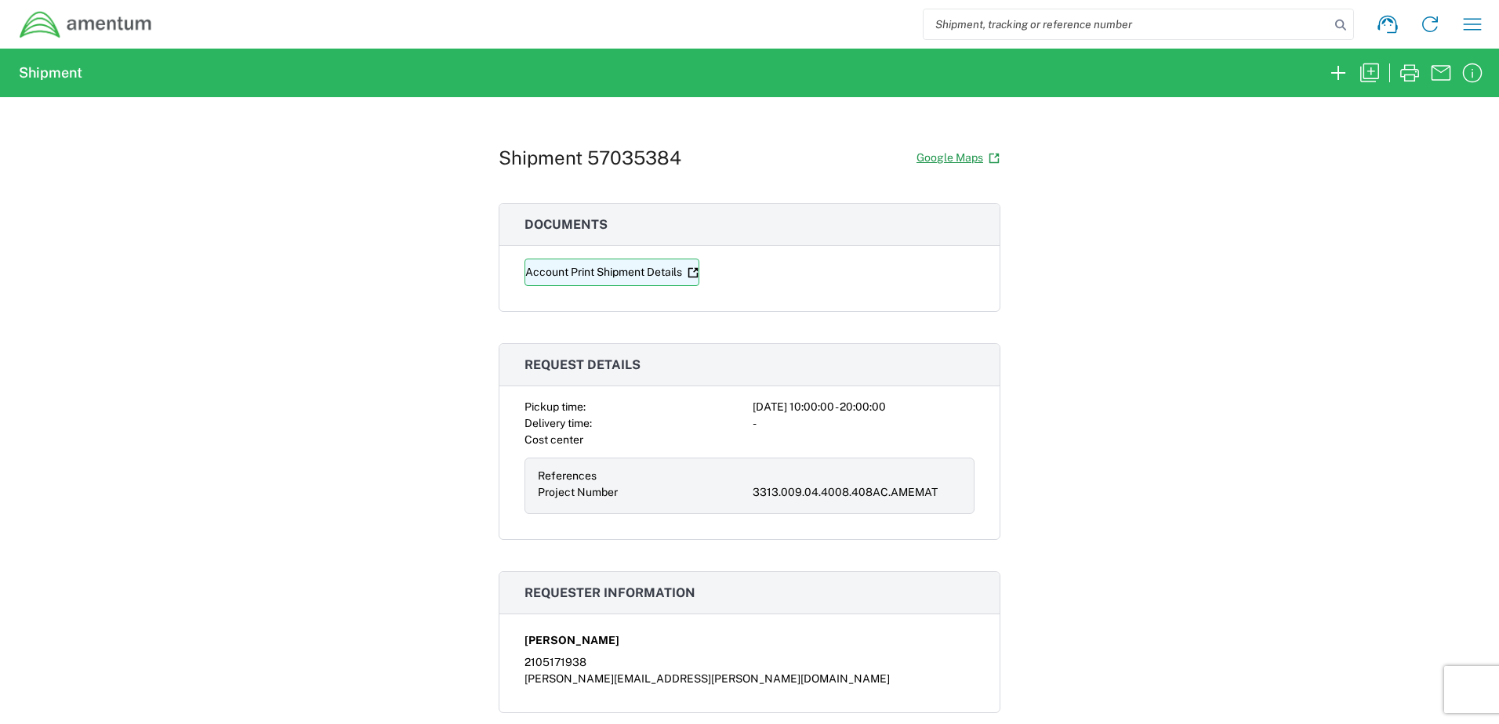
click at [546, 269] on link "Account Print Shipment Details" at bounding box center [611, 272] width 175 height 27
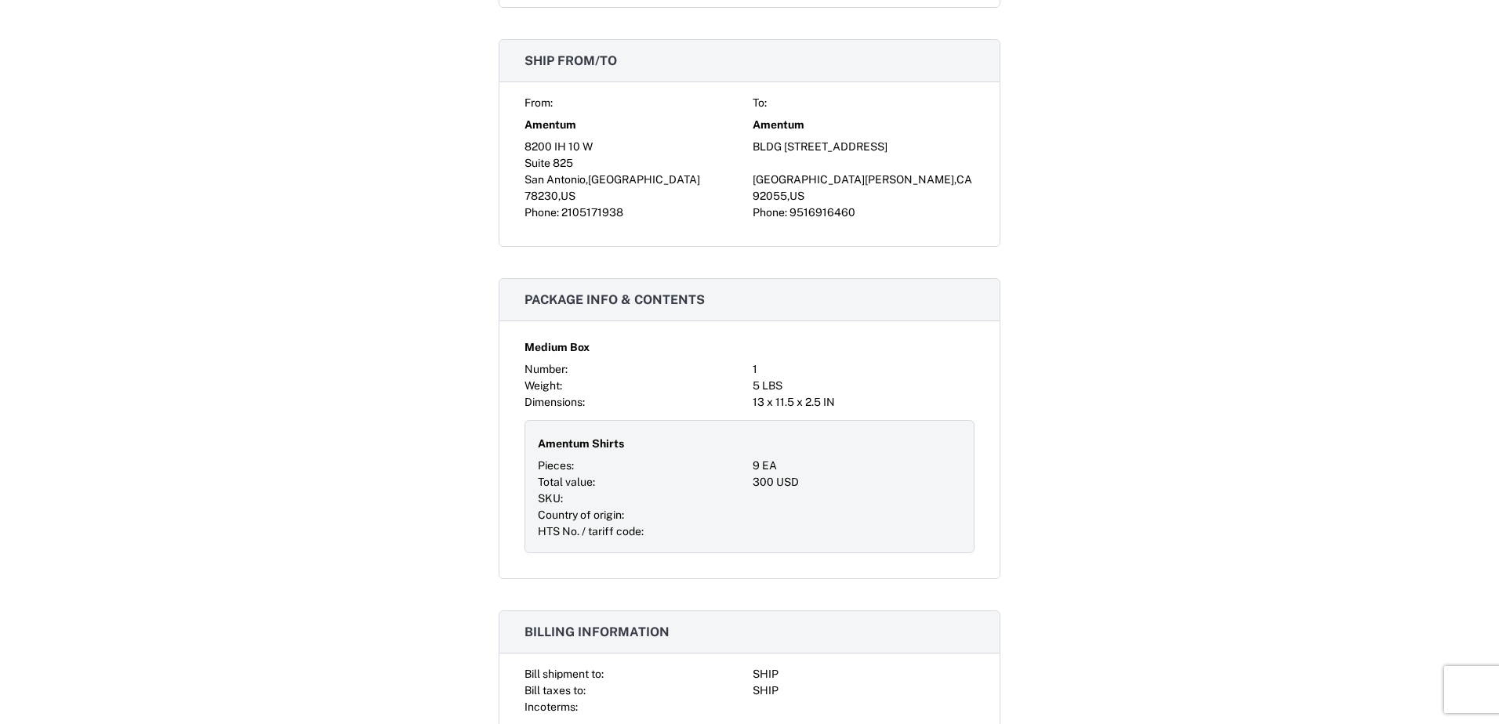
scroll to position [898, 0]
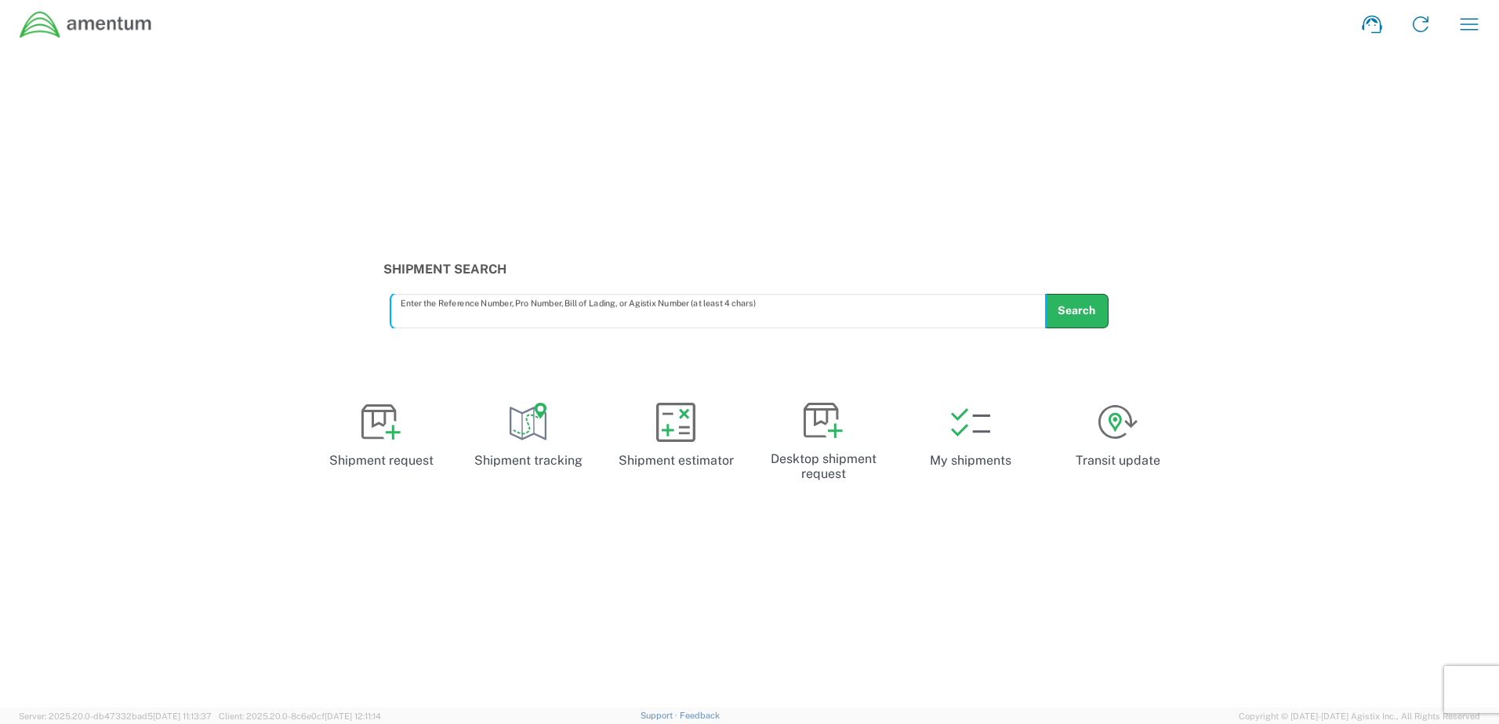
click at [666, 312] on input "text" at bounding box center [719, 310] width 636 height 27
type input "57035384"
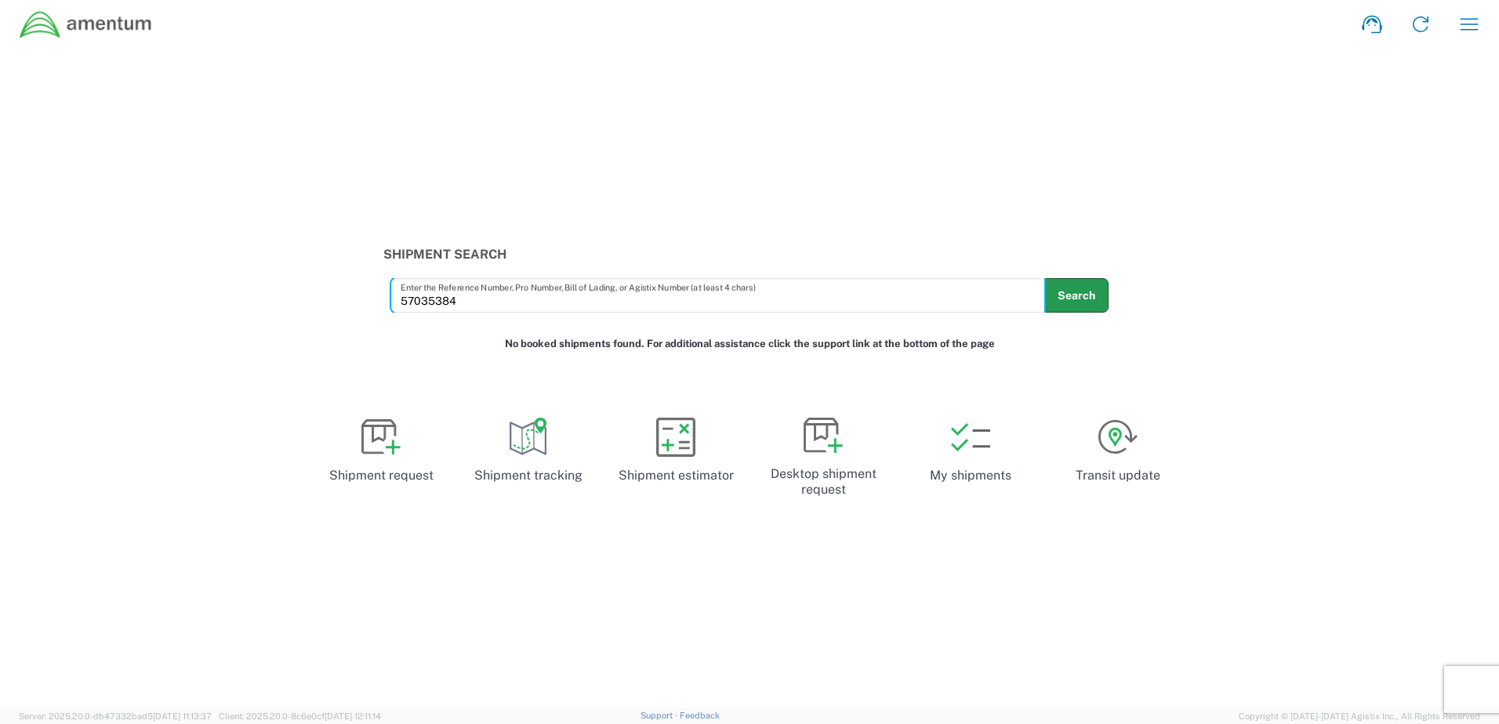
click at [1081, 296] on button "Search" at bounding box center [1076, 295] width 64 height 34
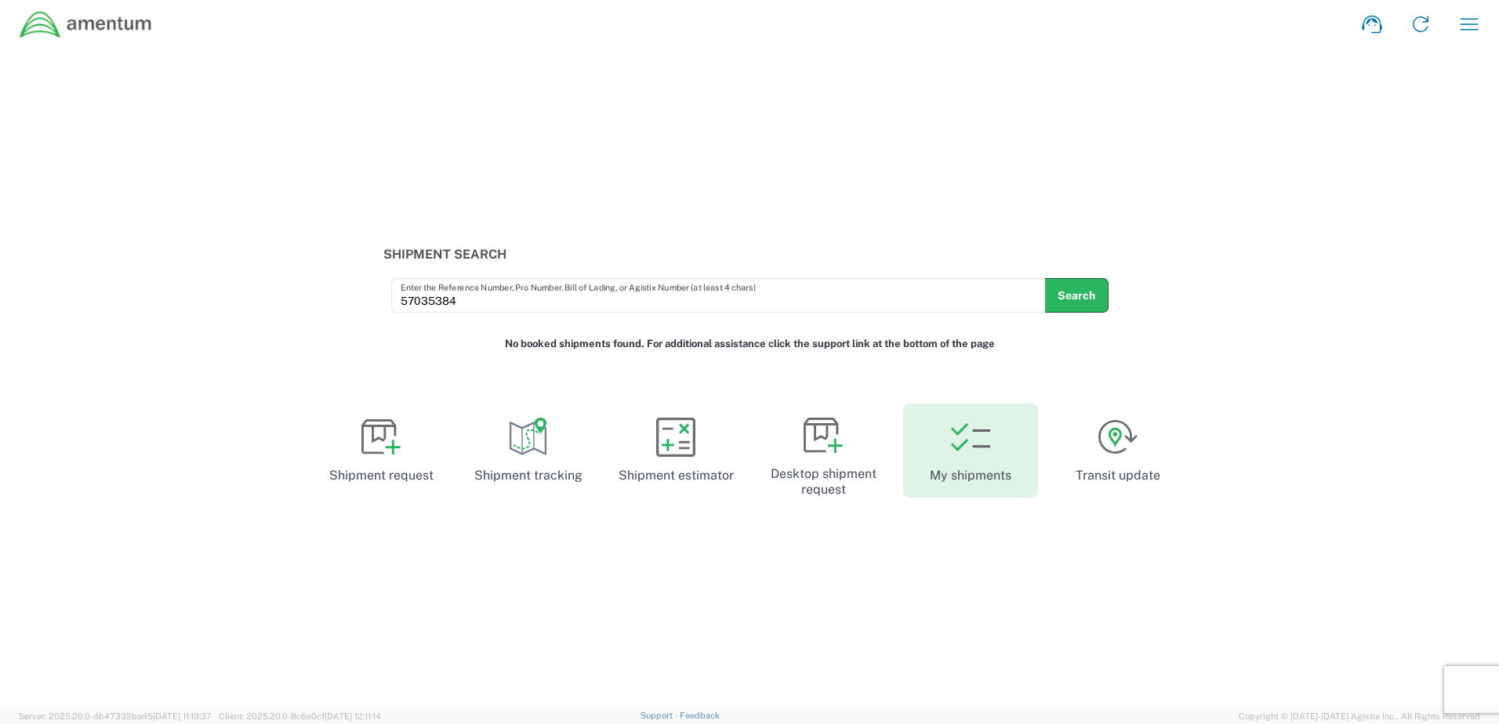
click at [929, 469] on link "My shipments" at bounding box center [970, 451] width 135 height 94
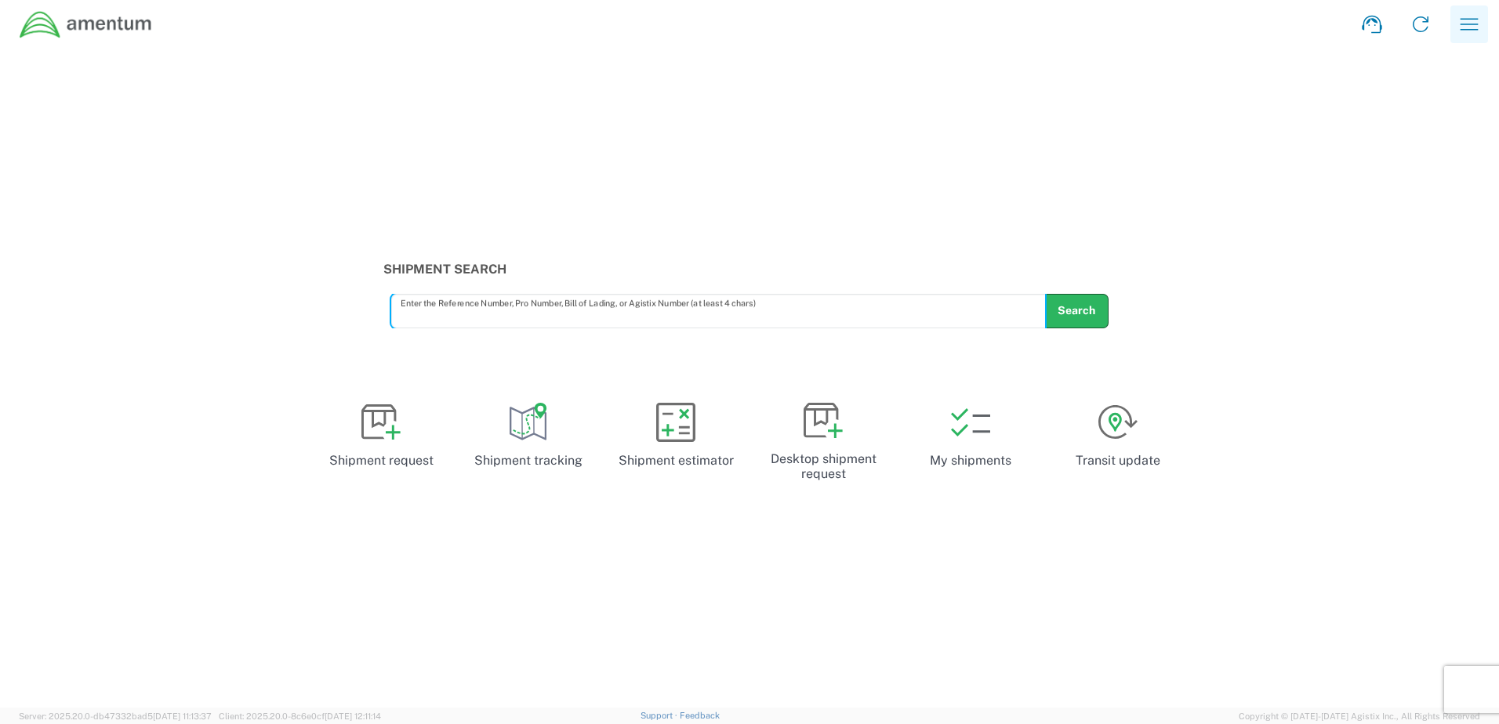
click at [1486, 22] on button "button" at bounding box center [1469, 24] width 38 height 38
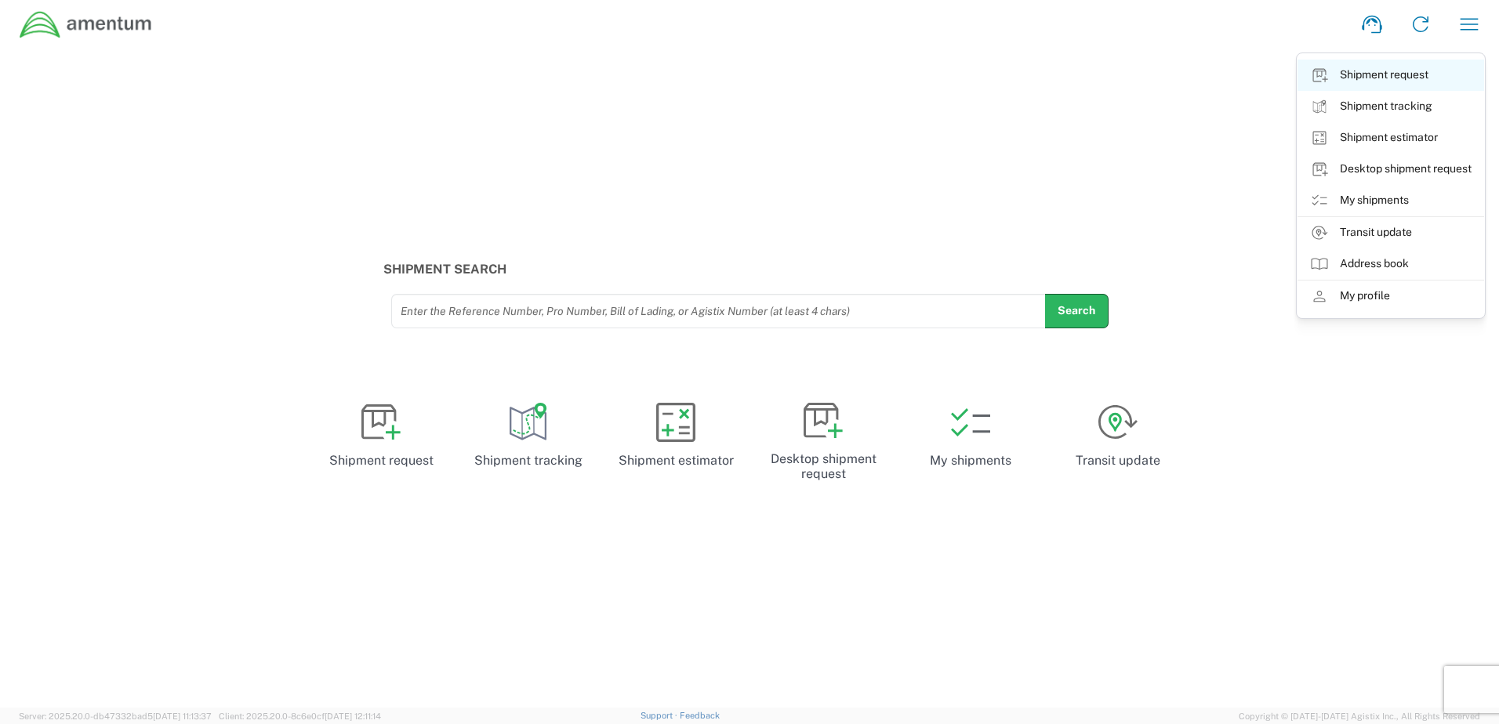
click at [1363, 65] on link "Shipment request" at bounding box center [1390, 75] width 187 height 31
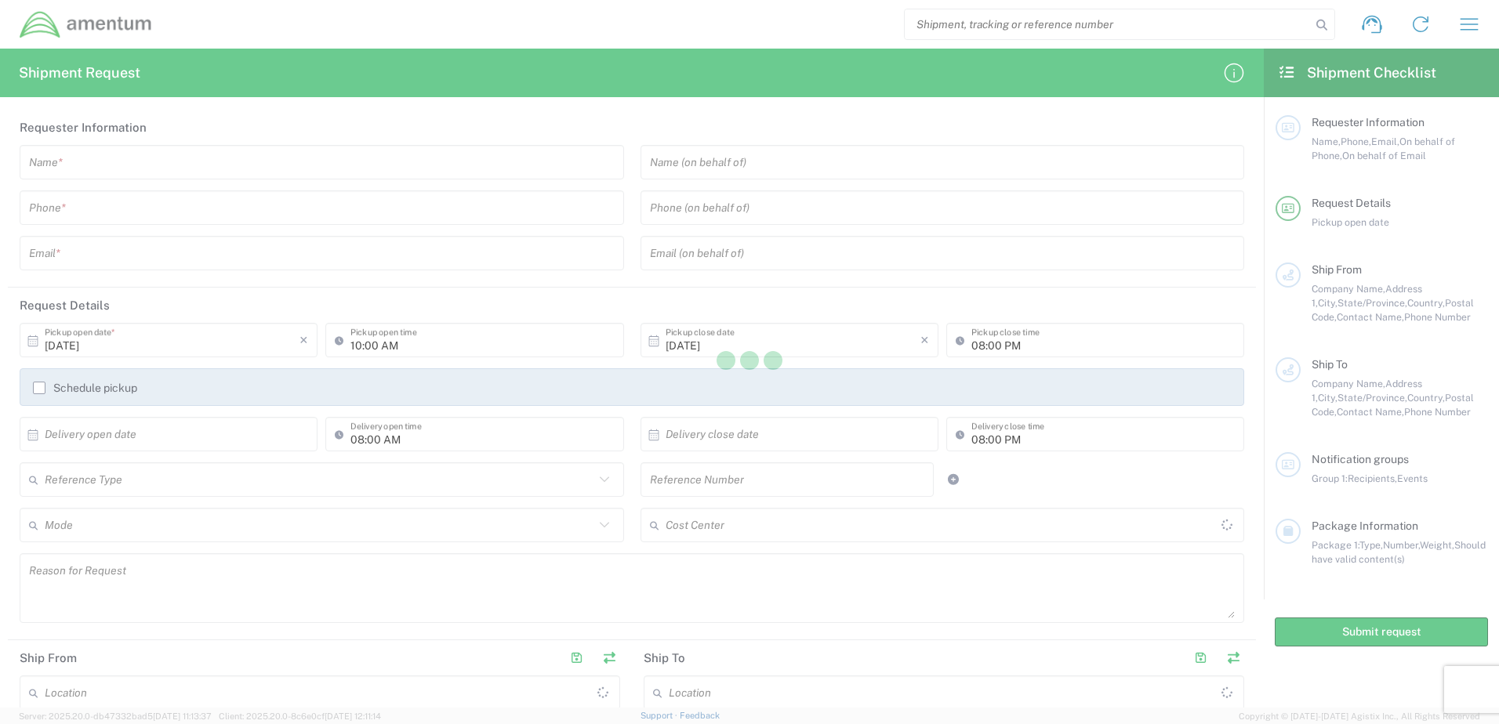
type input "[GEOGRAPHIC_DATA]"
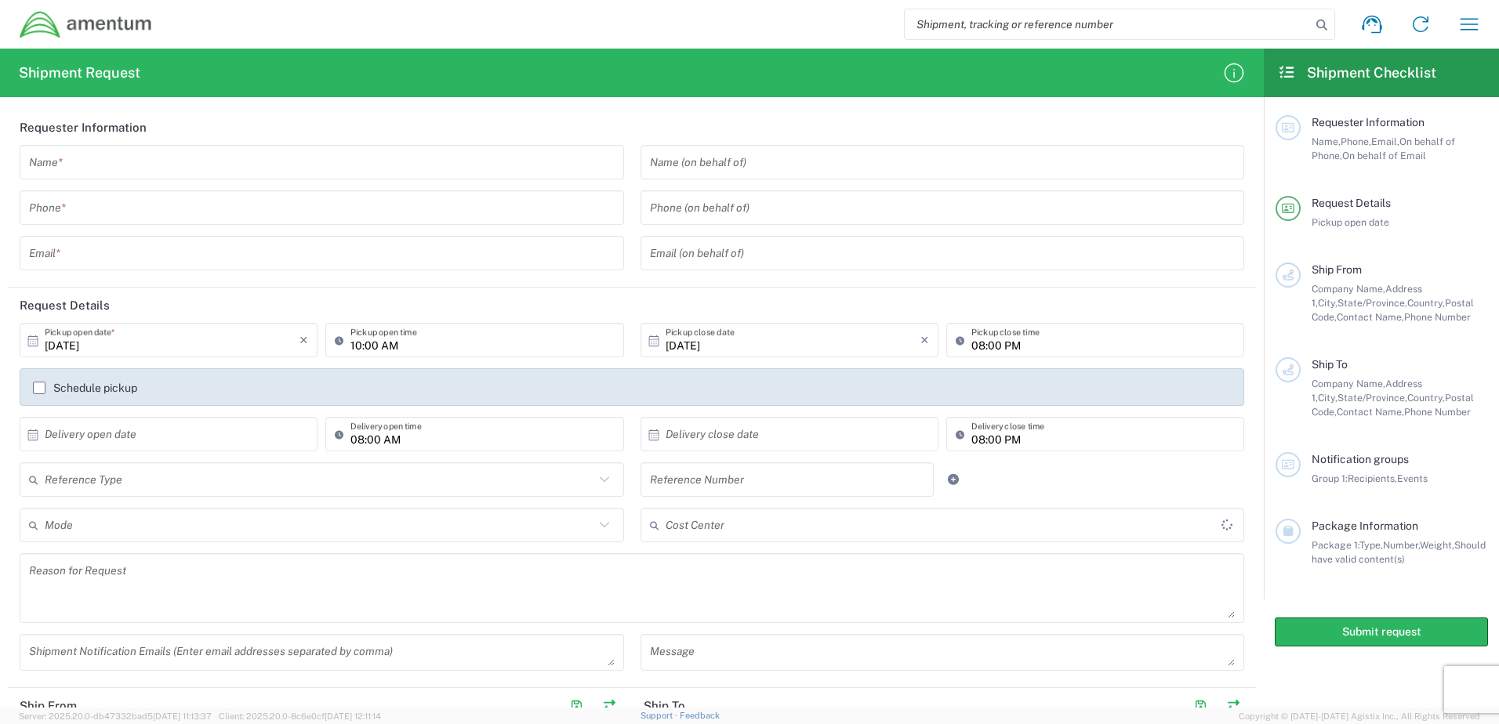
click at [1049, 27] on input "search" at bounding box center [1108, 24] width 406 height 30
type input "57035348"
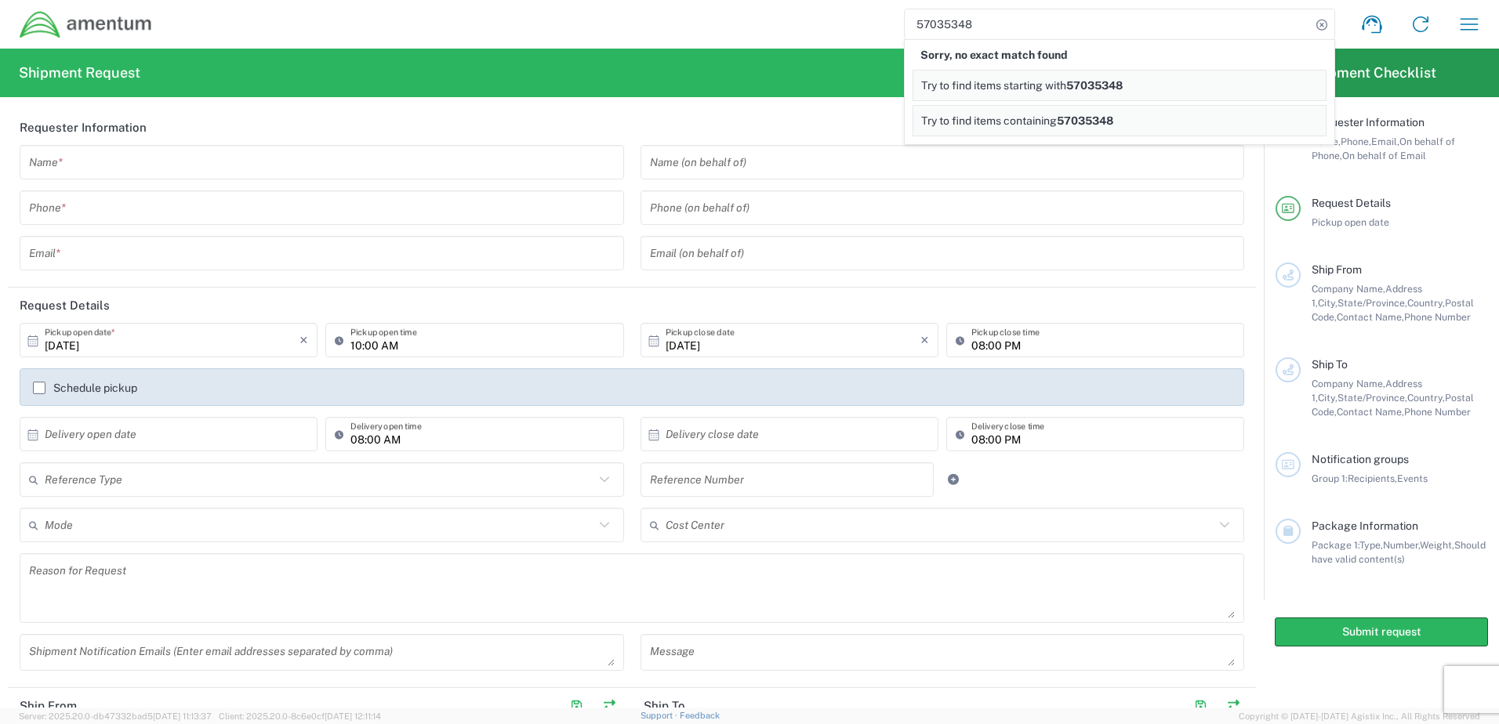
click at [59, 24] on img at bounding box center [86, 24] width 134 height 29
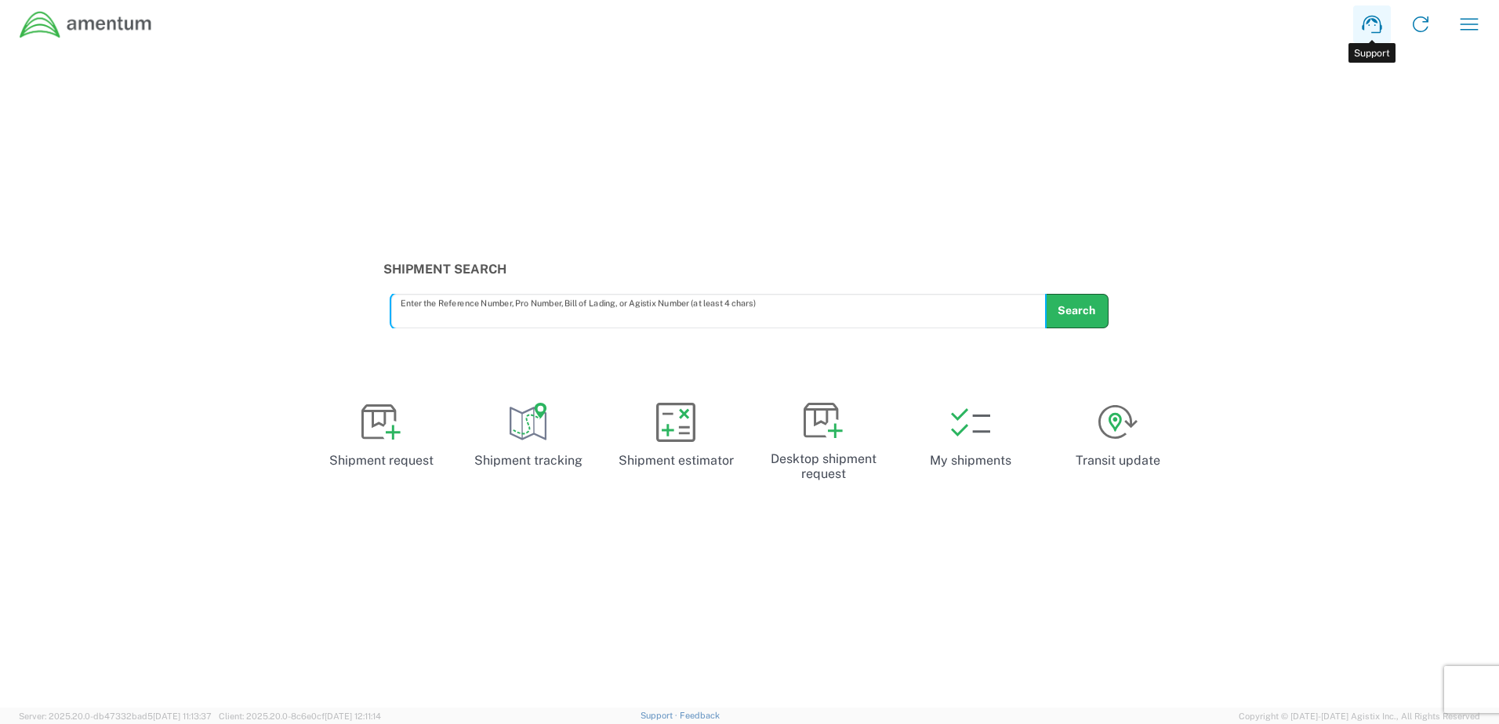
click at [1377, 20] on icon at bounding box center [1371, 24] width 25 height 25
click at [598, 288] on div "Shipment Search Enter the Reference Number, Pro Number, Bill of Lading, or Agis…" at bounding box center [749, 295] width 749 height 66
click at [412, 202] on div "Shipment Search Enter the Reference Number, Pro Number, Bill of Lading, or Agis…" at bounding box center [749, 378] width 1499 height 659
